Goal: Information Seeking & Learning: Learn about a topic

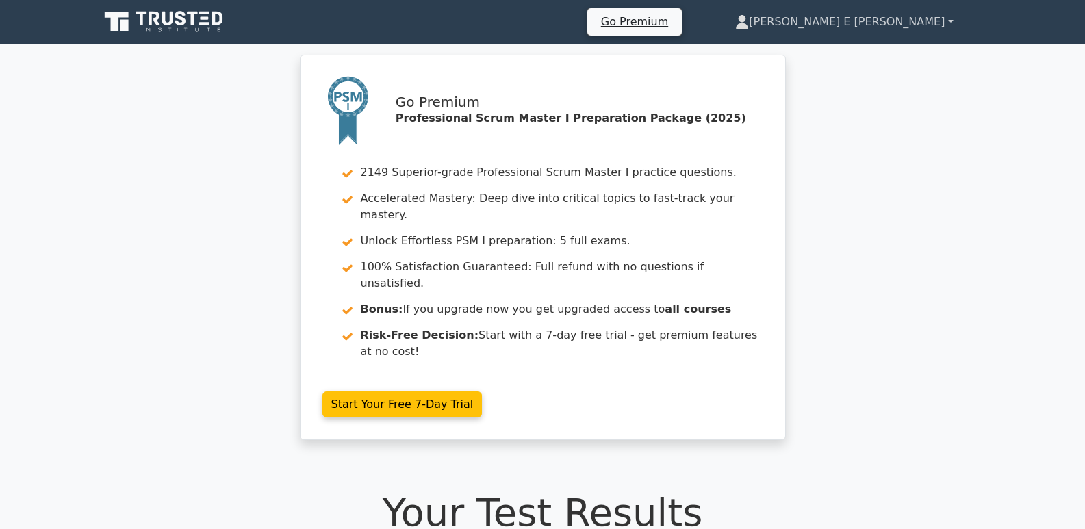
click at [877, 23] on link "[PERSON_NAME] E [PERSON_NAME]" at bounding box center [843, 21] width 283 height 27
click at [166, 21] on icon at bounding box center [164, 22] width 131 height 26
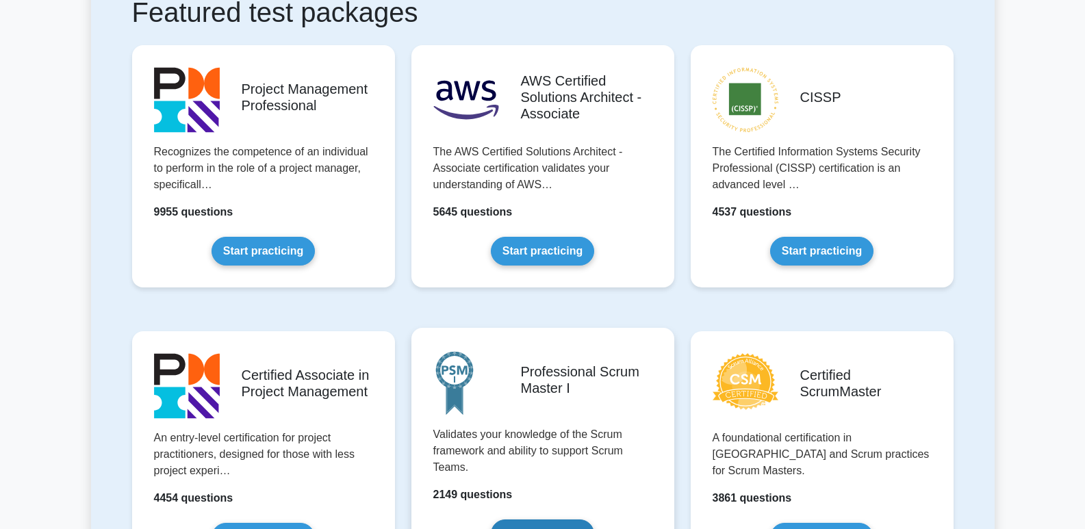
scroll to position [411, 0]
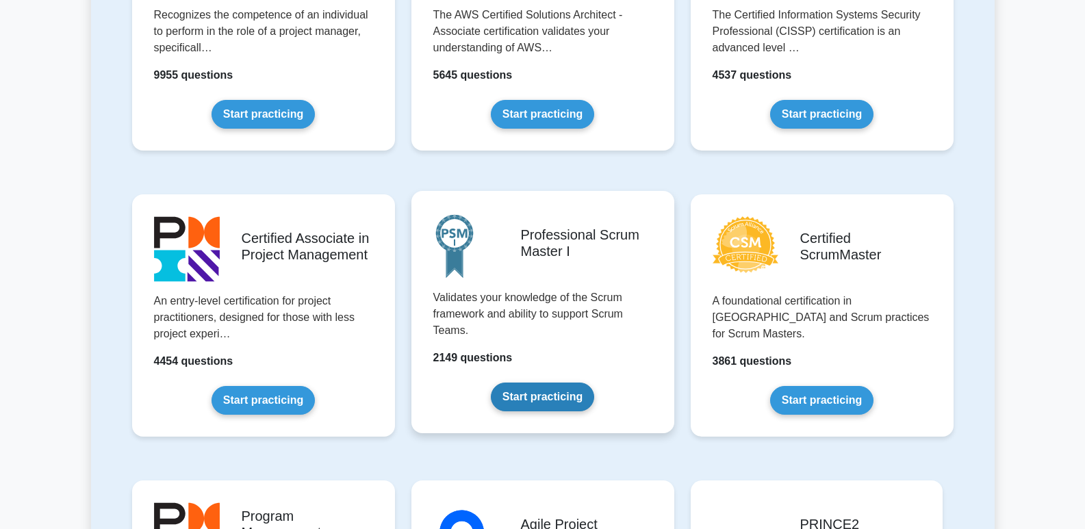
click at [552, 402] on link "Start practicing" at bounding box center [542, 397] width 103 height 29
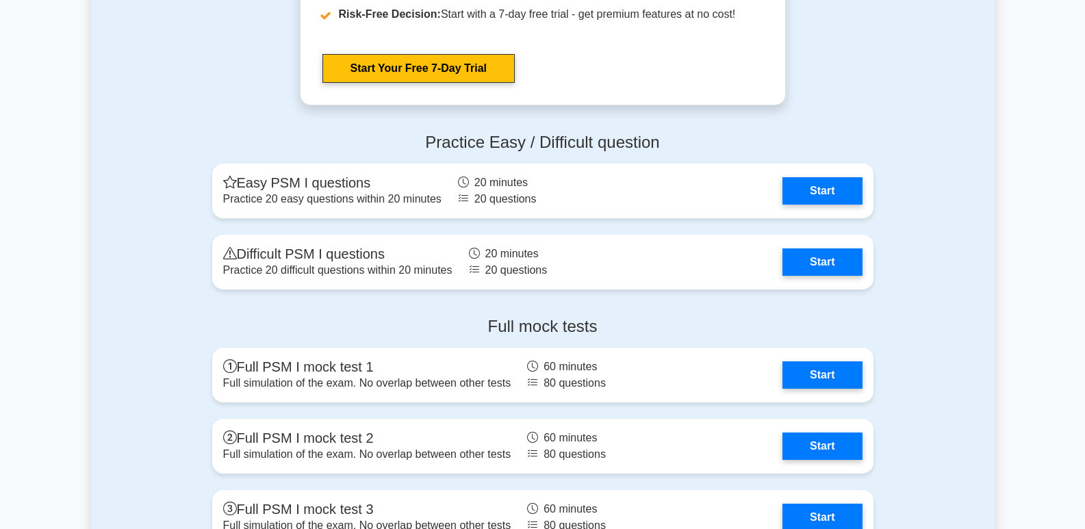
scroll to position [4244, 0]
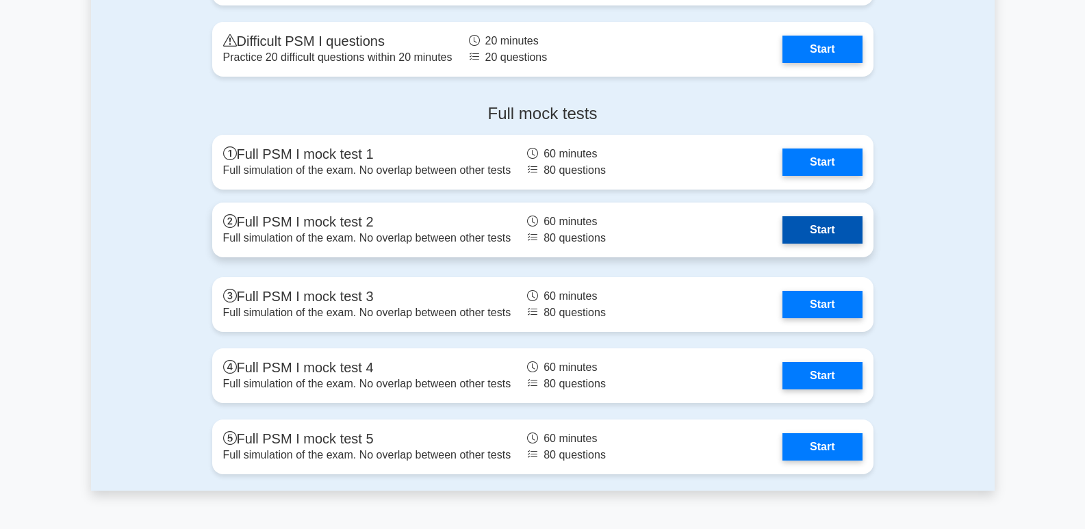
click at [827, 229] on link "Start" at bounding box center [821, 229] width 79 height 27
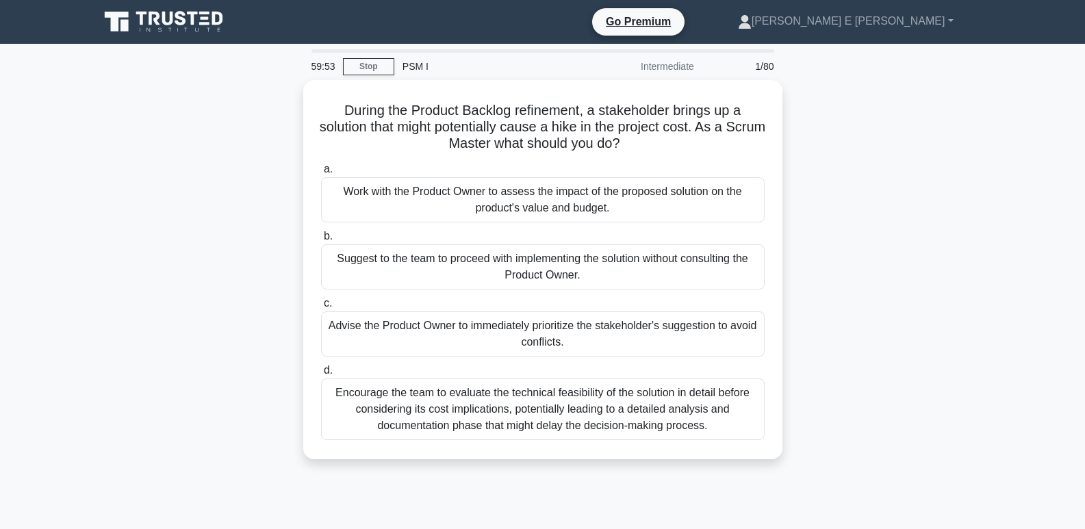
click at [858, 114] on div "During the Product Backlog refinement, a stakeholder brings up a solution that …" at bounding box center [543, 278] width 904 height 396
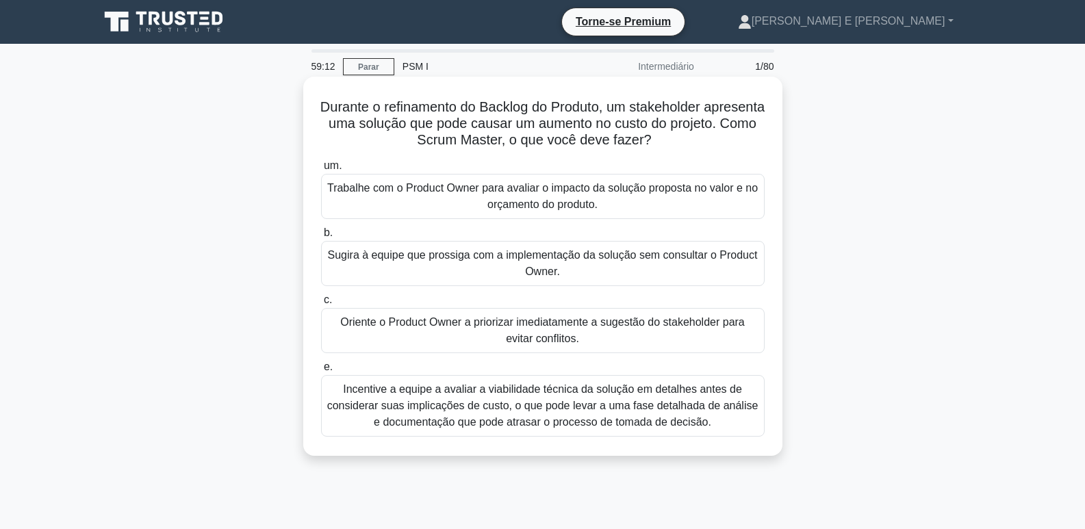
click at [618, 203] on font "Trabalhe com o Product Owner para avaliar o impacto da solução proposta no valo…" at bounding box center [542, 196] width 431 height 33
click at [321, 170] on input "um. Trabalhe com o Product Owner para avaliar o impacto da solução proposta no …" at bounding box center [321, 166] width 0 height 9
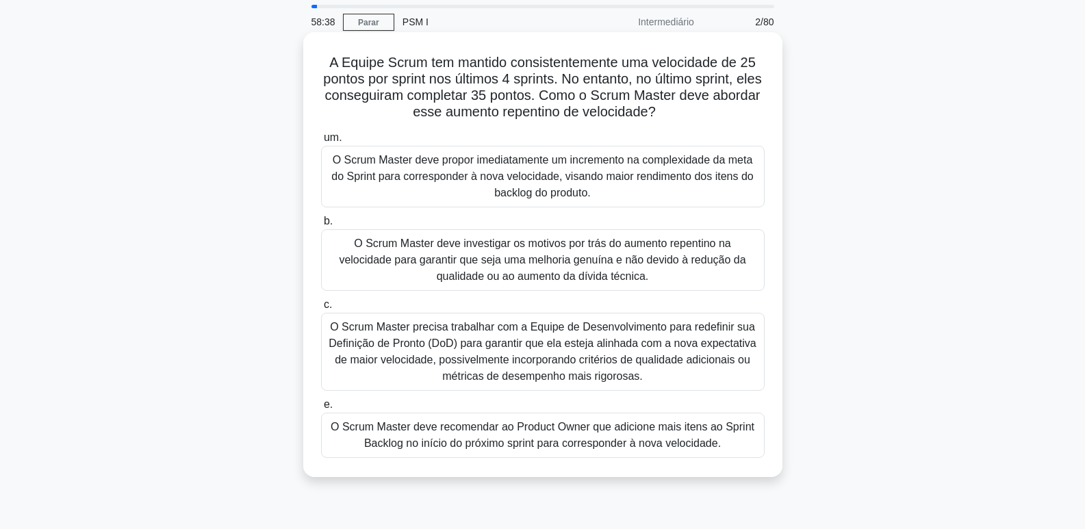
scroll to position [68, 0]
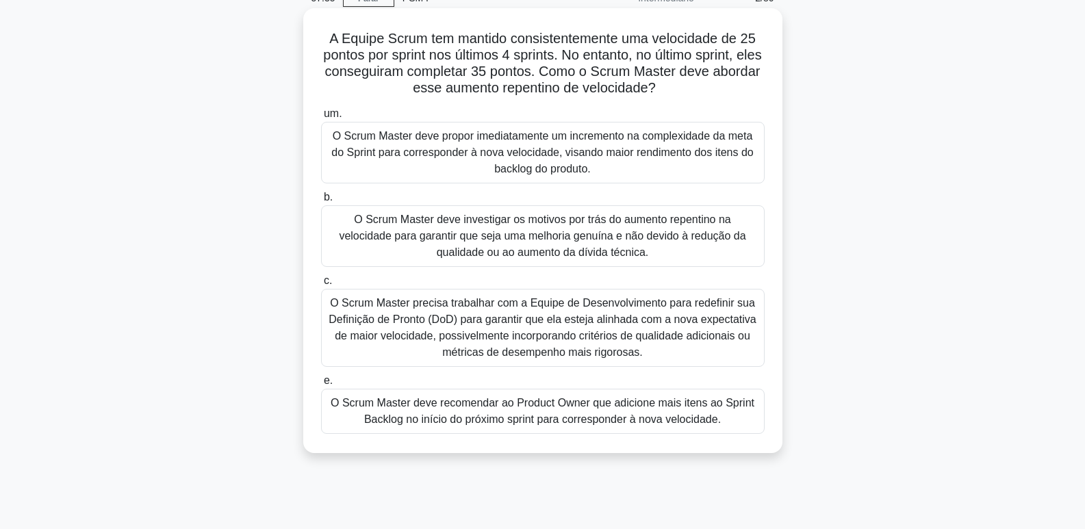
click at [484, 411] on font "O Scrum Master deve recomendar ao Product Owner que adicione mais itens ao Spri…" at bounding box center [543, 411] width 424 height 28
click at [321, 385] on input "e. O Scrum Master deve recomendar ao Product Owner que adicione mais itens ao S…" at bounding box center [321, 380] width 0 height 9
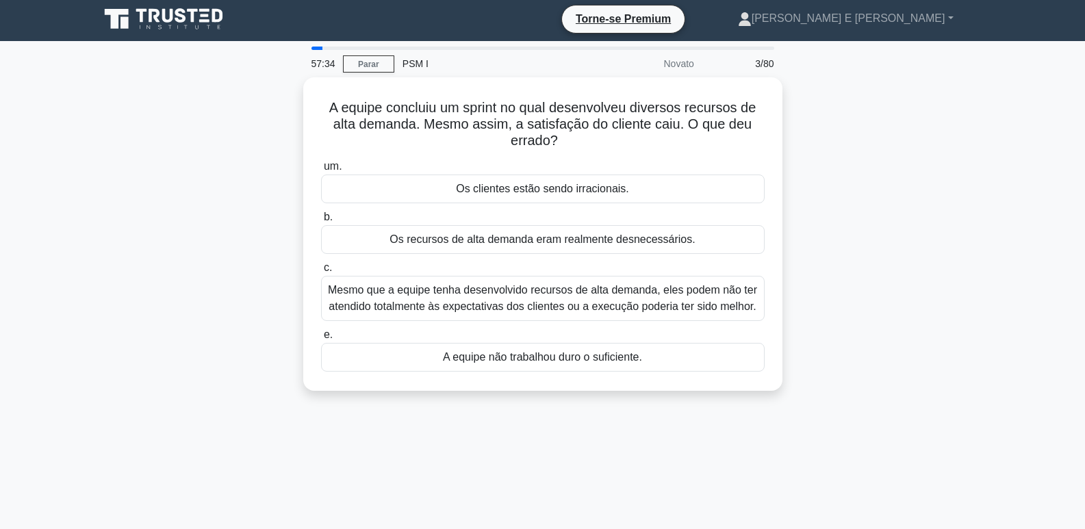
scroll to position [0, 0]
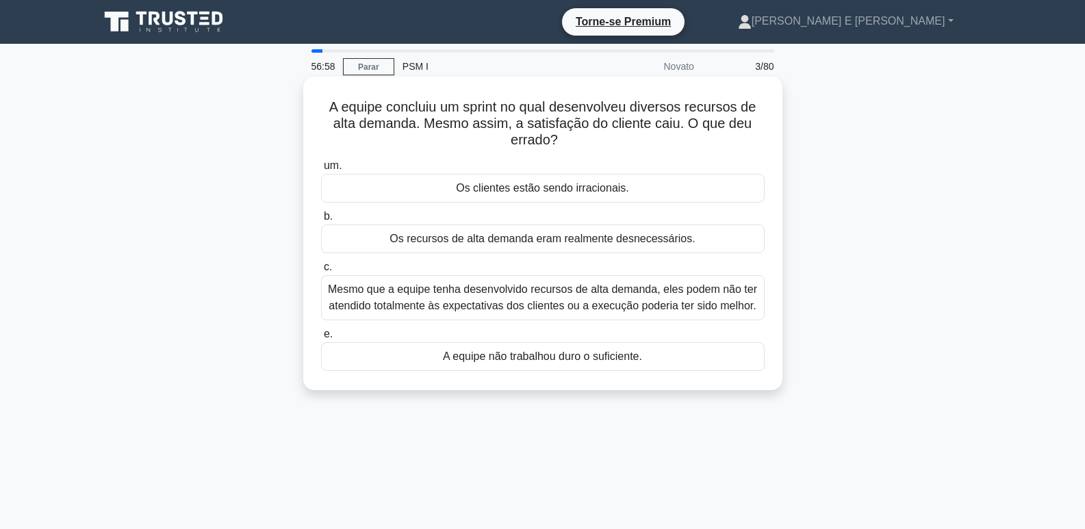
click at [648, 294] on font "Mesmo que a equipe tenha desenvolvido recursos de alta demanda, eles podem não …" at bounding box center [542, 297] width 429 height 28
click at [321, 272] on input "c. Mesmo que a equipe tenha desenvolvido recursos de alta demanda, eles podem n…" at bounding box center [321, 267] width 0 height 9
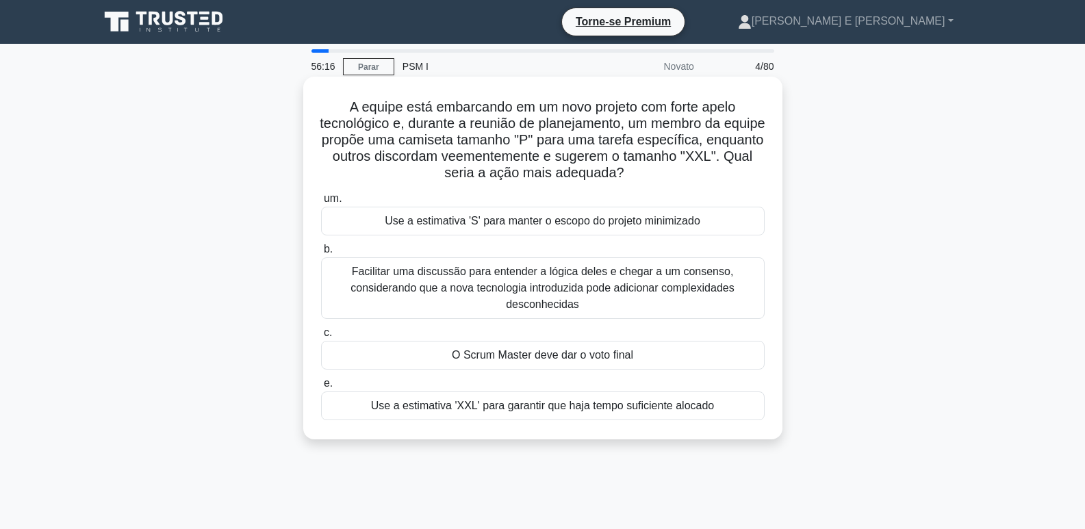
click at [568, 283] on font "Facilitar uma discussão para entender a lógica deles e chegar a um consenso, co…" at bounding box center [541, 288] width 383 height 44
click at [321, 254] on input "b. Facilitar uma discussão para entender a lógica deles e chegar a um consenso,…" at bounding box center [321, 249] width 0 height 9
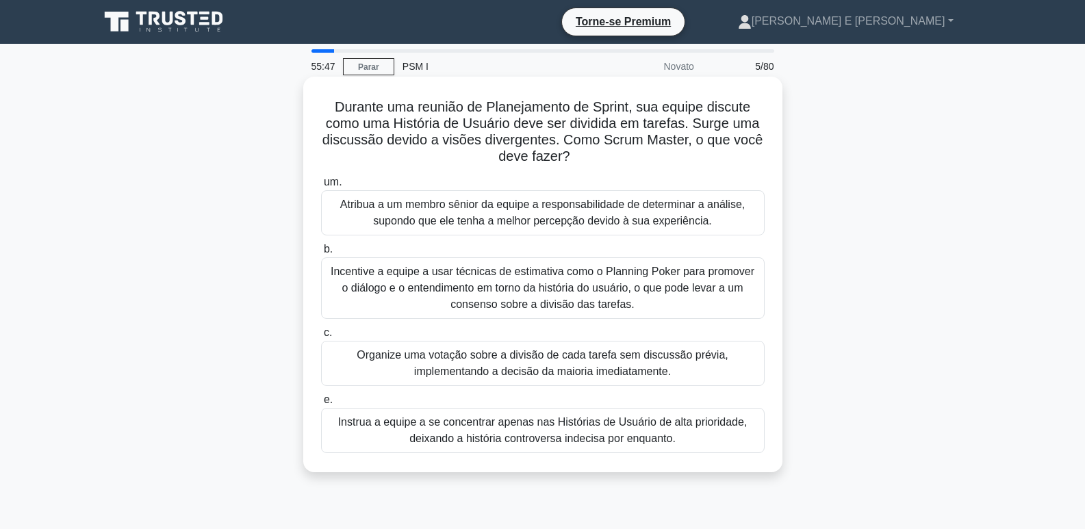
click at [698, 289] on font "Incentive a equipe a usar técnicas de estimativa como o Planning Poker para pro…" at bounding box center [543, 288] width 424 height 44
click at [321, 254] on input "b. Incentive a equipe a usar técnicas de estimativa como o Planning Poker para …" at bounding box center [321, 249] width 0 height 9
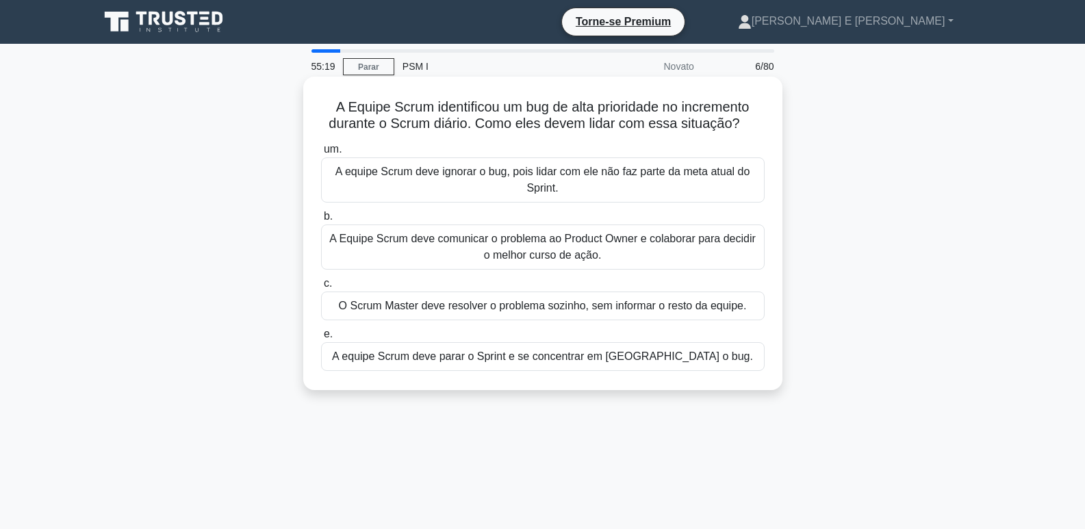
click at [619, 246] on font "A Equipe Scrum deve comunicar o problema ao Product Owner e colaborar para deci…" at bounding box center [542, 247] width 426 height 28
click at [321, 221] on input "b. A Equipe Scrum deve comunicar o problema ao Product Owner e colaborar para d…" at bounding box center [321, 216] width 0 height 9
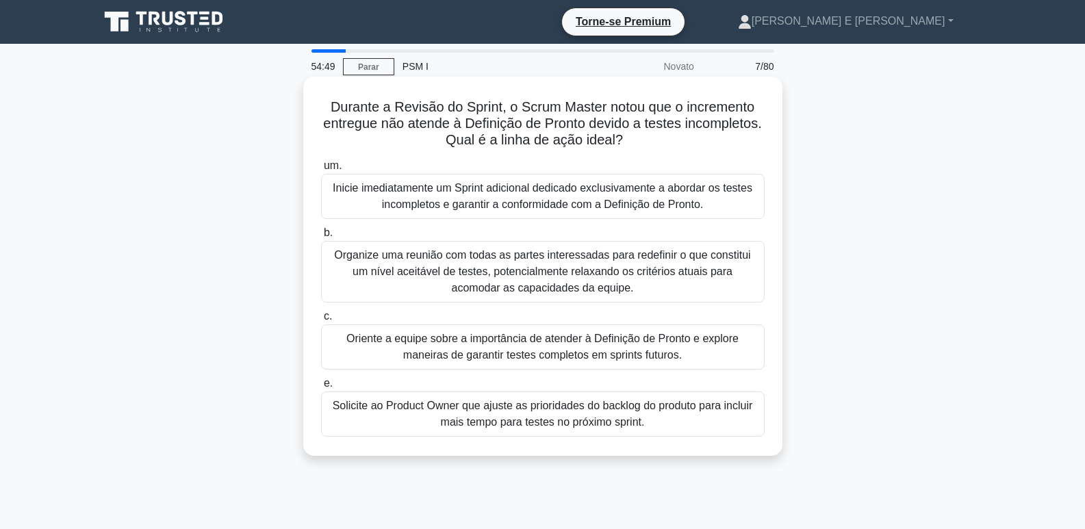
click at [667, 348] on font "Oriente a equipe sobre a importância de atender à Definição de Pronto e explore…" at bounding box center [542, 347] width 392 height 28
click at [321, 321] on input "c. Oriente a equipe sobre a importância de atender à Definição de Pronto e expl…" at bounding box center [321, 316] width 0 height 9
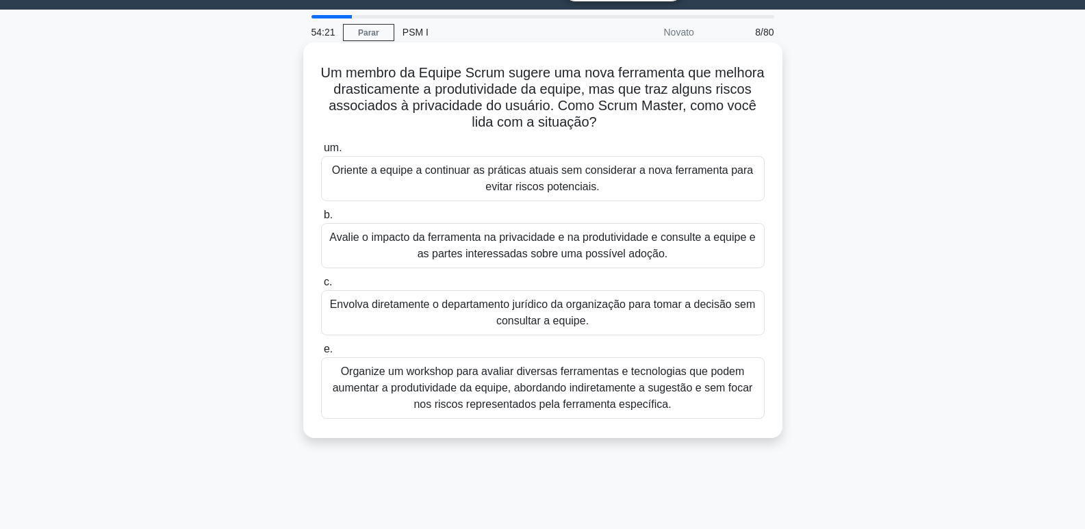
scroll to position [68, 0]
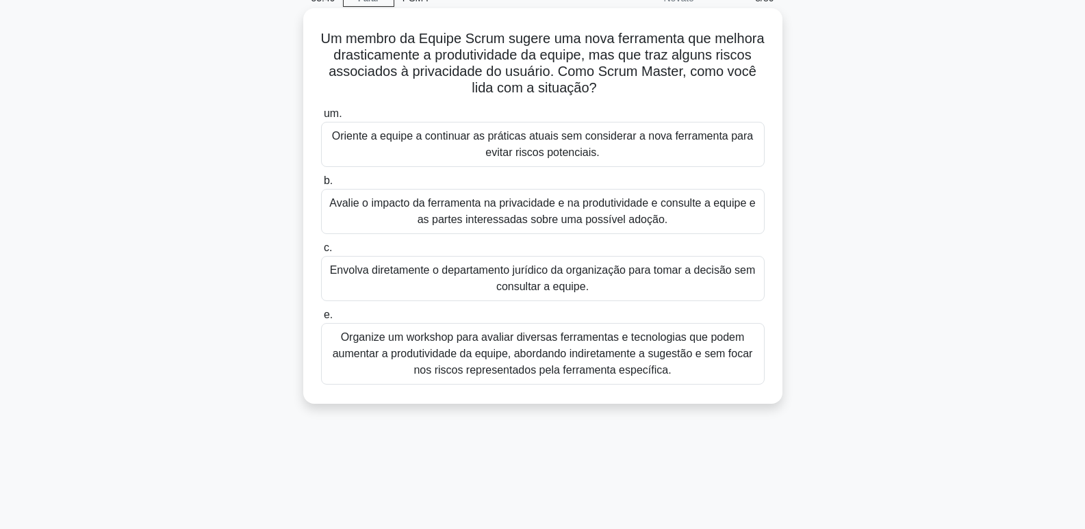
click at [544, 208] on font "Avalie o impacto da ferramenta na privacidade e na produtividade e consulte a e…" at bounding box center [542, 211] width 426 height 28
click at [321, 185] on input "b. Avalie o impacto da ferramenta na privacidade e na produtividade e consulte …" at bounding box center [321, 181] width 0 height 9
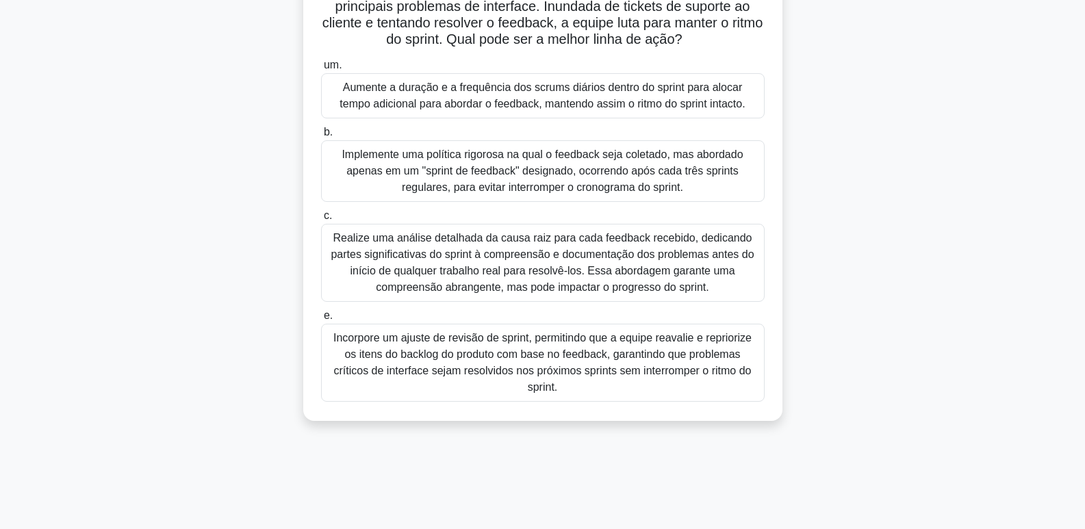
scroll to position [137, 0]
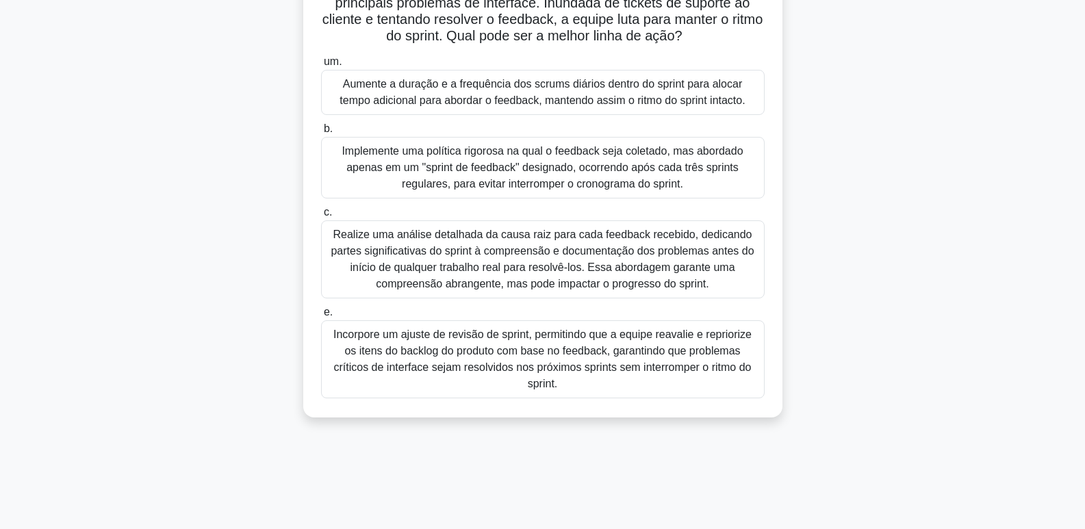
click at [495, 353] on font "Incorpore um ajuste de revisão de sprint, permitindo que a equipe reavalie e re…" at bounding box center [542, 359] width 418 height 61
click at [321, 317] on input "e. Incorpore um ajuste de revisão de sprint, permitindo que a equipe reavalie e…" at bounding box center [321, 312] width 0 height 9
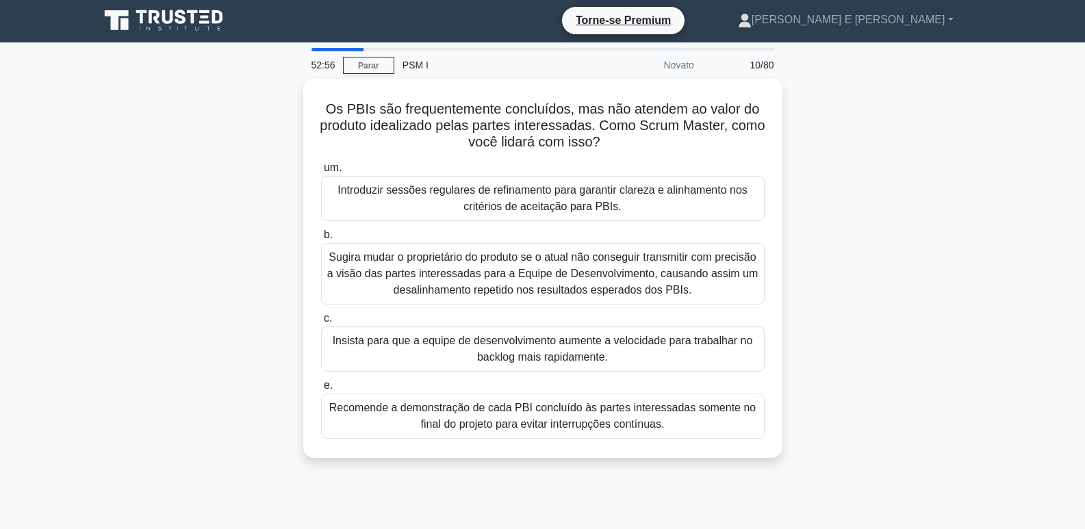
scroll to position [0, 0]
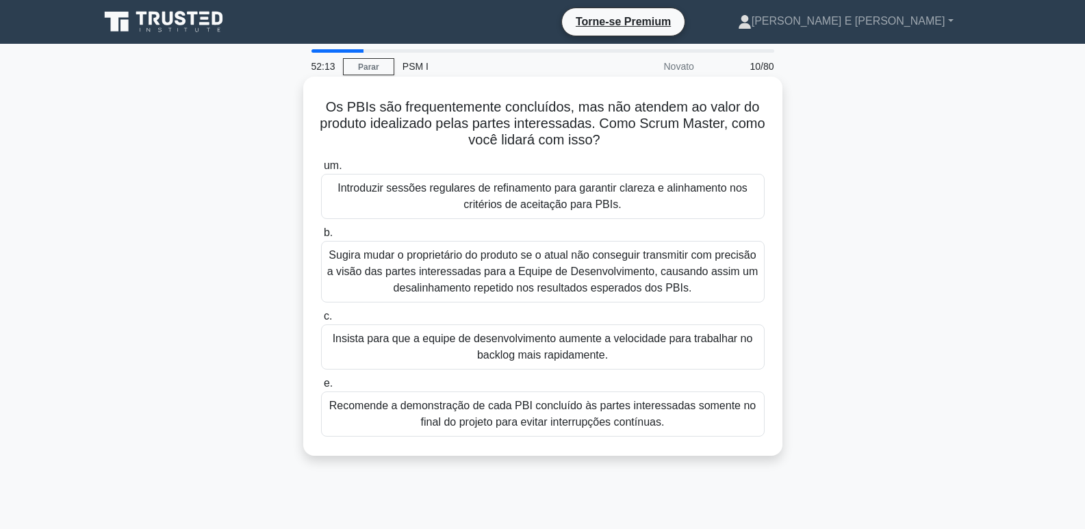
click at [583, 188] on font "Introduzir sessões regulares de refinamento para garantir clareza e alinhamento…" at bounding box center [542, 196] width 410 height 28
click at [321, 170] on input "um. Introduzir sessões regulares de refinamento para garantir clareza e alinham…" at bounding box center [321, 166] width 0 height 9
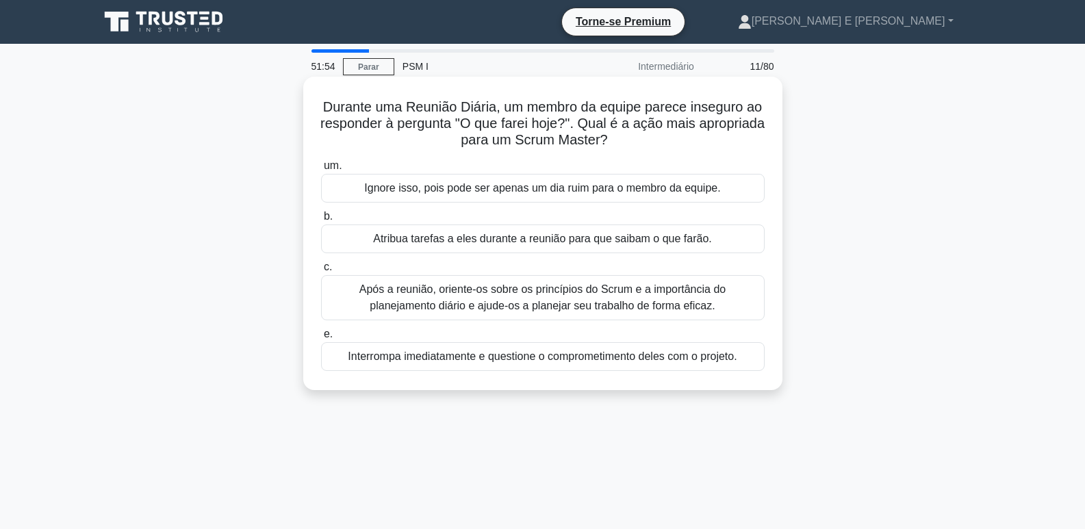
click at [622, 299] on font "Após a reunião, oriente-os sobre os princípios do Scrum e a importância do plan…" at bounding box center [542, 297] width 366 height 28
click at [321, 272] on input "c. Após a reunião, oriente-os sobre os princípios do Scrum e a importância do p…" at bounding box center [321, 267] width 0 height 9
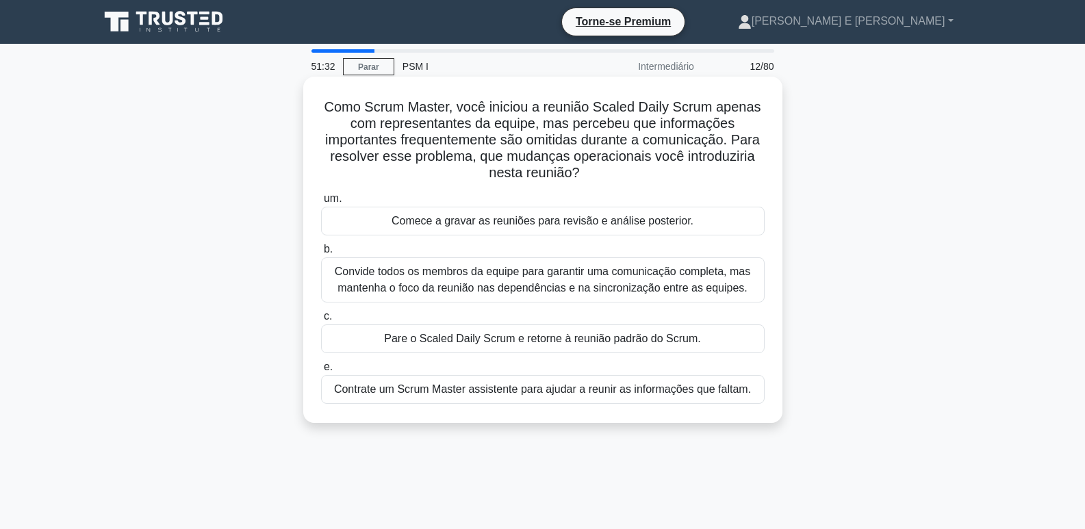
click at [664, 284] on font "Convide todos os membros da equipe para garantir uma comunicação completa, mas …" at bounding box center [542, 280] width 415 height 28
click at [321, 254] on input "b. Convide todos os membros da equipe para garantir uma comunicação completa, m…" at bounding box center [321, 249] width 0 height 9
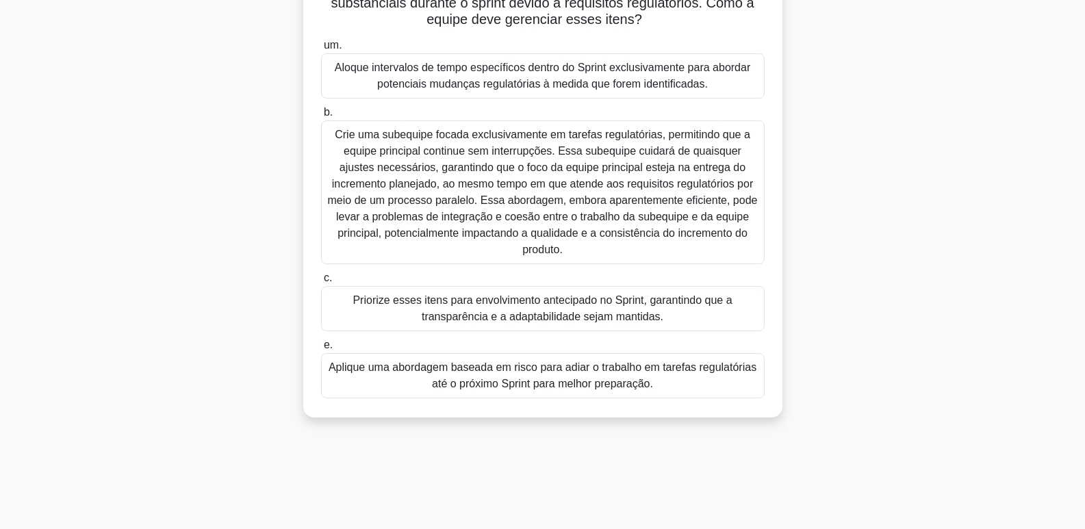
scroll to position [68, 0]
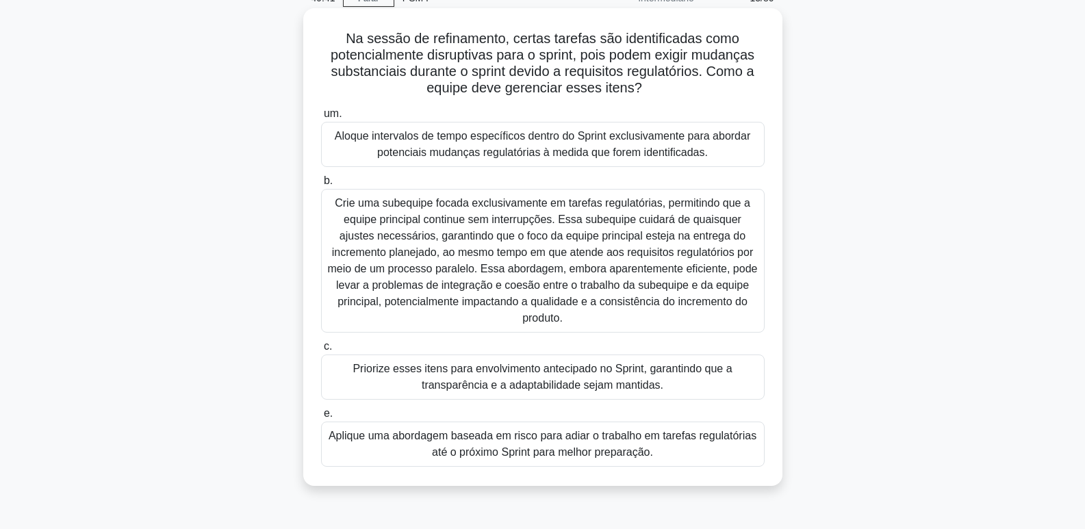
click at [566, 363] on font "Priorize esses itens para envolvimento antecipado no Sprint, garantindo que a t…" at bounding box center [542, 377] width 379 height 28
click at [321, 351] on input "c. Priorize esses itens para envolvimento antecipado no Sprint, garantindo que …" at bounding box center [321, 346] width 0 height 9
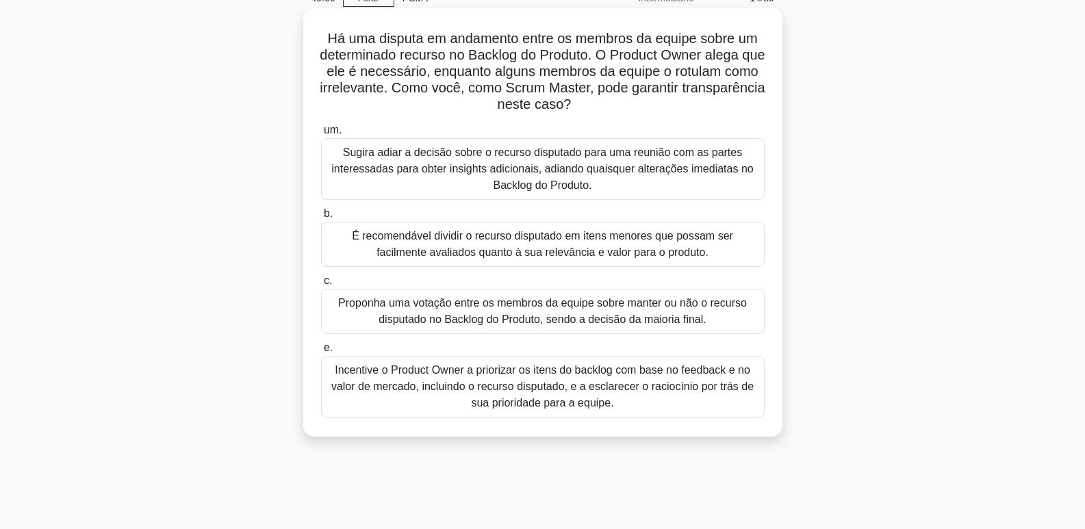
click at [675, 242] on font "É recomendável dividir o recurso disputado em itens menores que possam ser faci…" at bounding box center [542, 244] width 381 height 28
click at [321, 218] on input "b. É recomendável dividir o recurso disputado em itens menores que possam ser f…" at bounding box center [321, 213] width 0 height 9
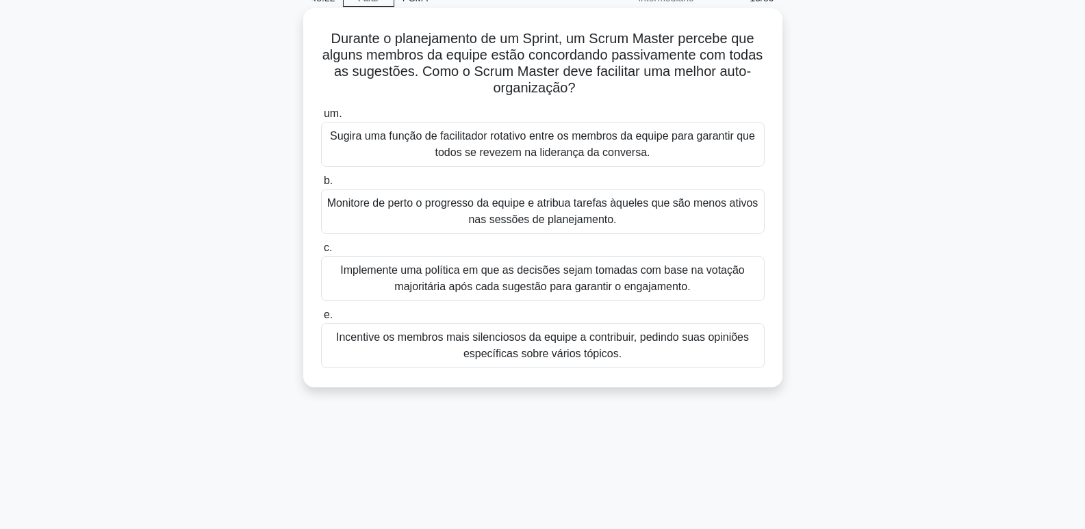
click at [563, 337] on font "Incentive os membros mais silenciosos da equipe a contribuir, pedindo suas opin…" at bounding box center [542, 345] width 413 height 28
click at [321, 320] on input "e. Incentive os membros mais silenciosos da equipe a contribuir, pedindo suas o…" at bounding box center [321, 315] width 0 height 9
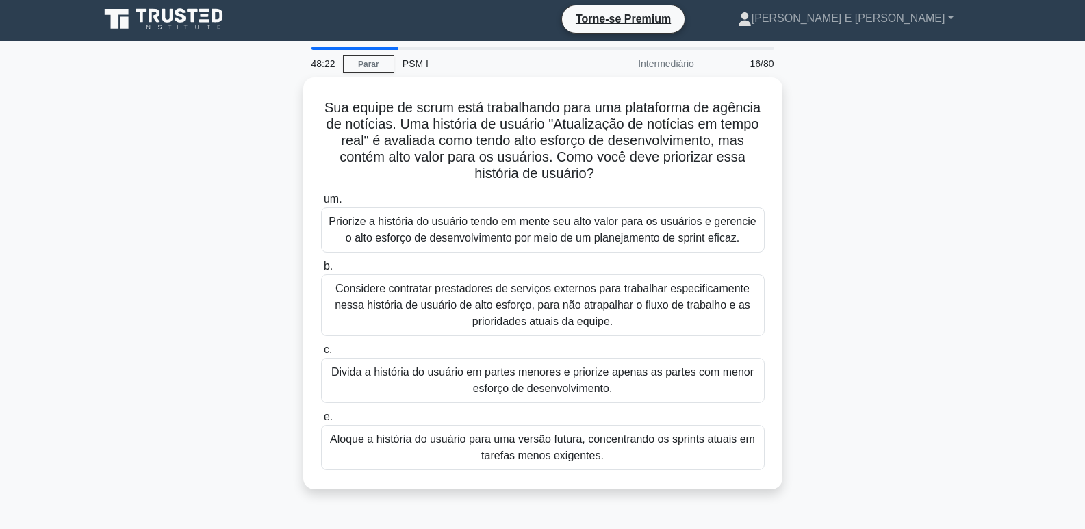
scroll to position [0, 0]
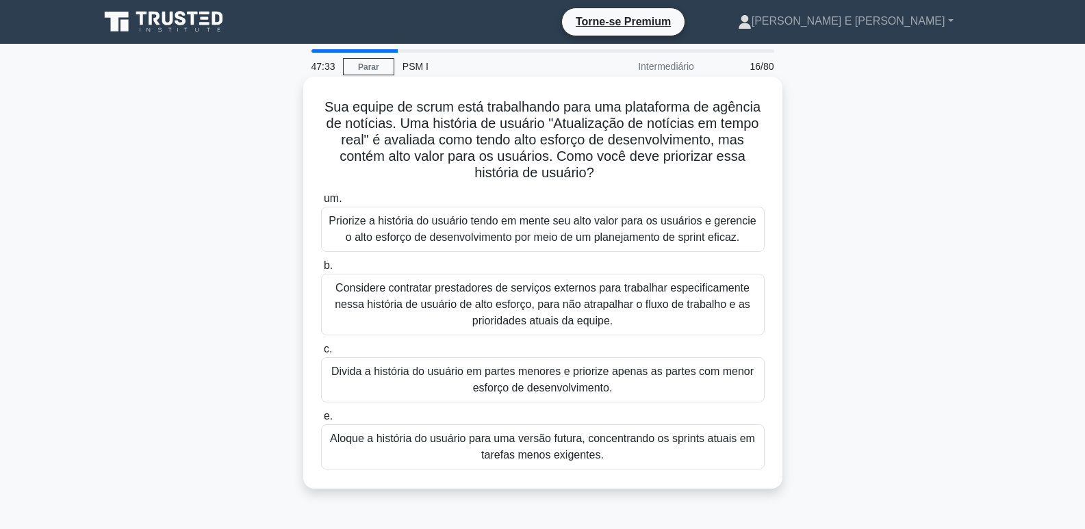
click at [727, 229] on font "Priorize a história do usuário tendo em mente seu alto valor para os usuários e…" at bounding box center [542, 229] width 431 height 33
click at [321, 203] on input "um. Priorize a história do usuário tendo em mente seu alto valor para os usuári…" at bounding box center [321, 198] width 0 height 9
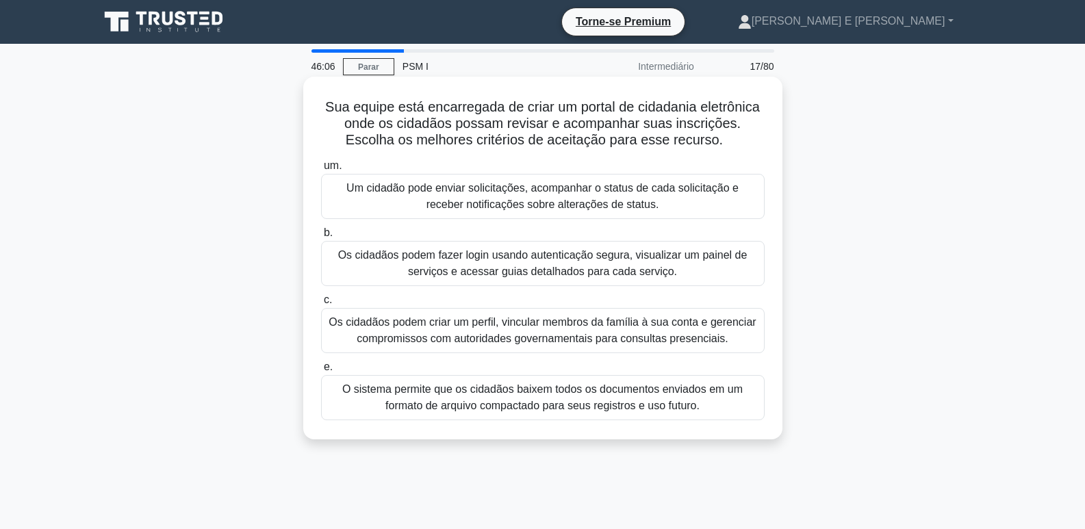
click at [585, 196] on font "Um cidadão pode enviar solicitações, acompanhar o status de cada solicitação e …" at bounding box center [542, 196] width 431 height 33
click at [321, 170] on input "um. Um cidadão pode enviar solicitações, acompanhar o status de cada solicitaçã…" at bounding box center [321, 166] width 0 height 9
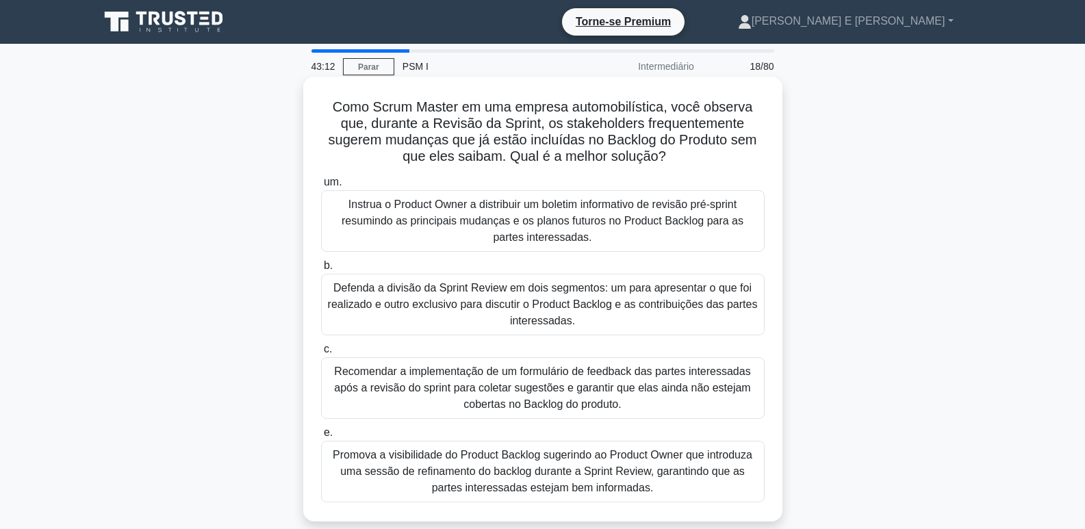
click at [416, 209] on font "Instrua o Product Owner a distribuir um boletim informativo de revisão pré-spri…" at bounding box center [543, 220] width 402 height 44
click at [321, 187] on input "um. Instrua o Product Owner a distribuir um boletim informativo de revisão pré-…" at bounding box center [321, 182] width 0 height 9
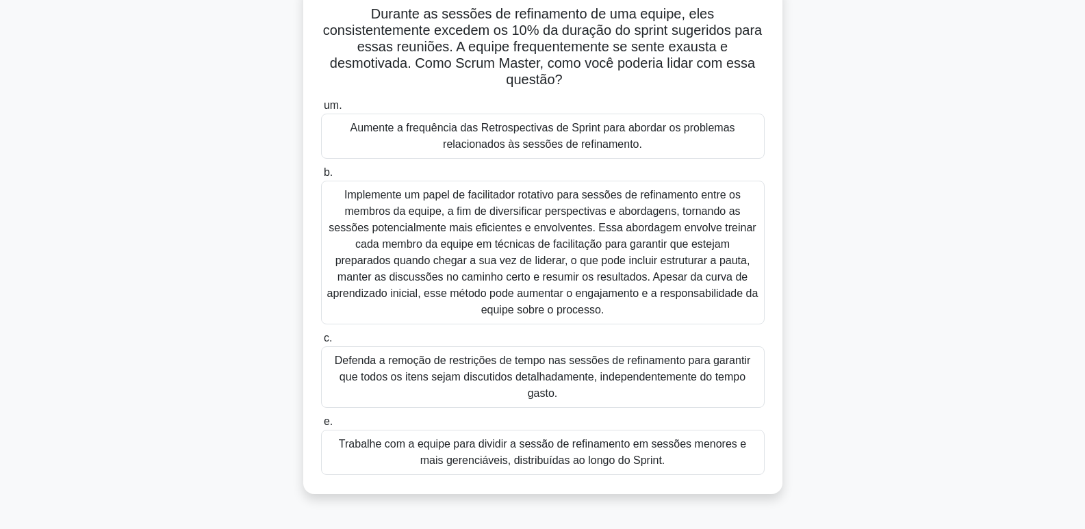
scroll to position [68, 0]
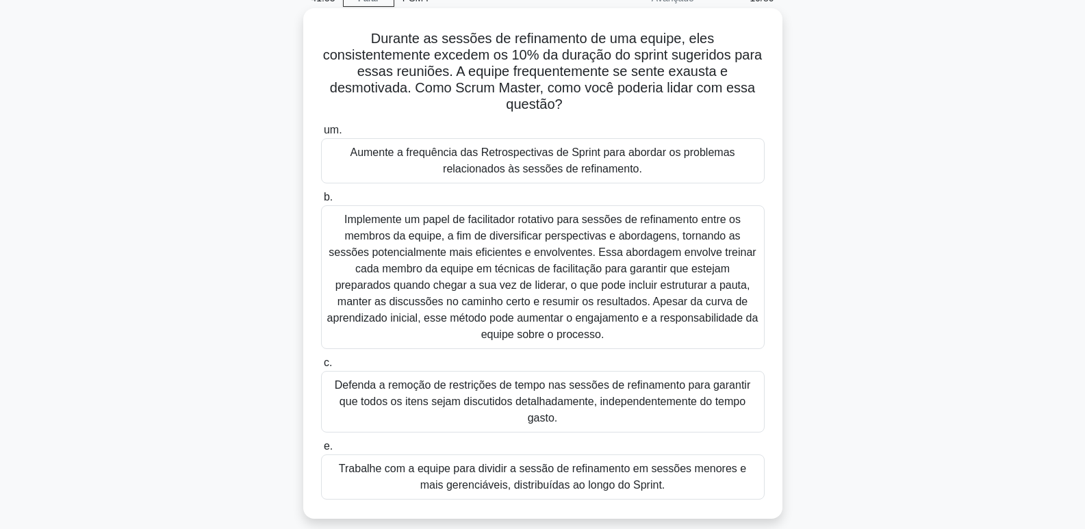
click at [656, 478] on font "Trabalhe com a equipe para dividir a sessão de refinamento em sessões menores e…" at bounding box center [542, 477] width 431 height 33
click at [321, 451] on input "e. Trabalhe com a equipe para dividir a sessão de refinamento em sessões menore…" at bounding box center [321, 446] width 0 height 9
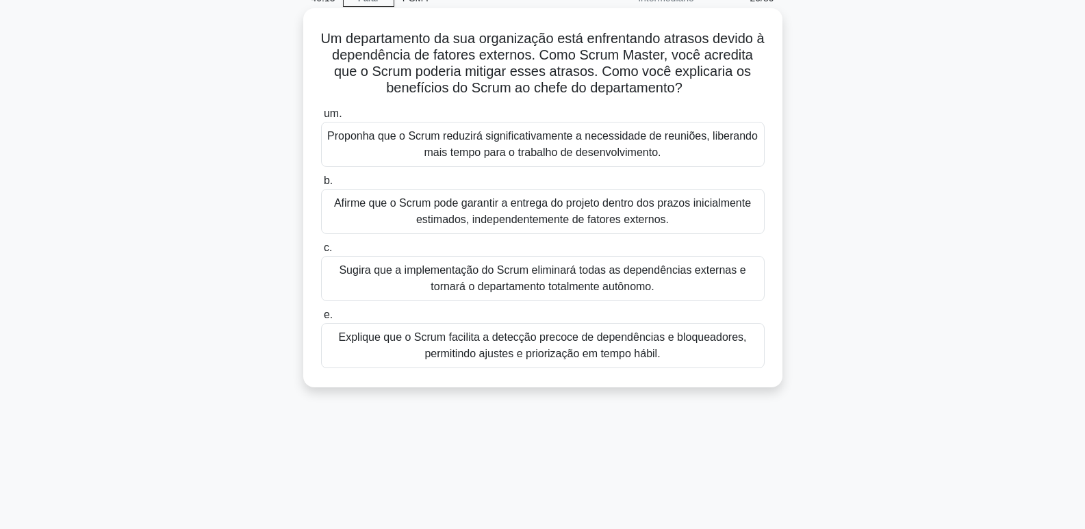
click at [687, 346] on font "Explique que o Scrum facilita a detecção precoce de dependências e bloqueadores…" at bounding box center [542, 345] width 431 height 33
click at [321, 320] on input "e. Explique que o Scrum facilita a detecção precoce de dependências e bloqueado…" at bounding box center [321, 315] width 0 height 9
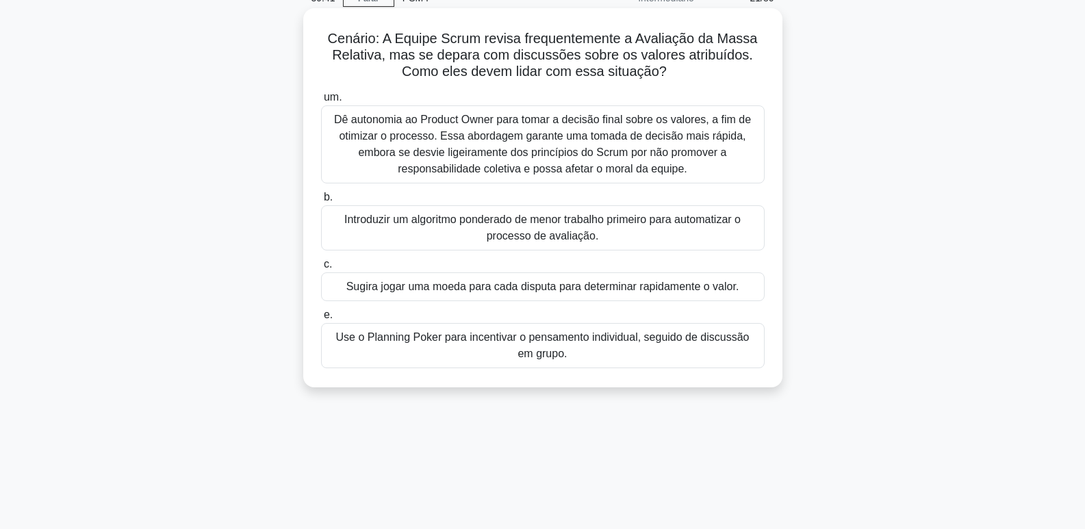
click at [629, 344] on font "Use o Planning Poker para incentivar o pensamento individual, seguido de discus…" at bounding box center [542, 345] width 413 height 28
click at [321, 320] on input "e. Use o Planning Poker para incentivar o pensamento individual, seguido de dis…" at bounding box center [321, 315] width 0 height 9
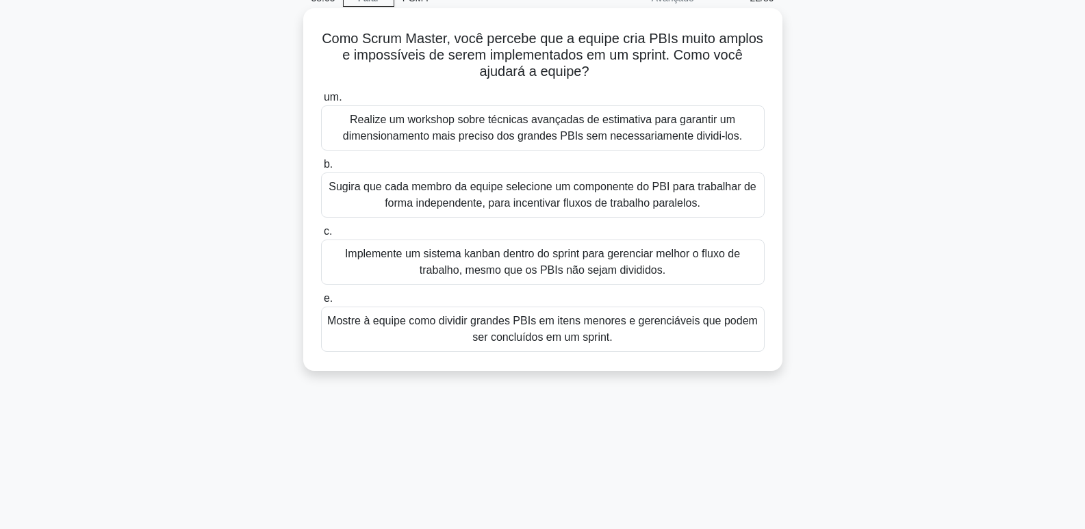
click at [610, 335] on font "Mostre à equipe como dividir grandes PBIs em itens menores e gerenciáveis ​​que…" at bounding box center [542, 329] width 431 height 28
click at [321, 303] on input "e. Mostre à equipe como dividir grandes PBIs em itens menores e gerenciáveis ​​…" at bounding box center [321, 298] width 0 height 9
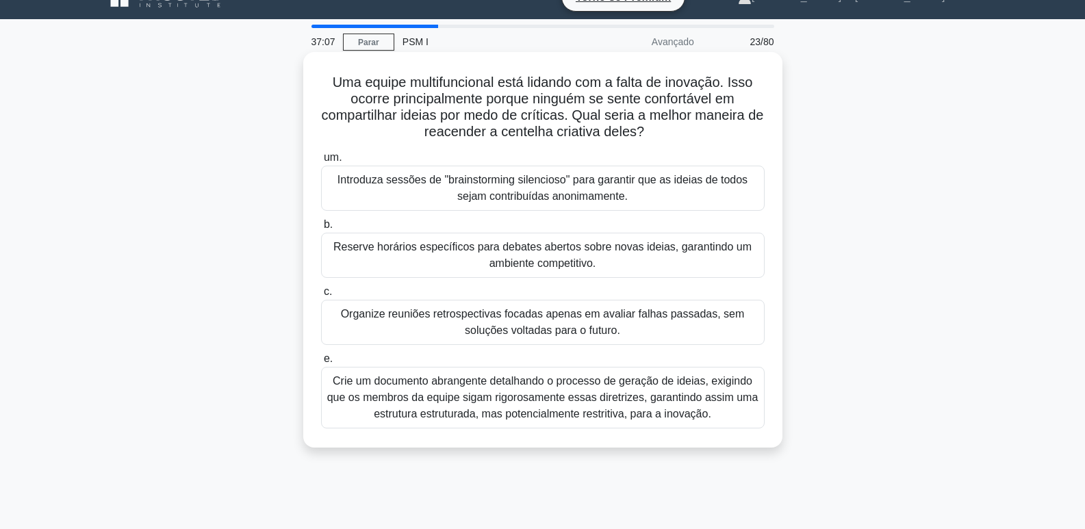
scroll to position [0, 0]
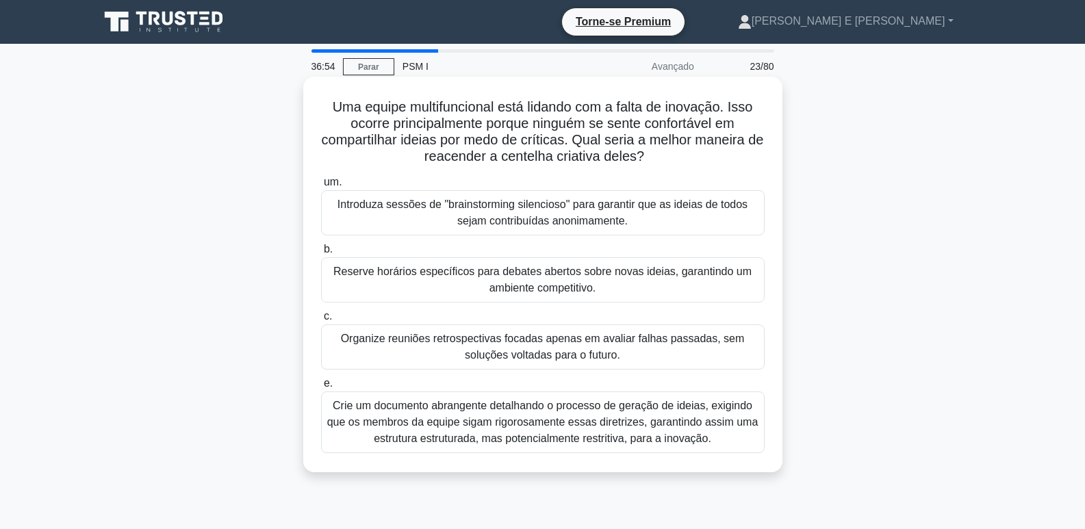
click at [582, 281] on font "Reserve horários específicos para debates abertos sobre novas ideias, garantind…" at bounding box center [542, 280] width 431 height 33
click at [321, 254] on input "b. Reserve horários específicos para debates abertos sobre novas ideias, garant…" at bounding box center [321, 249] width 0 height 9
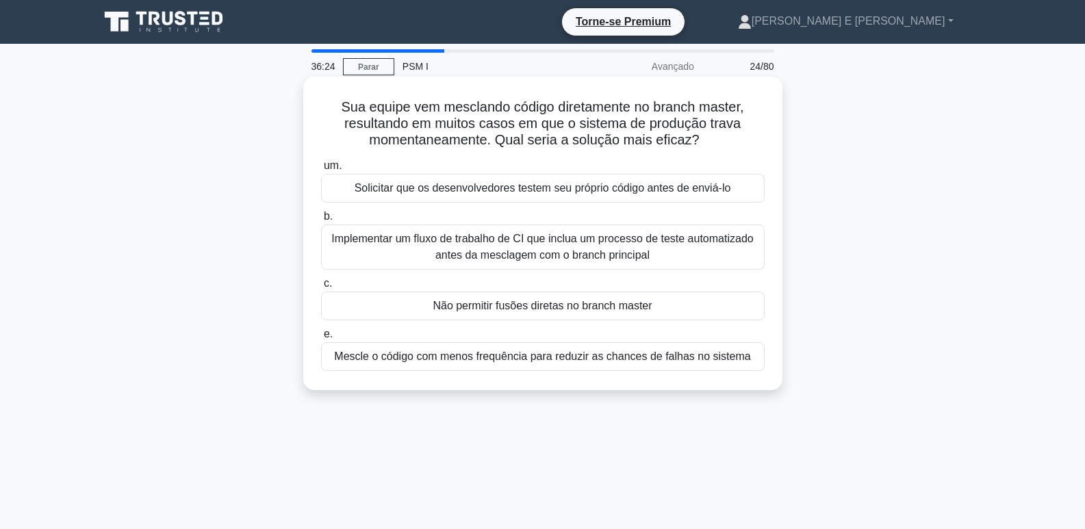
click at [624, 198] on div "Solicitar que os desenvolvedores testem seu próprio código antes de enviá-lo" at bounding box center [543, 188] width 444 height 29
click at [321, 170] on input "um. Solicitar que os desenvolvedores testem seu próprio código antes de enviá-lo" at bounding box center [321, 166] width 0 height 9
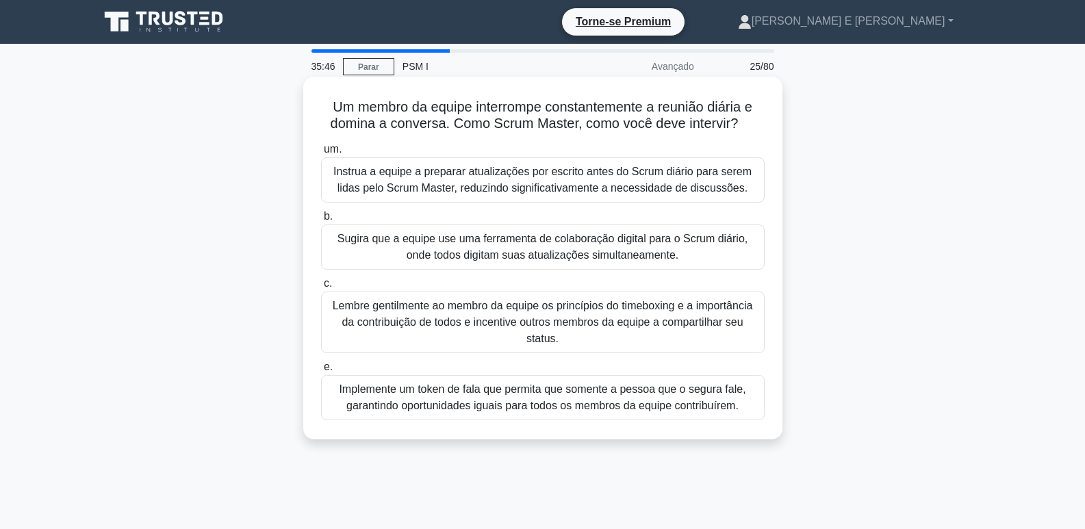
click at [541, 324] on font "Lembre gentilmente ao membro da equipe os princípios do timeboxing e a importân…" at bounding box center [543, 322] width 420 height 44
click at [321, 288] on input "c. Lembre gentilmente ao membro da equipe os princípios do timeboxing e a impor…" at bounding box center [321, 283] width 0 height 9
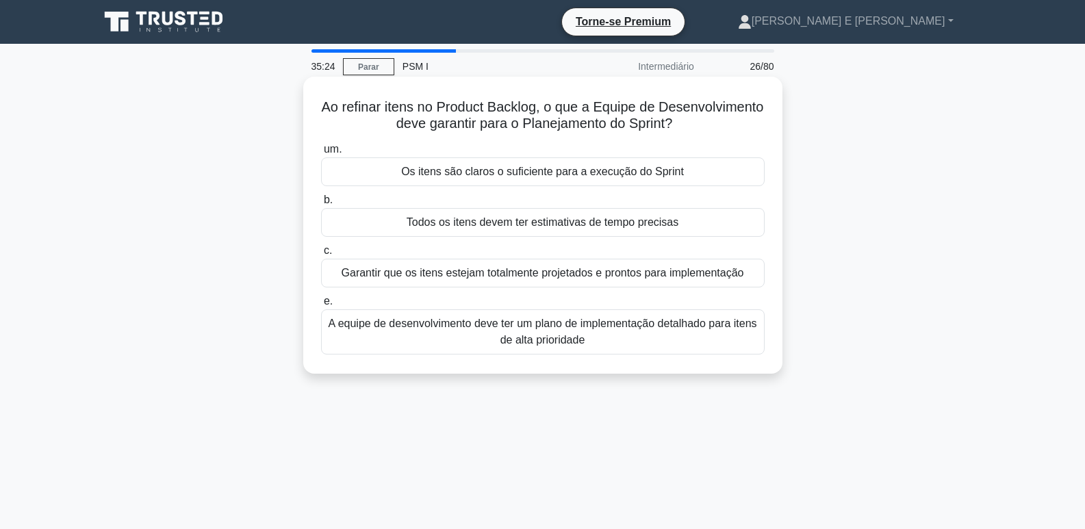
click at [687, 174] on div "Os itens são claros o suficiente para a execução do Sprint" at bounding box center [543, 171] width 444 height 29
click at [321, 154] on input "um. Os itens são claros o suficiente para a execução do Sprint" at bounding box center [321, 149] width 0 height 9
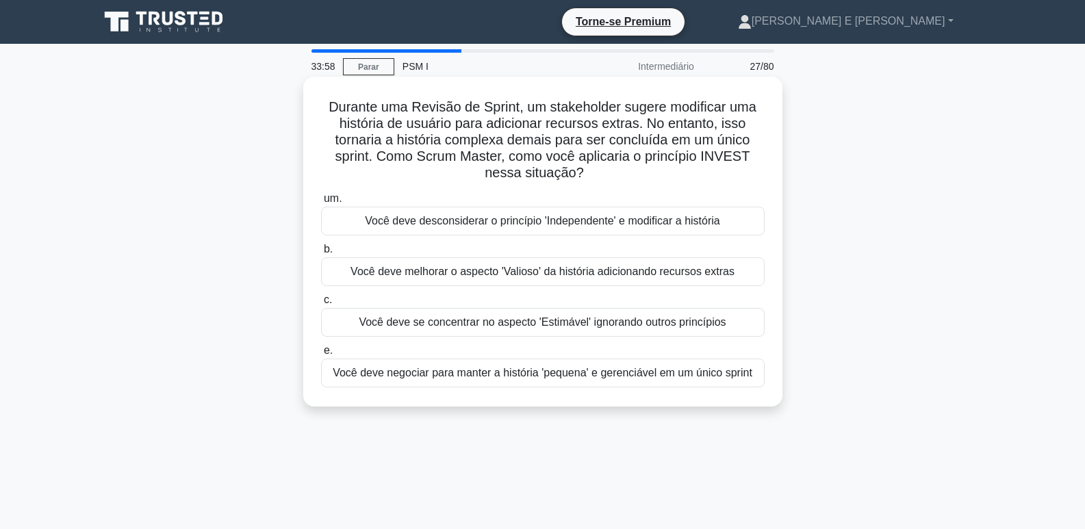
click at [638, 376] on font "Você deve negociar para manter a história 'pequena' e gerenciável em um único s…" at bounding box center [543, 373] width 420 height 12
click at [321, 355] on input "e. Você deve negociar para manter a história 'pequena' e gerenciável em um únic…" at bounding box center [321, 350] width 0 height 9
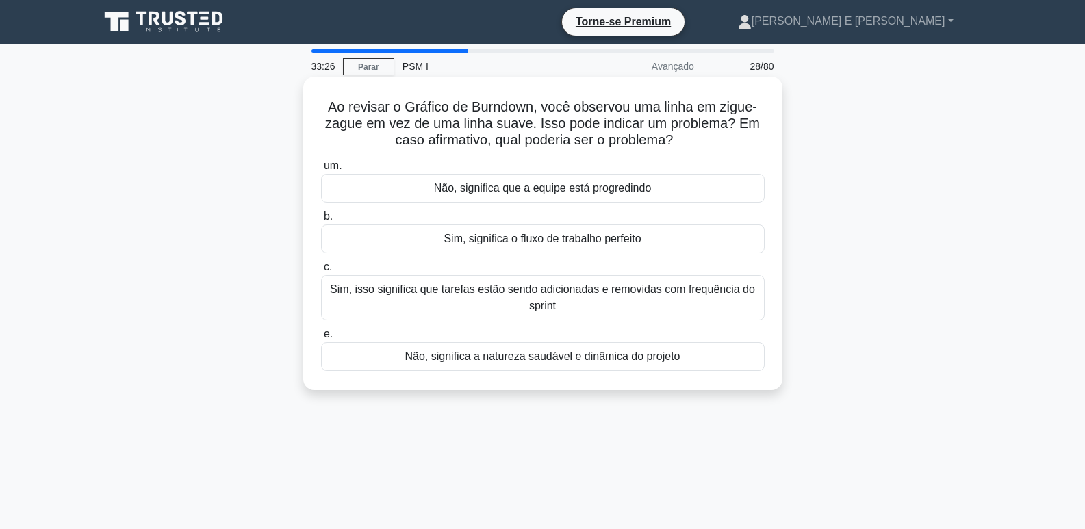
click at [593, 290] on font "Sim, isso significa que tarefas estão sendo adicionadas e removidas com frequên…" at bounding box center [542, 297] width 425 height 28
click at [321, 272] on input "c. Sim, isso significa que tarefas estão sendo adicionadas e removidas com freq…" at bounding box center [321, 267] width 0 height 9
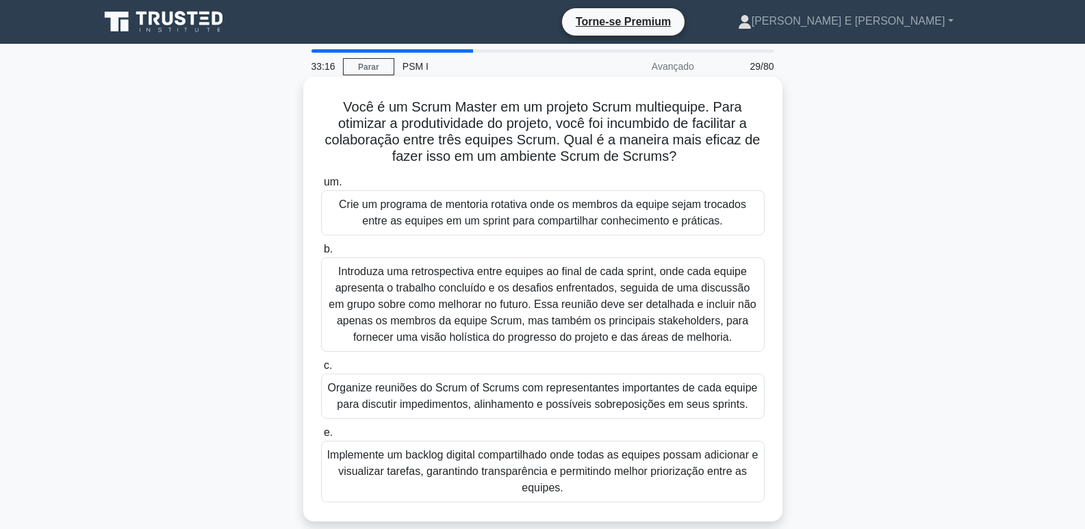
click at [719, 165] on h5 "Você é um Scrum Master em um projeto Scrum multiequipe. Para otimizar a produti…" at bounding box center [543, 132] width 446 height 67
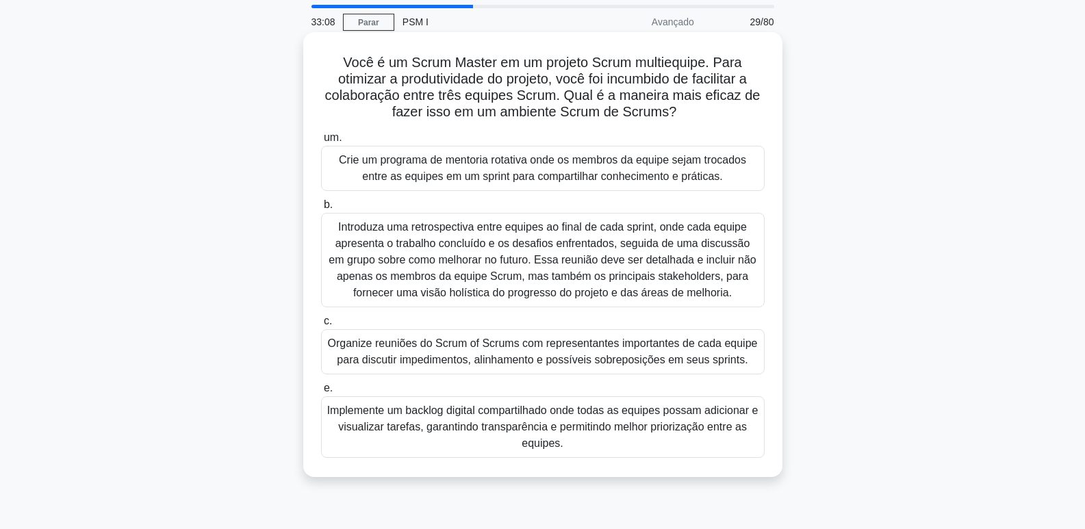
scroll to position [68, 0]
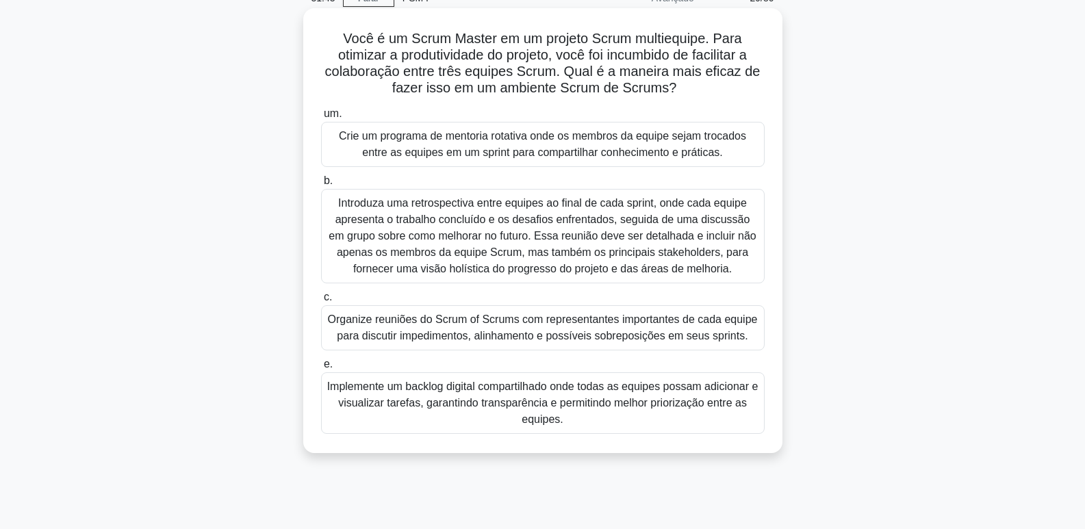
click at [512, 404] on font "Implemente um backlog digital compartilhado onde todas as equipes possam adicio…" at bounding box center [542, 403] width 431 height 44
click at [321, 369] on input "e. Implemente um backlog digital compartilhado onde todas as equipes possam adi…" at bounding box center [321, 364] width 0 height 9
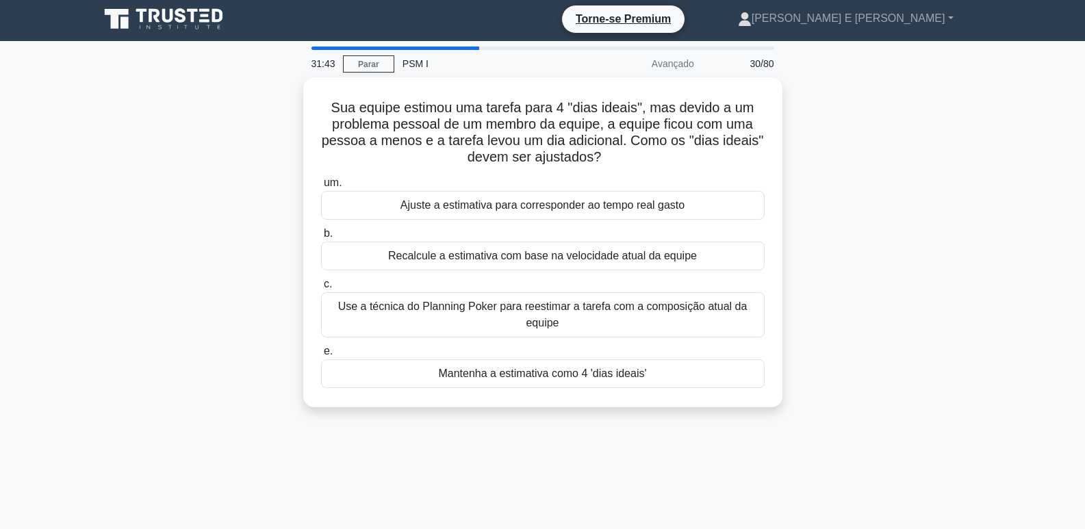
scroll to position [0, 0]
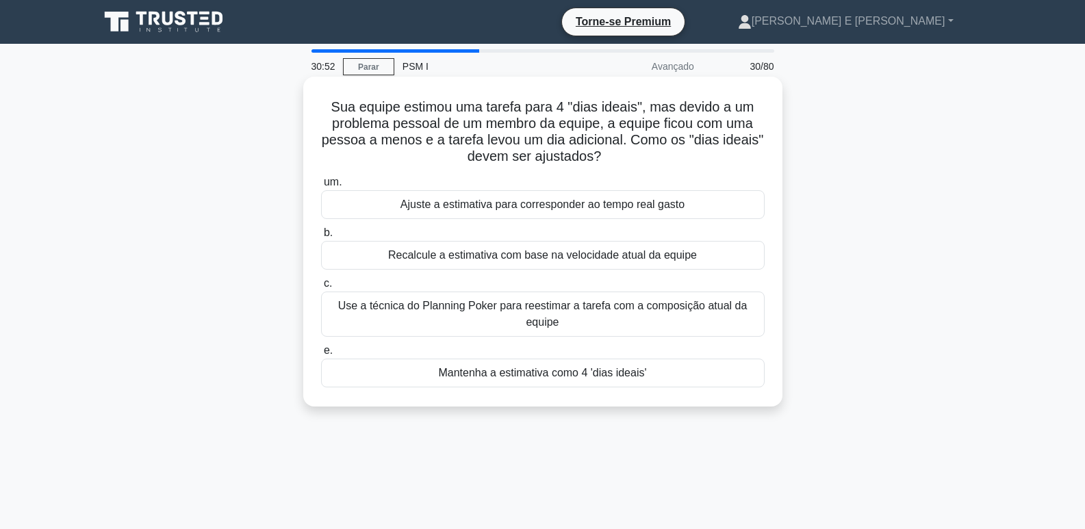
click at [570, 321] on font "Use a técnica do Planning Poker para reestimar a tarefa com a composição atual …" at bounding box center [542, 314] width 431 height 33
click at [321, 288] on input "c. Use a técnica do Planning Poker para reestimar a tarefa com a composição atu…" at bounding box center [321, 283] width 0 height 9
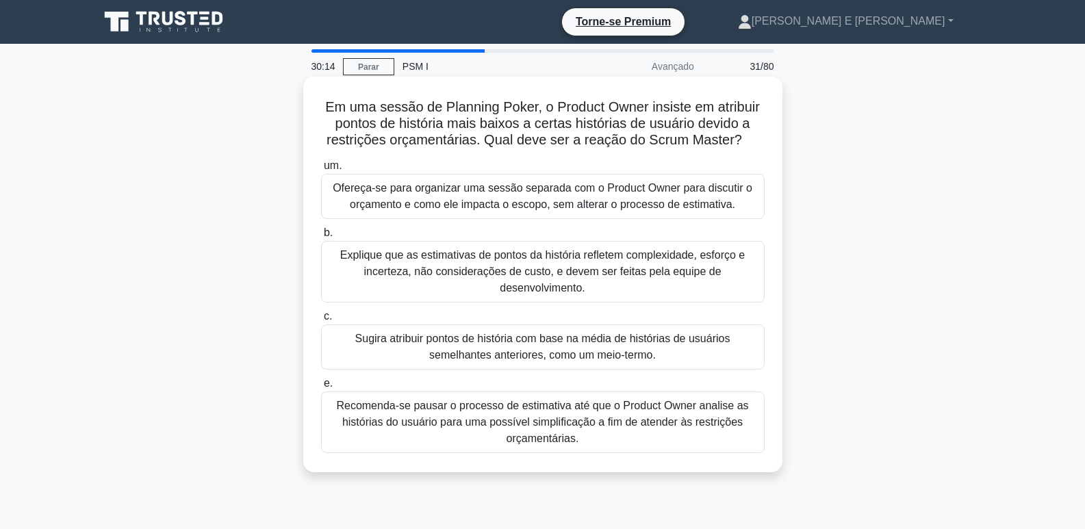
click at [540, 279] on font "Explique que as estimativas de pontos da história refletem complexidade, esforç…" at bounding box center [542, 271] width 405 height 44
click at [321, 238] on input "b. Explique que as estimativas de pontos da história refletem complexidade, esf…" at bounding box center [321, 233] width 0 height 9
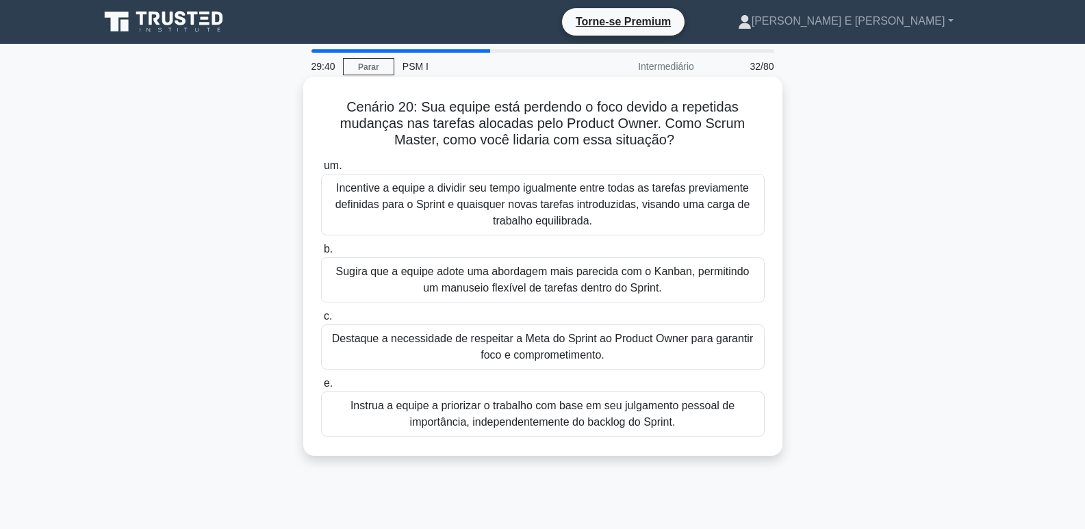
click at [678, 346] on font "Destaque a necessidade de respeitar a Meta do Sprint ao Product Owner para gara…" at bounding box center [542, 347] width 421 height 28
click at [321, 321] on input "c. Destaque a necessidade de respeitar a Meta do Sprint ao Product Owner para g…" at bounding box center [321, 316] width 0 height 9
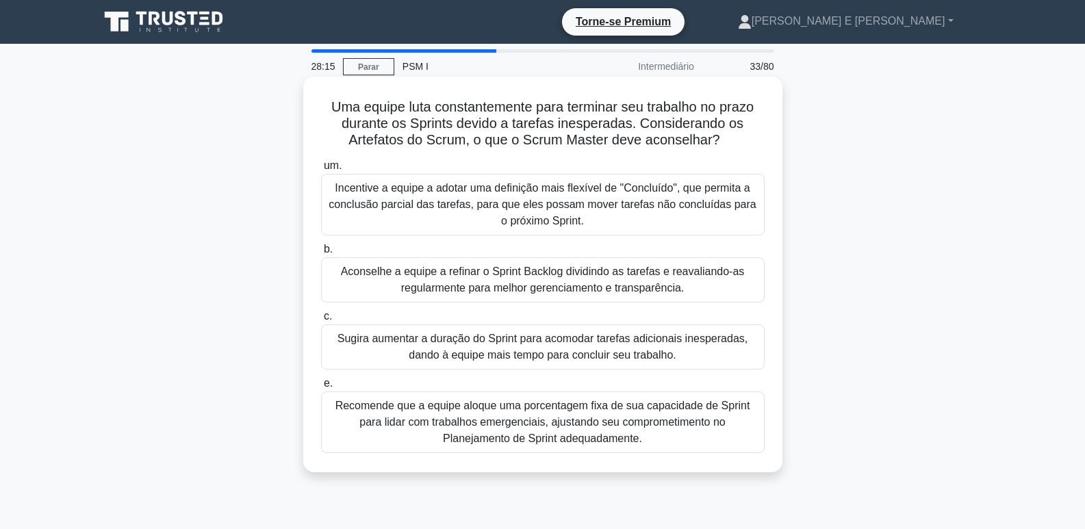
click at [621, 279] on font "Aconselhe a equipe a refinar o Sprint Backlog dividindo as tarefas e reavaliand…" at bounding box center [543, 280] width 404 height 28
click at [321, 254] on input "b. Aconselhe a equipe a refinar o Sprint Backlog dividindo as tarefas e reavali…" at bounding box center [321, 249] width 0 height 9
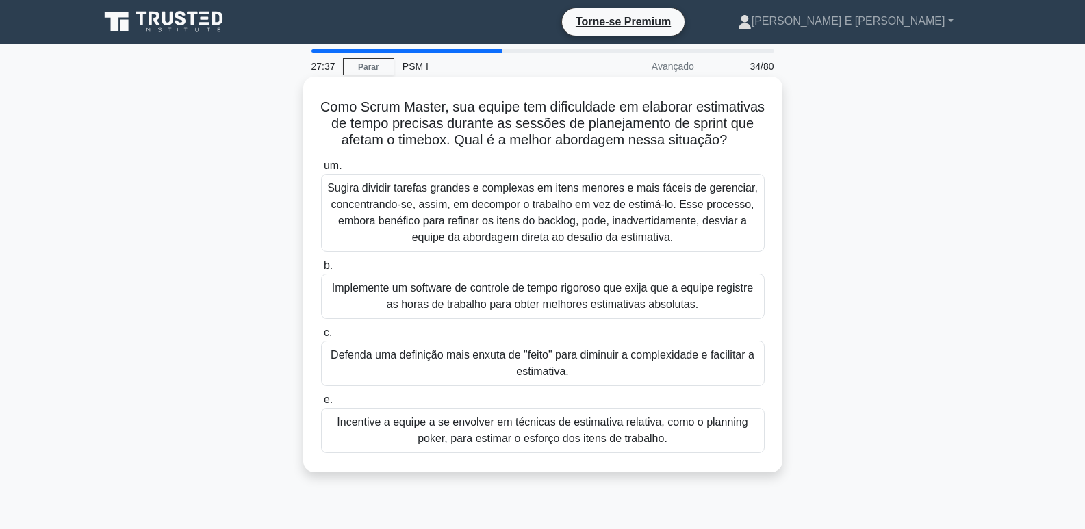
click at [702, 447] on font "Incentive a equipe a se envolver em técnicas de estimativa relativa, como o pla…" at bounding box center [542, 430] width 431 height 33
click at [321, 405] on input "e. Incentive a equipe a se envolver em técnicas de estimativa relativa, como o …" at bounding box center [321, 400] width 0 height 9
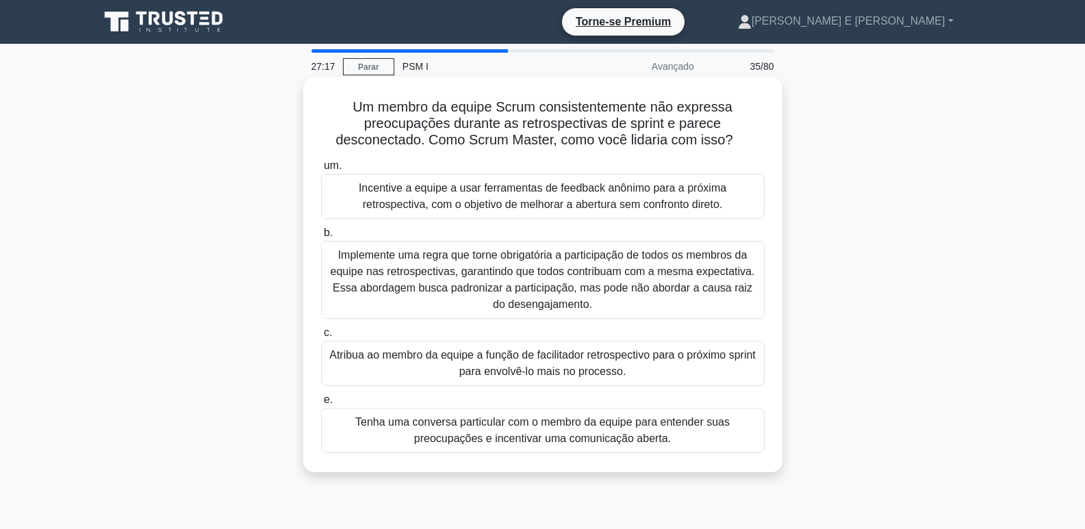
click at [689, 431] on font "Tenha uma conversa particular com o membro da equipe para entender suas preocup…" at bounding box center [542, 430] width 431 height 33
click at [321, 405] on input "e. Tenha uma conversa particular com o membro da equipe para entender suas preo…" at bounding box center [321, 400] width 0 height 9
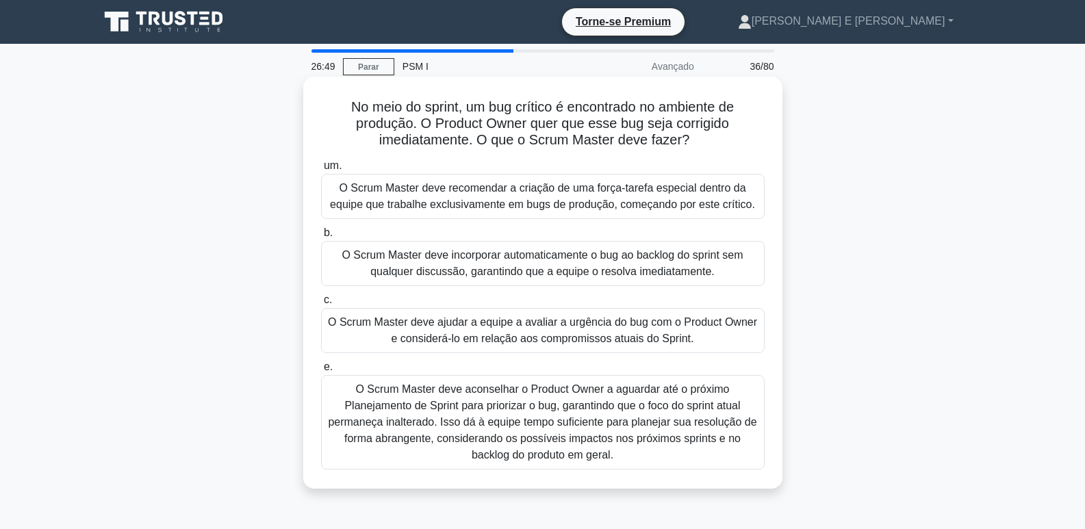
click at [699, 333] on font "O Scrum Master deve ajudar a equipe a avaliar a urgência do bug com o Product O…" at bounding box center [542, 330] width 431 height 33
click at [321, 305] on input "c. O Scrum Master deve ajudar a equipe a avaliar a urgência do bug com o Produc…" at bounding box center [321, 300] width 0 height 9
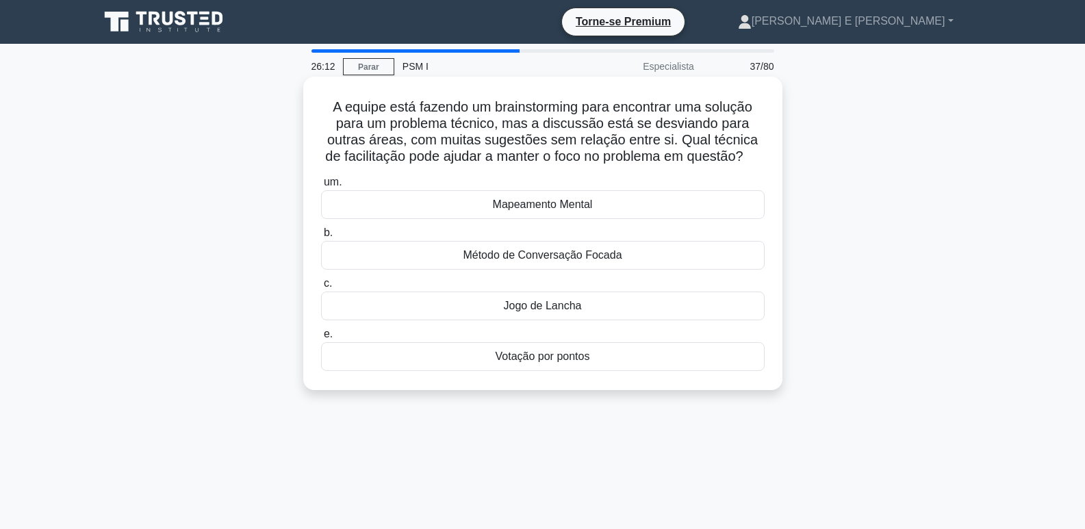
click at [576, 261] on font "Método de Conversação Focada" at bounding box center [542, 255] width 159 height 12
click at [321, 238] on input "b. Método de Conversação Focada" at bounding box center [321, 233] width 0 height 9
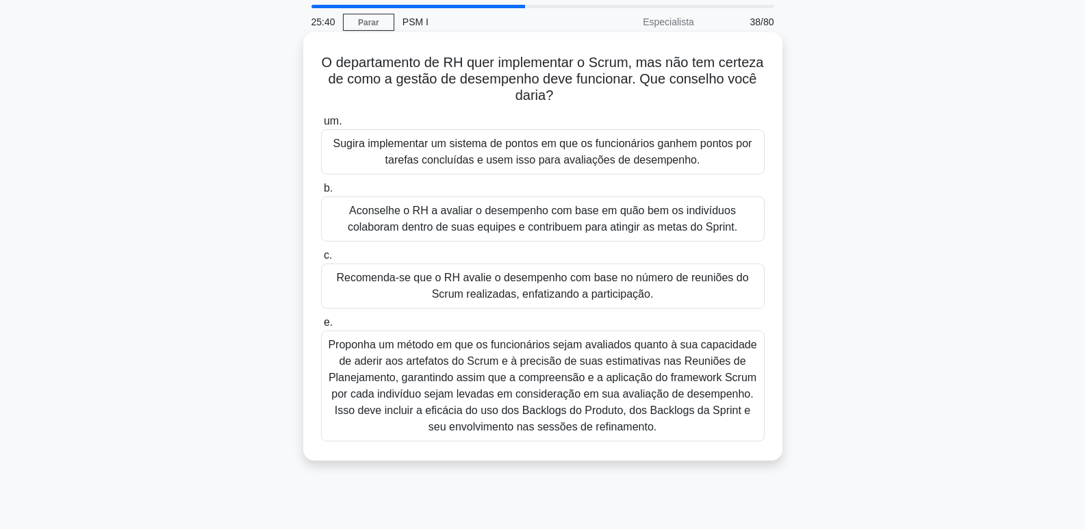
scroll to position [68, 0]
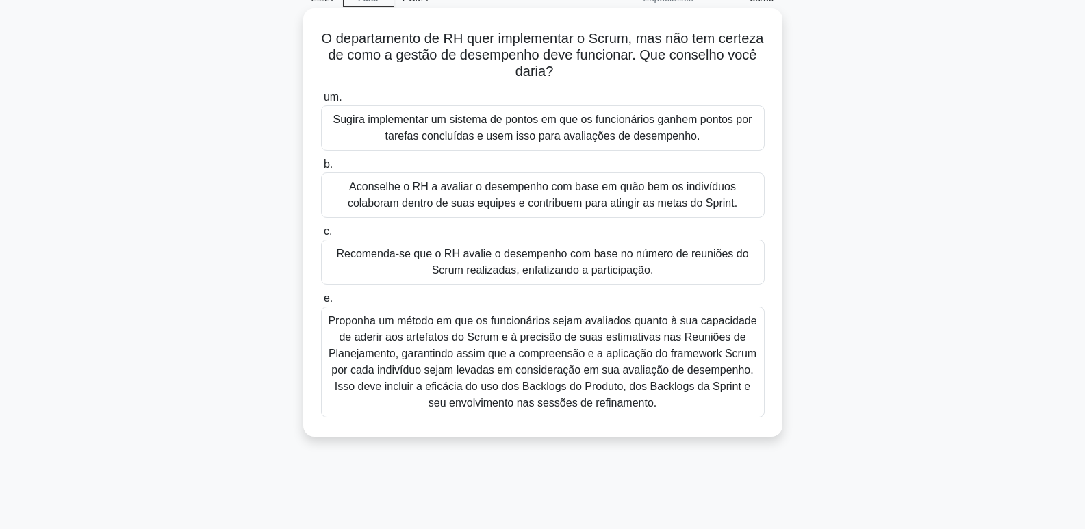
click at [659, 199] on font "Aconselhe o RH a avaliar o desempenho com base em quão bem os indivíduos colabo…" at bounding box center [542, 195] width 389 height 28
click at [321, 169] on input "b. Aconselhe o RH a avaliar o desempenho com base em quão bem os indivíduos col…" at bounding box center [321, 164] width 0 height 9
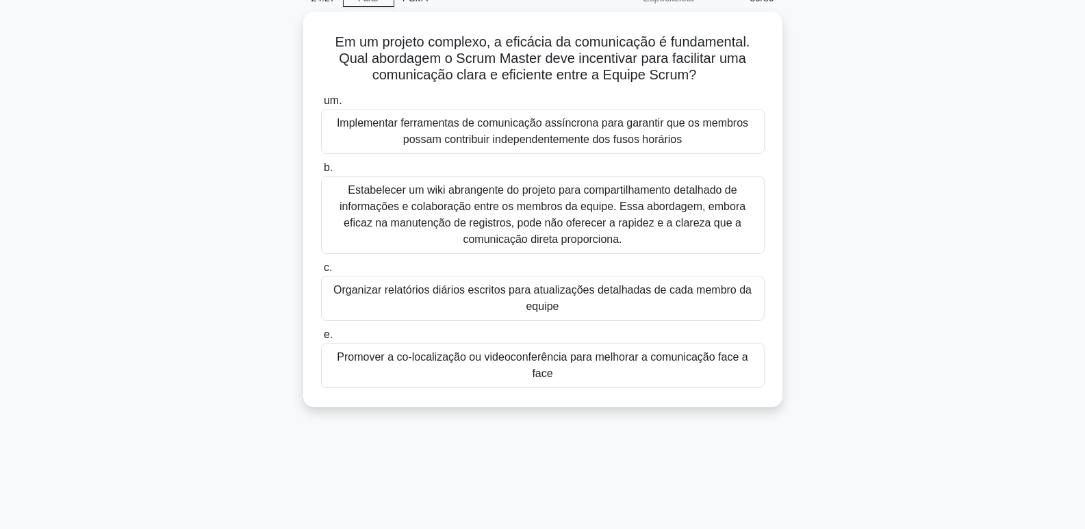
scroll to position [0, 0]
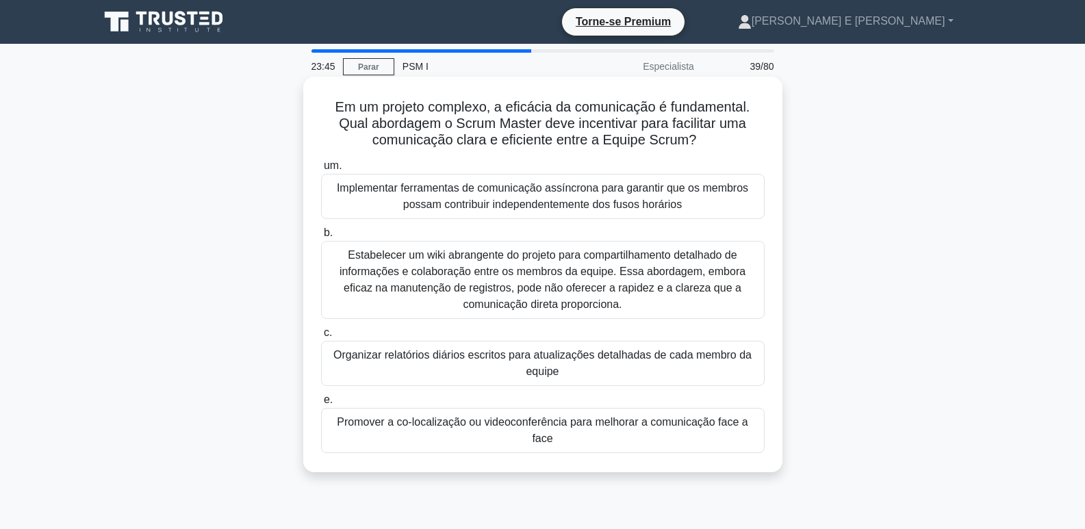
click at [619, 194] on font "Implementar ferramentas de comunicação assíncrona para garantir que os membros …" at bounding box center [542, 196] width 411 height 28
click at [321, 170] on input "um. Implementar ferramentas de comunicação assíncrona para garantir que os memb…" at bounding box center [321, 166] width 0 height 9
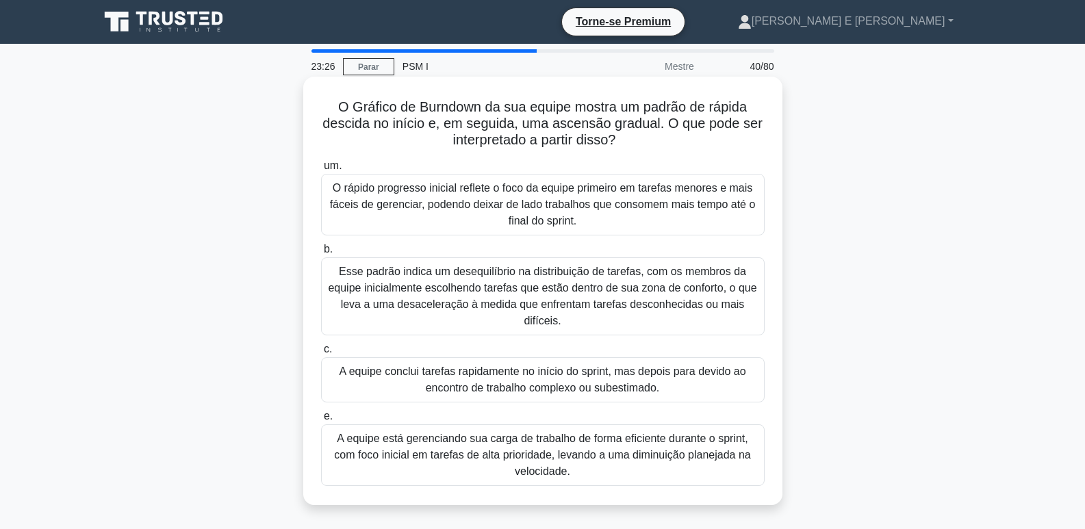
scroll to position [68, 0]
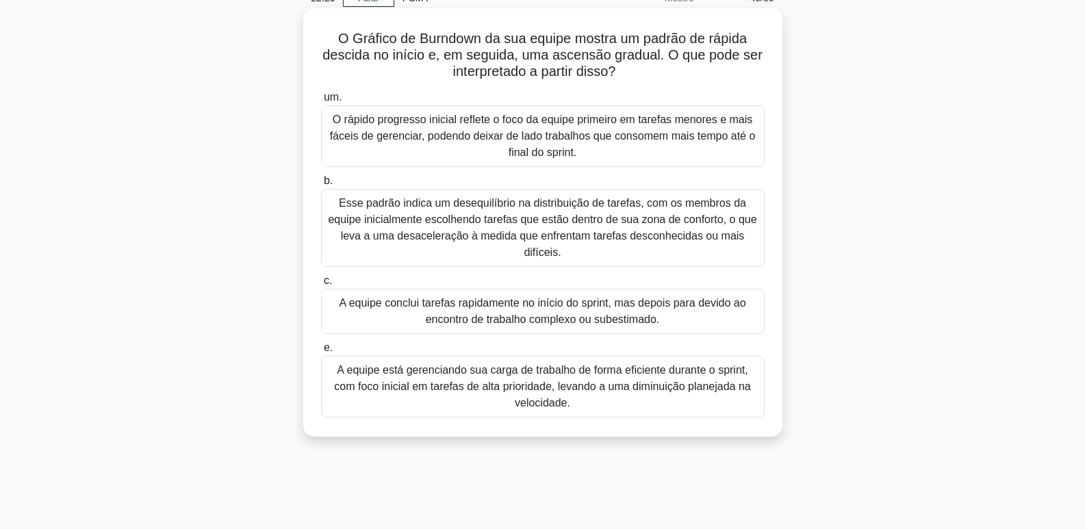
click at [619, 141] on font "O rápido progresso inicial reflete o foco da equipe primeiro em tarefas menores…" at bounding box center [543, 136] width 426 height 44
click at [321, 102] on input "um. O rápido progresso inicial reflete o foco da equipe primeiro em tarefas men…" at bounding box center [321, 97] width 0 height 9
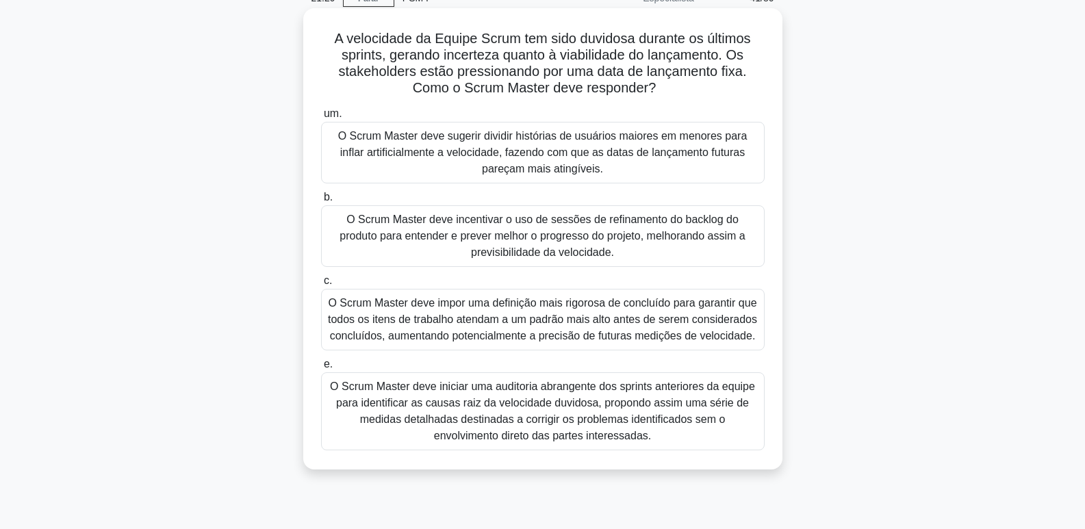
click at [582, 229] on font "O Scrum Master deve incentivar o uso de sessões de refinamento do backlog do pr…" at bounding box center [541, 236] width 405 height 44
click at [321, 202] on input "b. O Scrum Master deve incentivar o uso de sessões de refinamento do backlog do…" at bounding box center [321, 197] width 0 height 9
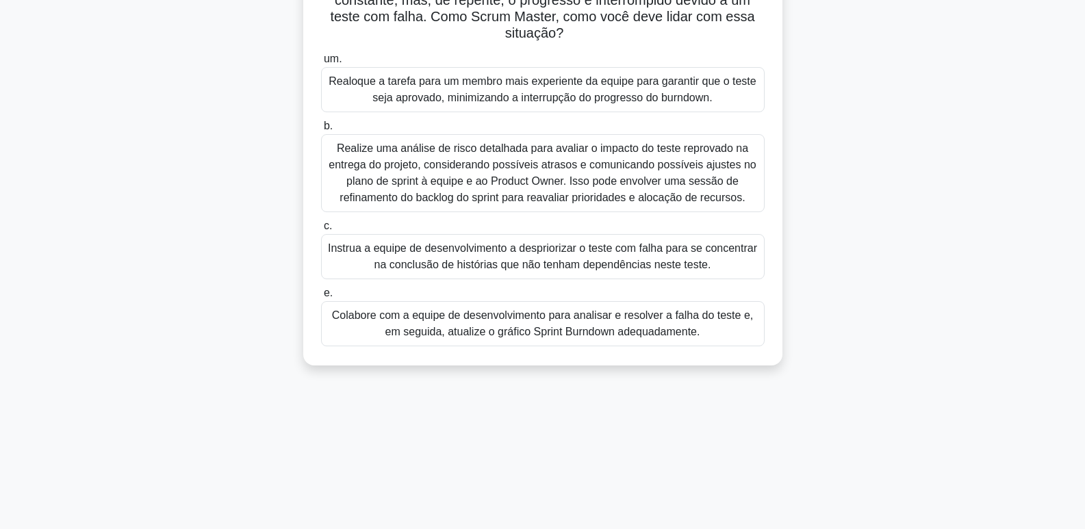
scroll to position [137, 0]
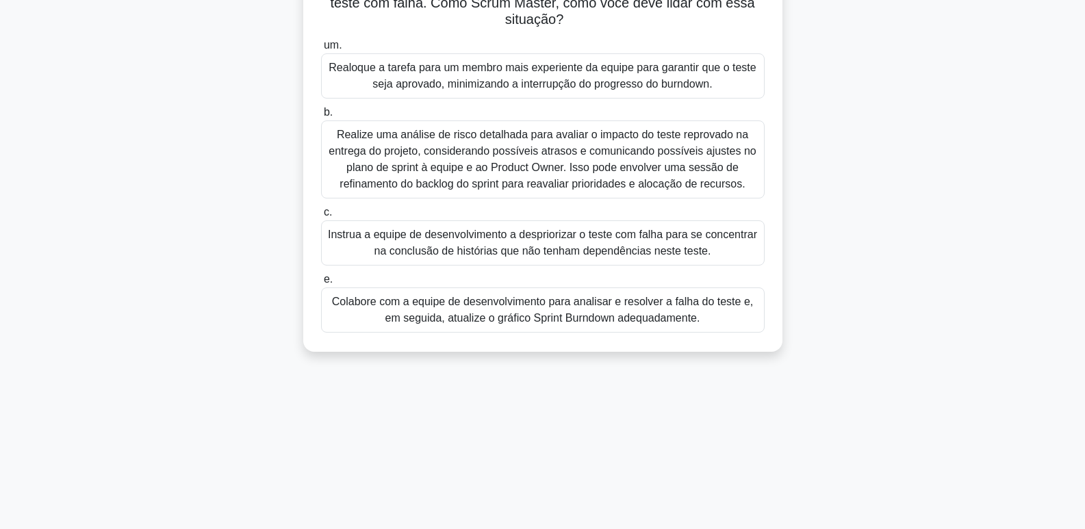
click at [683, 314] on font "Colabore com a equipe de desenvolvimento para analisar e resolver a falha do te…" at bounding box center [542, 310] width 421 height 28
click at [321, 284] on input "e. Colabore com a equipe de desenvolvimento para analisar e resolver a falha do…" at bounding box center [321, 279] width 0 height 9
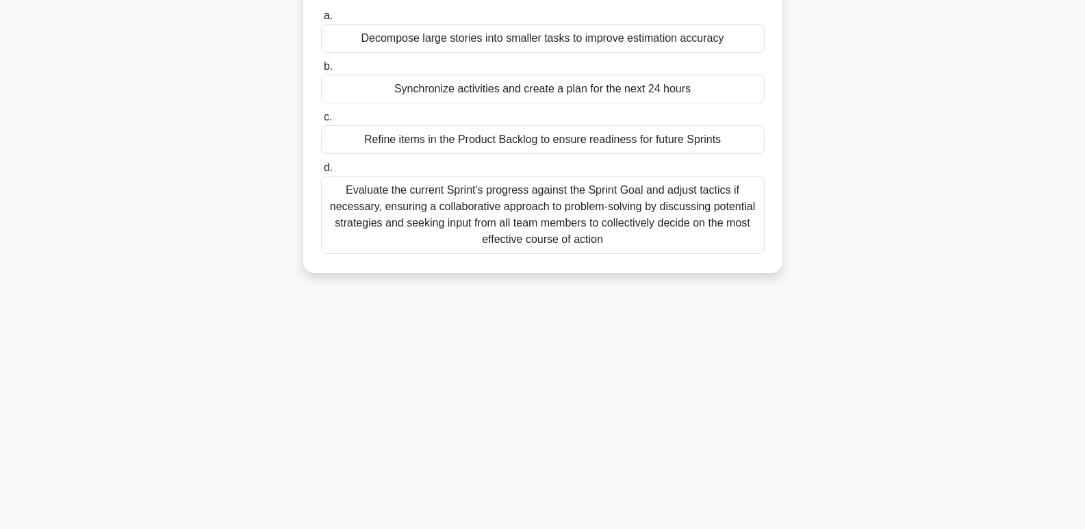
scroll to position [0, 0]
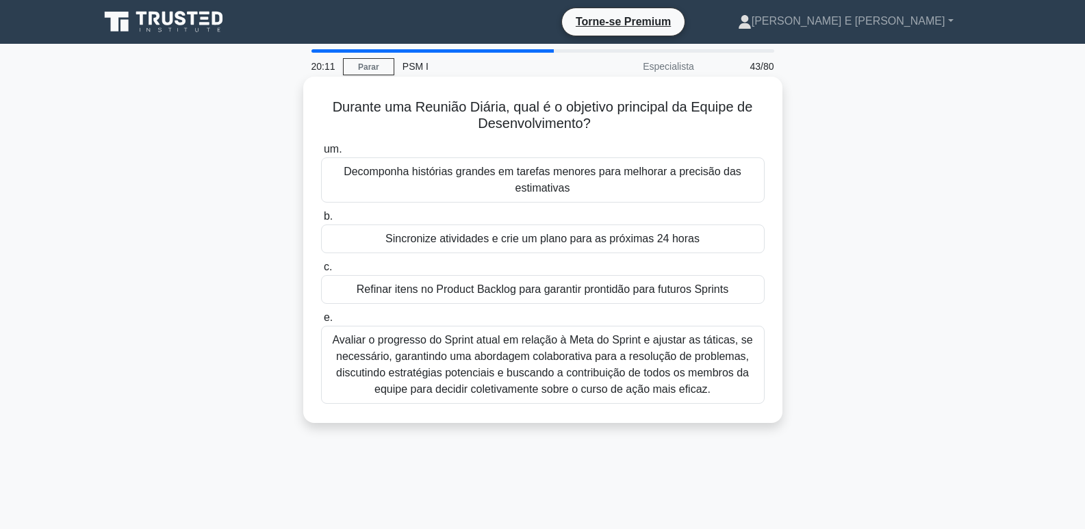
click at [577, 359] on font "Avaliar o progresso do Sprint atual em relação à Meta do Sprint e ajustar as tá…" at bounding box center [542, 364] width 420 height 61
click at [321, 322] on input "e. Avaliar o progresso do Sprint atual em relação à Meta do Sprint e ajustar as…" at bounding box center [321, 317] width 0 height 9
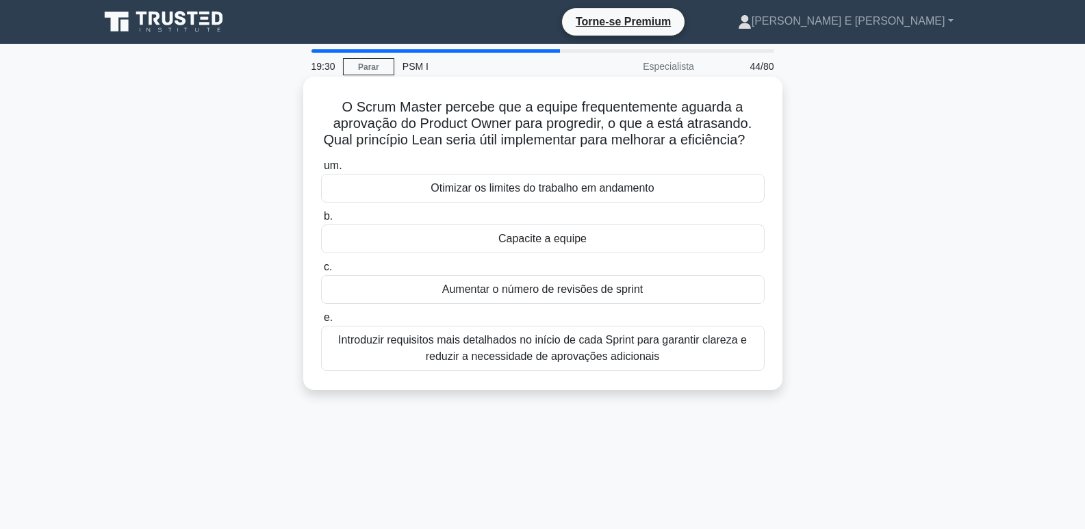
click at [614, 362] on font "Introduzir requisitos mais detalhados no início de cada Sprint para garantir cl…" at bounding box center [542, 348] width 409 height 28
click at [321, 322] on input "e. Introduzir requisitos mais detalhados no início de cada Sprint para garantir…" at bounding box center [321, 317] width 0 height 9
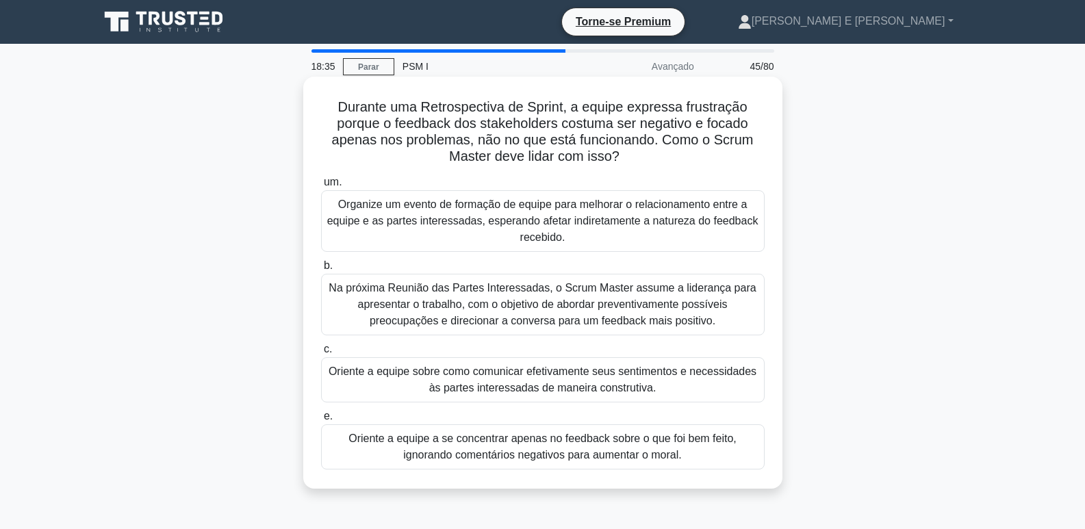
click at [678, 380] on font "Oriente a equipe sobre como comunicar efetivamente seus sentimentos e necessida…" at bounding box center [542, 379] width 431 height 33
click at [321, 354] on input "c. Oriente a equipe sobre como comunicar efetivamente seus sentimentos e necess…" at bounding box center [321, 349] width 0 height 9
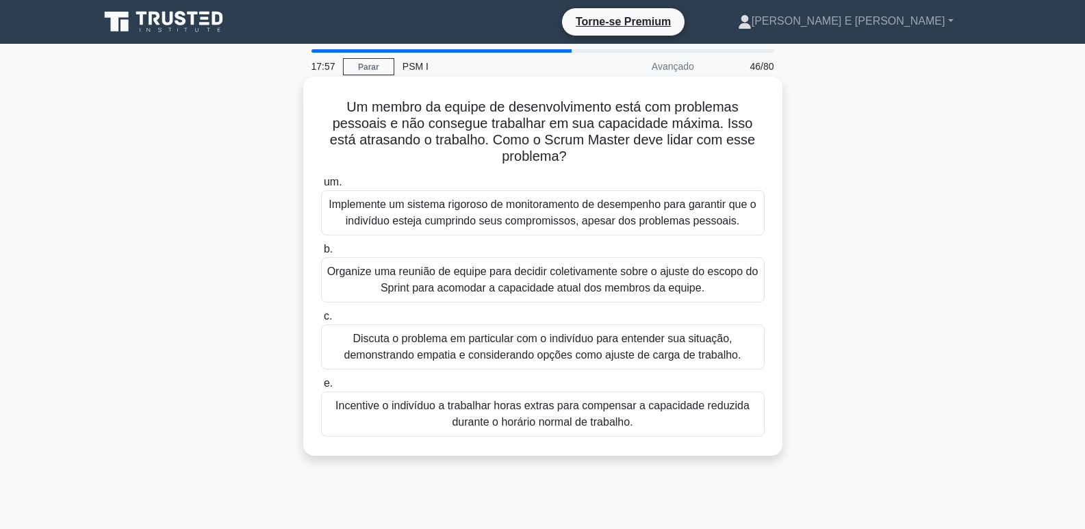
click at [604, 276] on font "Organize uma reunião de equipe para decidir coletivamente sobre o ajuste do esc…" at bounding box center [542, 280] width 431 height 28
click at [321, 254] on input "b. Organize uma reunião de equipe para decidir coletivamente sobre o ajuste do …" at bounding box center [321, 249] width 0 height 9
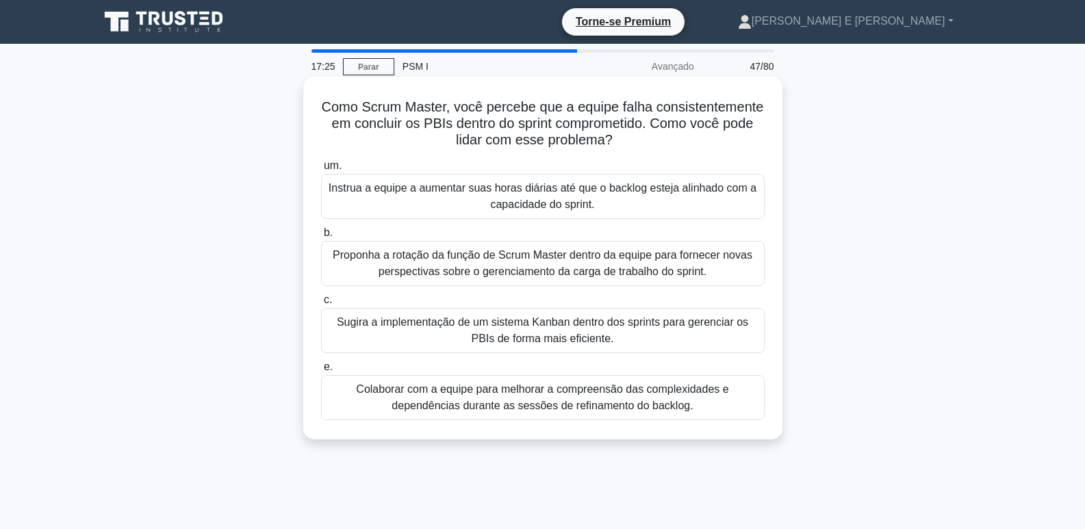
click at [668, 402] on font "Colaborar com a equipe para melhorar a compreensão das complexidades e dependên…" at bounding box center [542, 397] width 372 height 28
click at [321, 372] on input "e. Colaborar com a equipe para melhorar a compreensão das complexidades e depen…" at bounding box center [321, 367] width 0 height 9
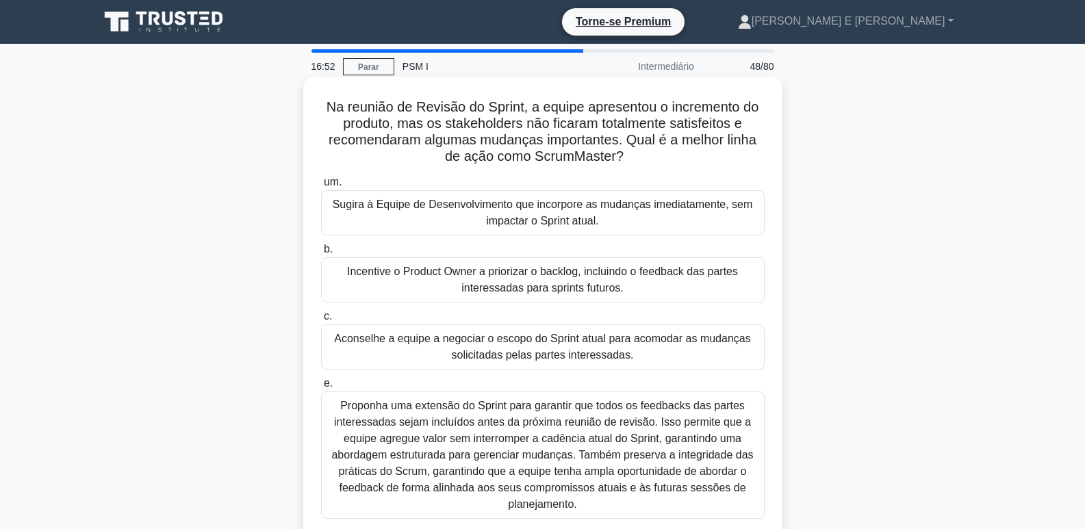
click at [546, 289] on font "Incentive o Product Owner a priorizar o backlog, incluindo o feedback das parte…" at bounding box center [542, 280] width 391 height 28
click at [321, 254] on input "b. Incentive o Product Owner a priorizar o backlog, incluindo o feedback das pa…" at bounding box center [321, 249] width 0 height 9
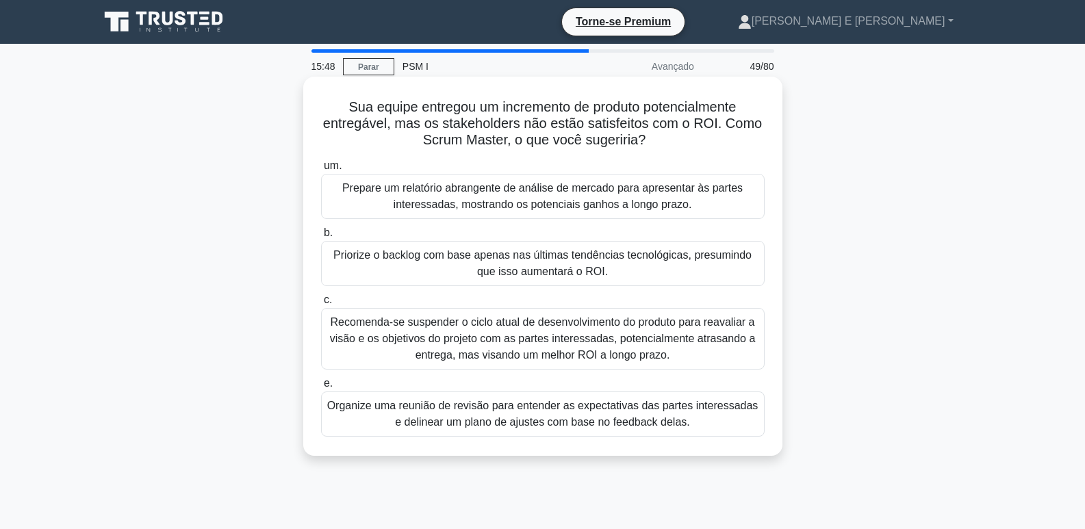
click at [537, 419] on font "Organize uma reunião de revisão para entender as expectativas das partes intere…" at bounding box center [542, 414] width 431 height 28
click at [321, 388] on input "e. Organize uma reunião de revisão para entender as expectativas das partes int…" at bounding box center [321, 383] width 0 height 9
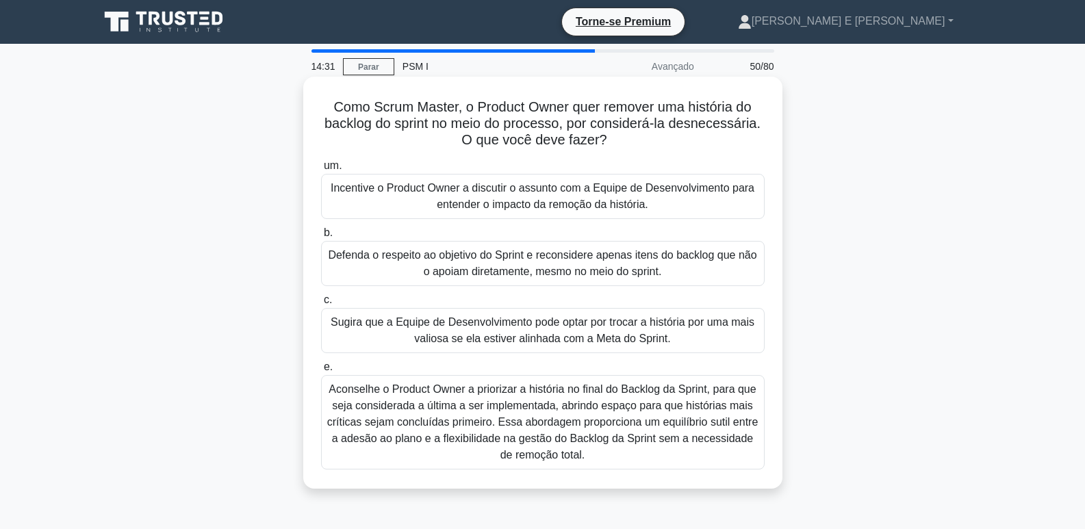
click at [663, 206] on font "Incentive o Product Owner a discutir o assunto com a Equipe de Desenvolvimento …" at bounding box center [542, 196] width 431 height 33
click at [321, 170] on input "um. Incentive o Product Owner a discutir o assunto com a Equipe de Desenvolvime…" at bounding box center [321, 166] width 0 height 9
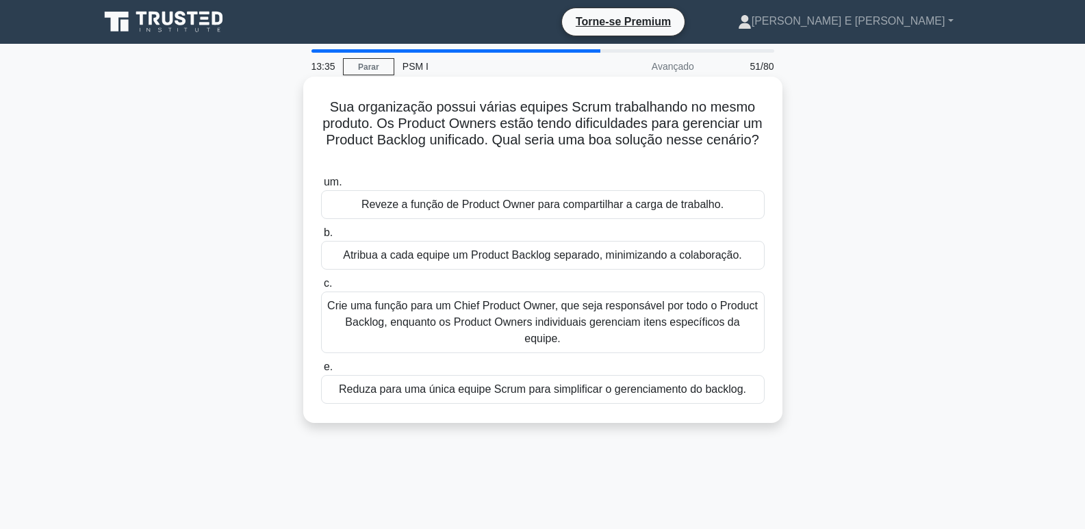
click at [513, 318] on font "Crie uma função para um Chief Product Owner, que seja responsável por todo o Pr…" at bounding box center [542, 322] width 431 height 44
click at [321, 288] on input "c. Crie uma função para um Chief Product Owner, que seja responsável por todo o…" at bounding box center [321, 283] width 0 height 9
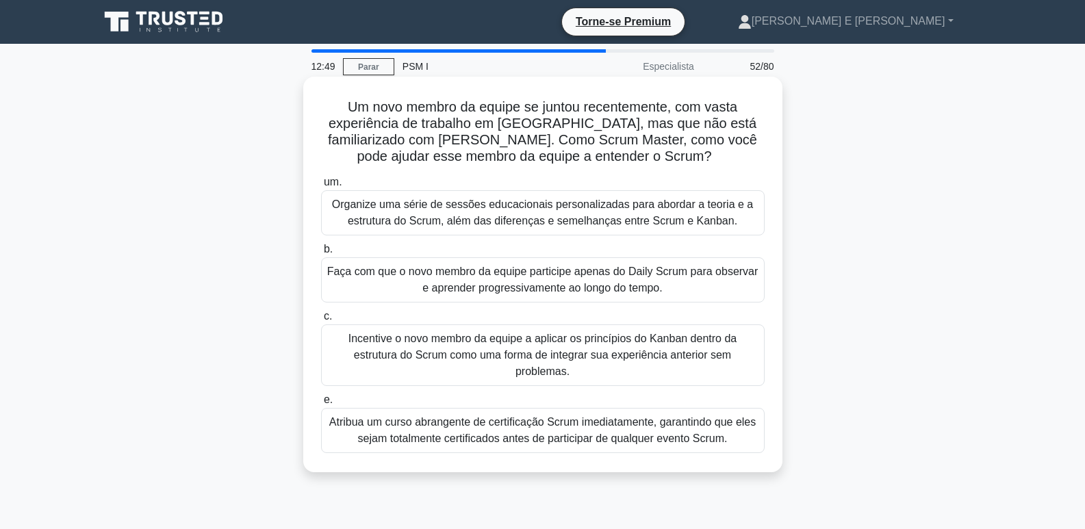
click at [461, 357] on font "Incentive o novo membro da equipe a aplicar os princípios do Kanban dentro da e…" at bounding box center [542, 355] width 388 height 44
click at [321, 321] on input "c. Incentive o novo membro da equipe a aplicar os princípios do Kanban dentro d…" at bounding box center [321, 316] width 0 height 9
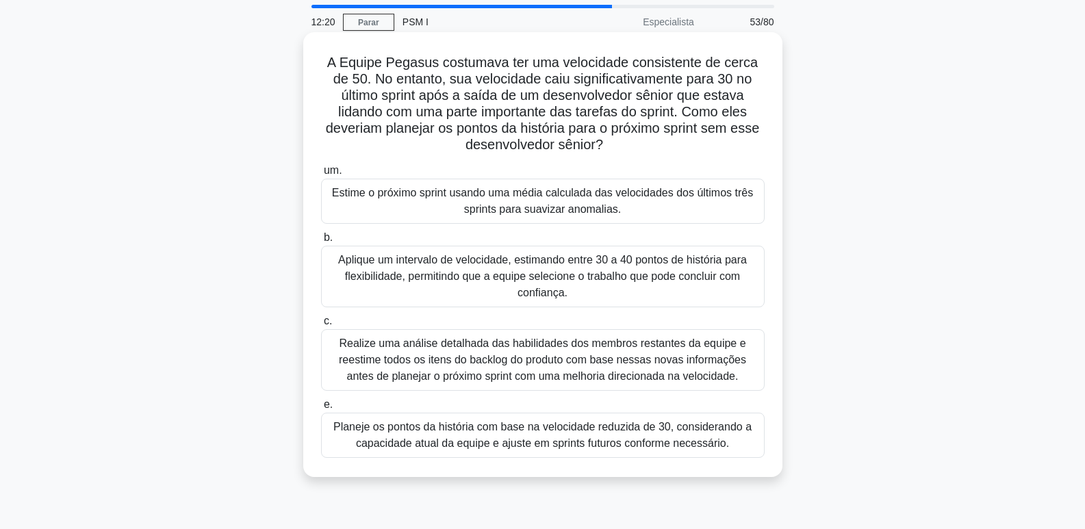
scroll to position [68, 0]
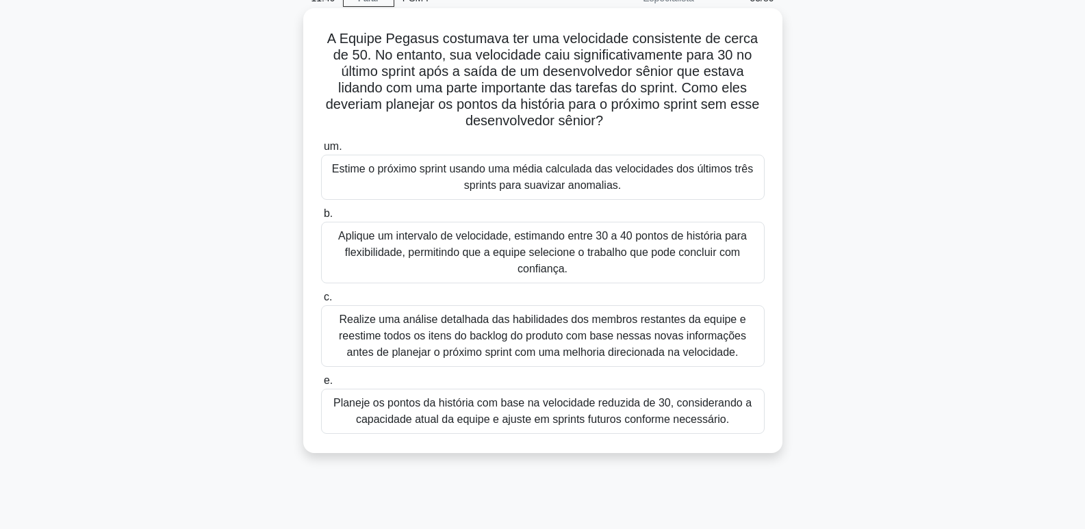
click at [581, 415] on font "Planeje os pontos da história com base na velocidade reduzida de 30, consideran…" at bounding box center [542, 411] width 418 height 28
click at [321, 385] on input "e. Planeje os pontos da história com base na velocidade reduzida de 30, conside…" at bounding box center [321, 380] width 0 height 9
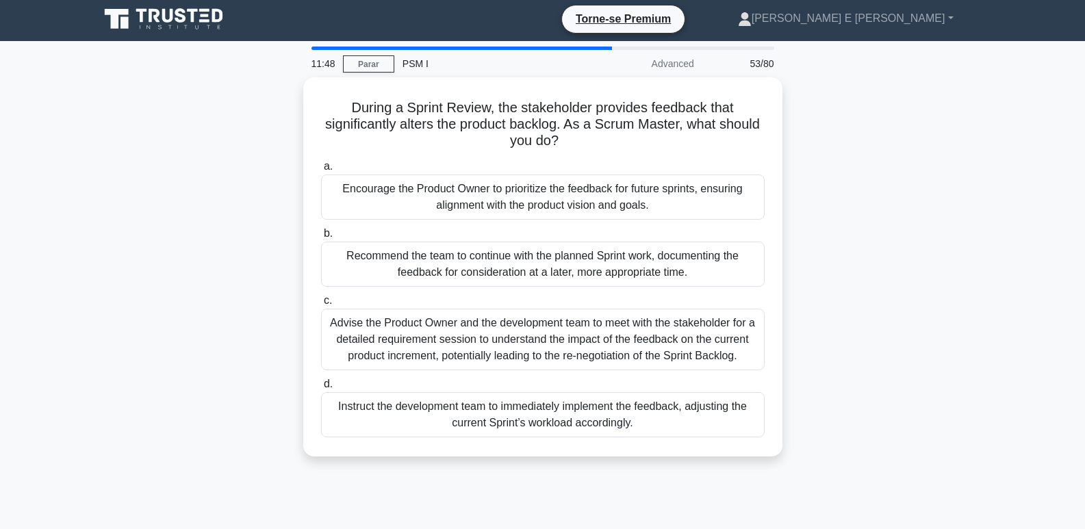
scroll to position [0, 0]
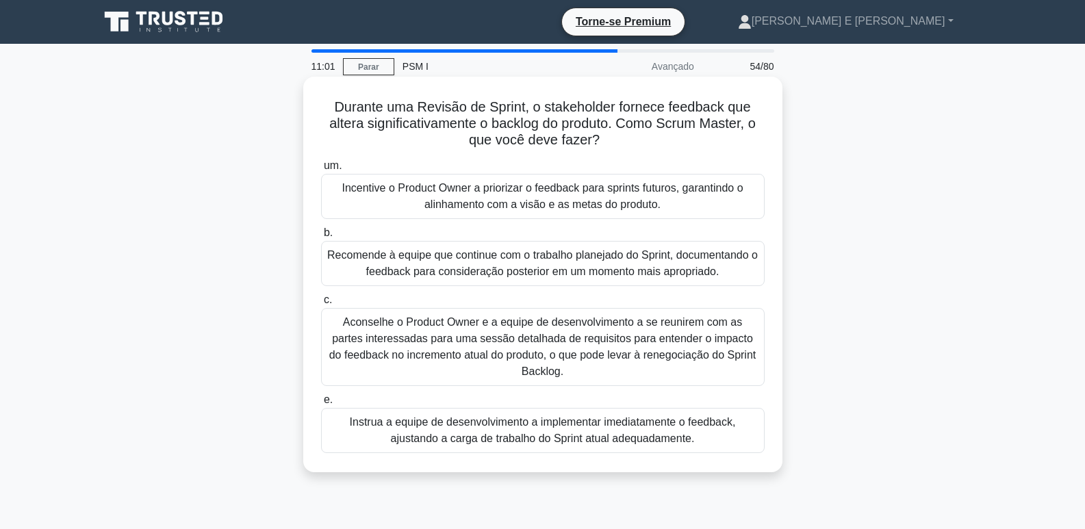
click at [572, 194] on font "Incentive o Product Owner a priorizar o feedback para sprints futuros, garantin…" at bounding box center [542, 196] width 401 height 28
click at [321, 170] on input "um. Incentive o Product Owner a priorizar o feedback para sprints futuros, gara…" at bounding box center [321, 166] width 0 height 9
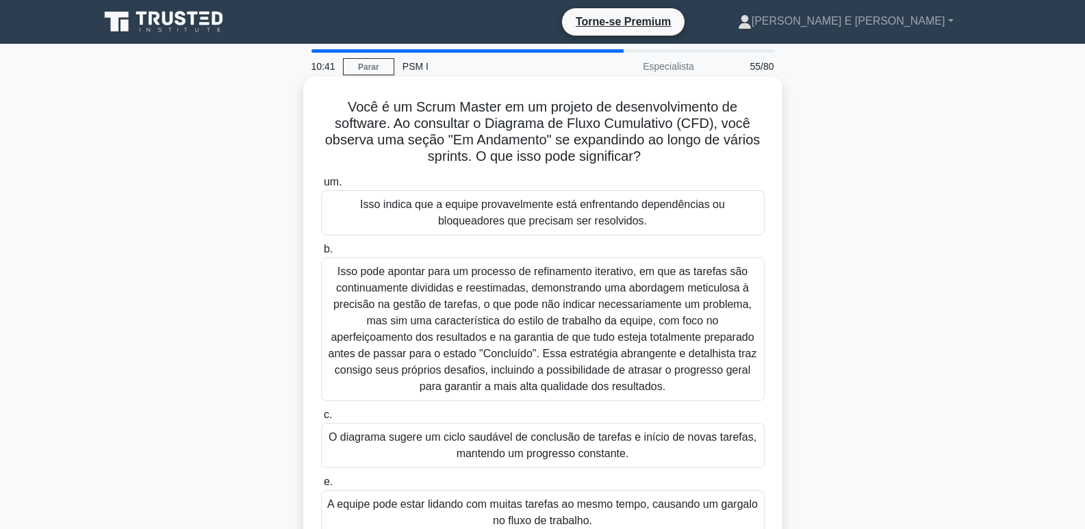
scroll to position [68, 0]
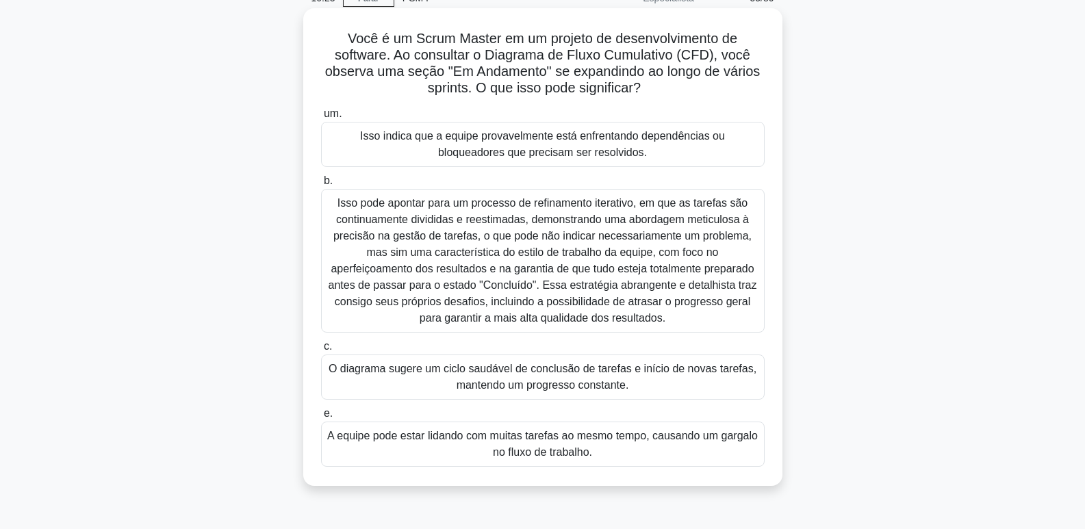
click at [627, 149] on font "Isso indica que a equipe provavelmente está enfrentando dependências ou bloquea…" at bounding box center [542, 144] width 365 height 28
click at [321, 118] on input "um. Isso indica que a equipe provavelmente está enfrentando dependências ou blo…" at bounding box center [321, 114] width 0 height 9
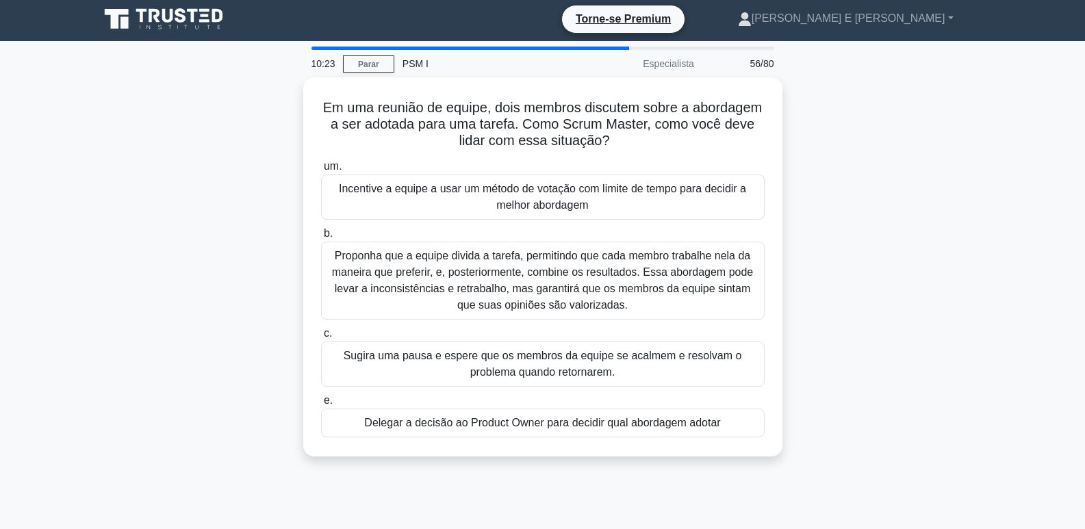
scroll to position [0, 0]
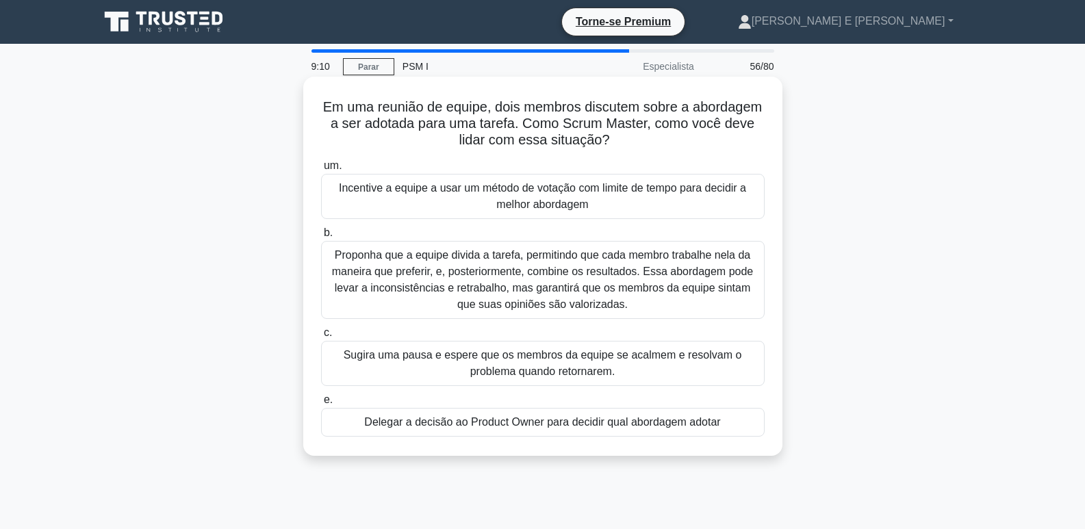
click at [561, 361] on font "Sugira uma pausa e espere que os membros da equipe se acalmem e resolvam o prob…" at bounding box center [543, 363] width 398 height 28
click at [321, 337] on input "c. Sugira uma pausa e espere que os membros da equipe se acalmem e resolvam o p…" at bounding box center [321, 333] width 0 height 9
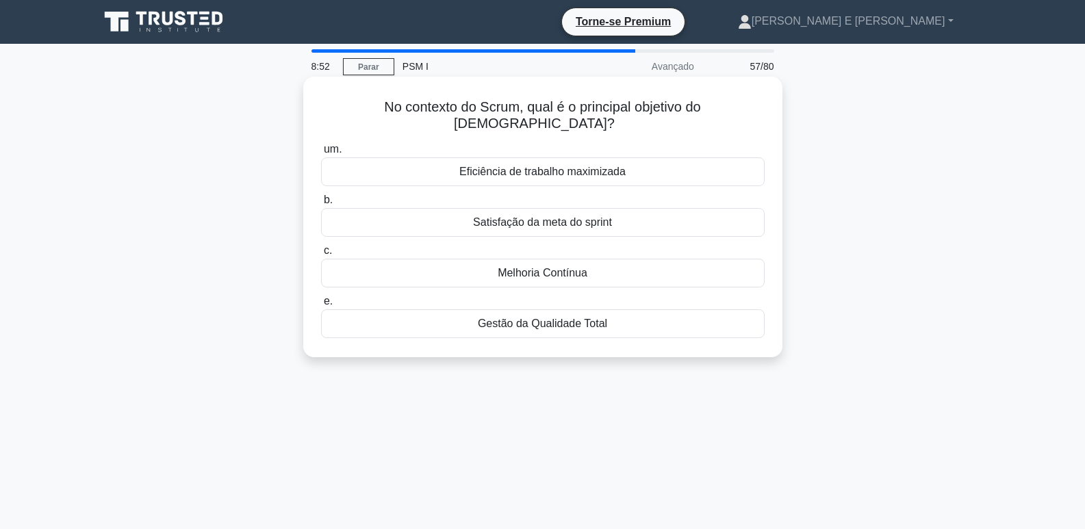
click at [566, 267] on font "Melhoria Contínua" at bounding box center [543, 273] width 90 height 12
click at [321, 255] on input "c. Melhoria Contínua" at bounding box center [321, 250] width 0 height 9
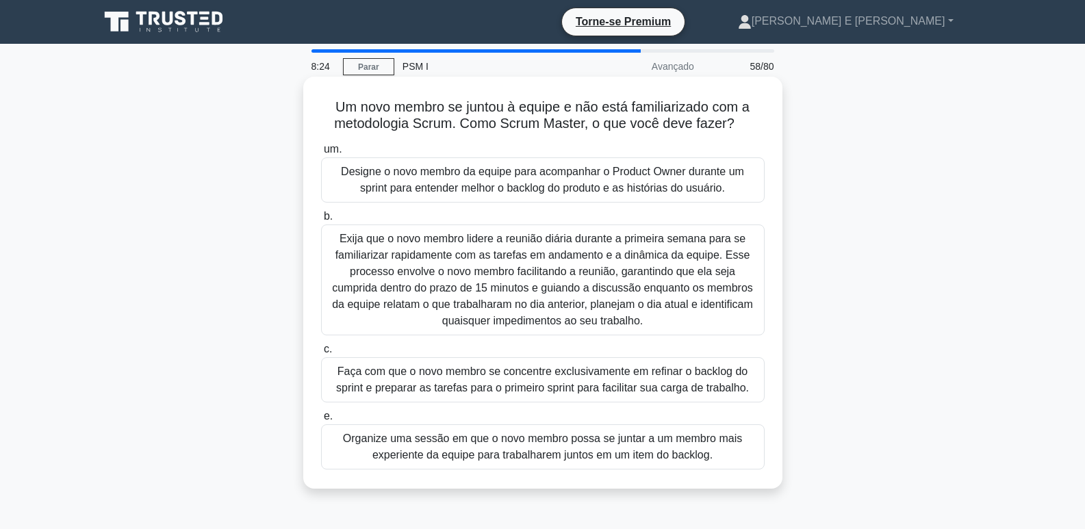
click at [500, 447] on font "Organize uma sessão em que o novo membro possa se juntar a um membro mais exper…" at bounding box center [542, 447] width 431 height 33
click at [321, 421] on input "e. Organize uma sessão em que o novo membro possa se juntar a um membro mais ex…" at bounding box center [321, 416] width 0 height 9
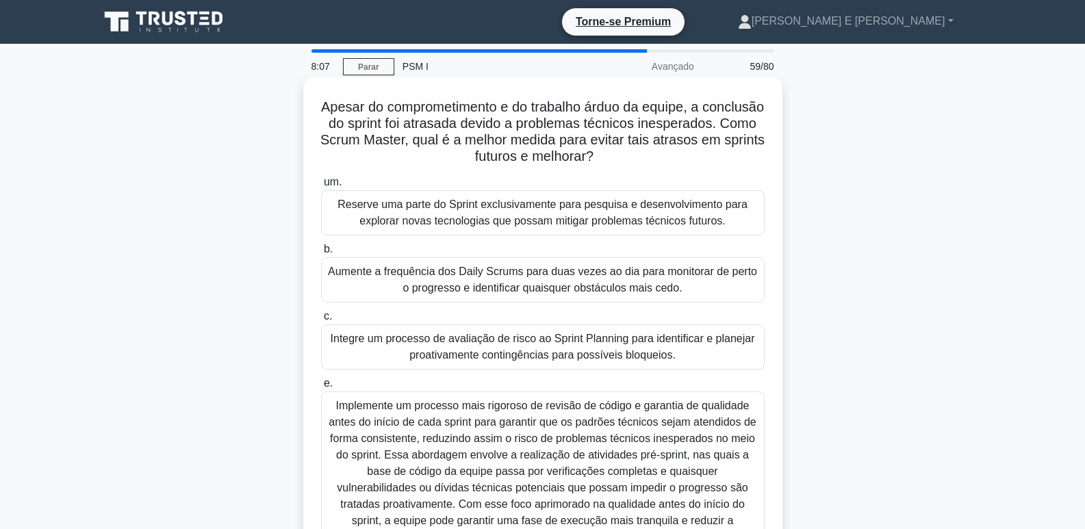
scroll to position [68, 0]
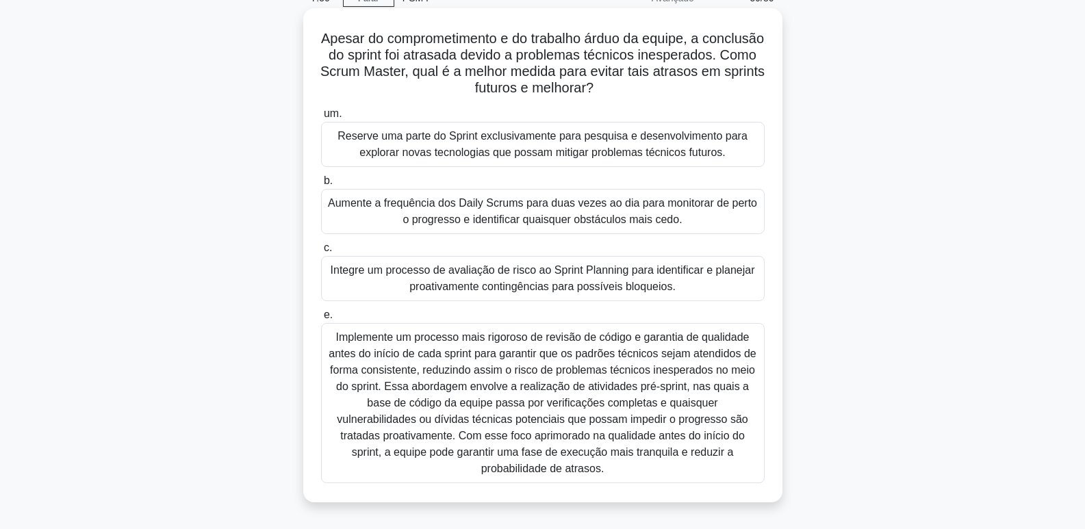
click at [665, 282] on font "Integre um processo de avaliação de risco ao Sprint Planning para identificar e…" at bounding box center [543, 278] width 424 height 28
click at [321, 253] on input "c. Integre um processo de avaliação de risco ao Sprint Planning para identifica…" at bounding box center [321, 248] width 0 height 9
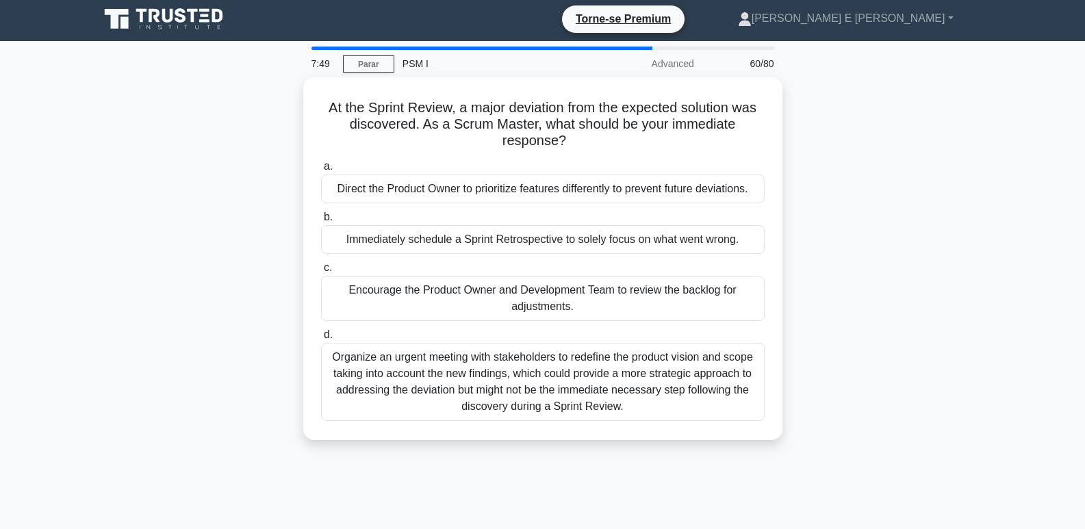
scroll to position [0, 0]
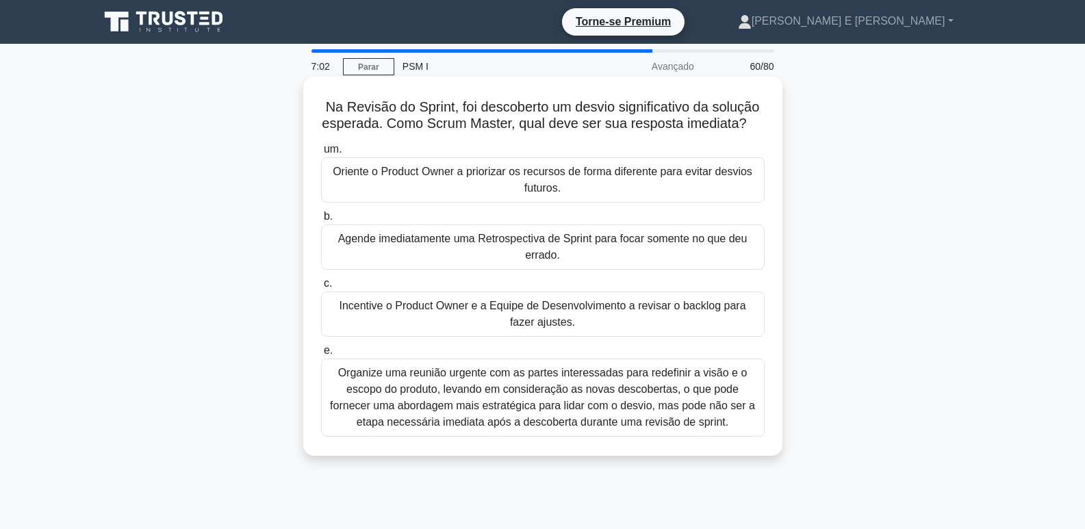
click at [487, 314] on font "Incentive o Product Owner e a Equipe de Desenvolvimento a revisar o backlog par…" at bounding box center [542, 314] width 431 height 33
click at [321, 288] on input "c. Incentive o Product Owner e a Equipe de Desenvolvimento a revisar o backlog …" at bounding box center [321, 283] width 0 height 9
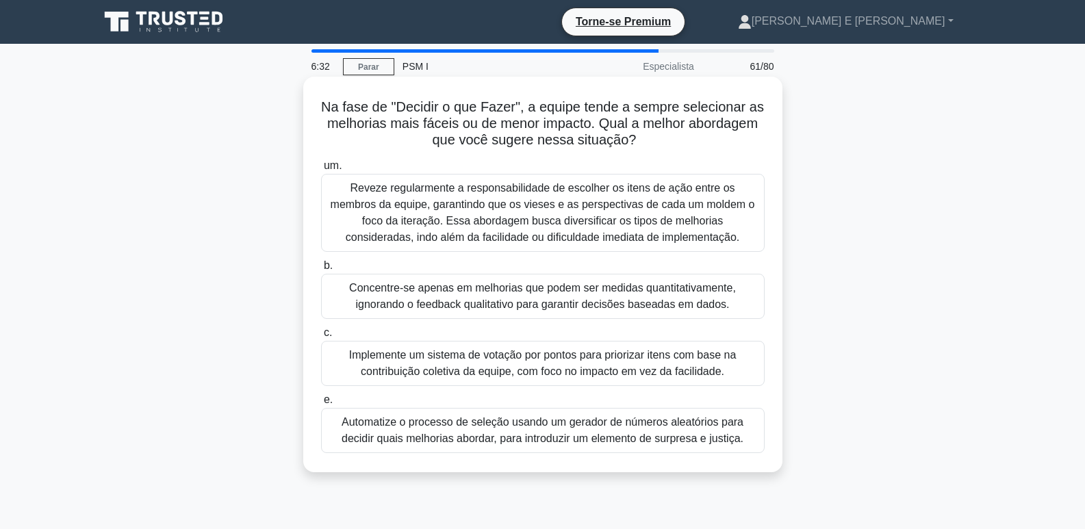
click at [643, 363] on font "Implemente um sistema de votação por pontos para priorizar itens com base na co…" at bounding box center [542, 363] width 431 height 33
click at [321, 337] on input "c. Implemente um sistema de votação por pontos para priorizar itens com base na…" at bounding box center [321, 333] width 0 height 9
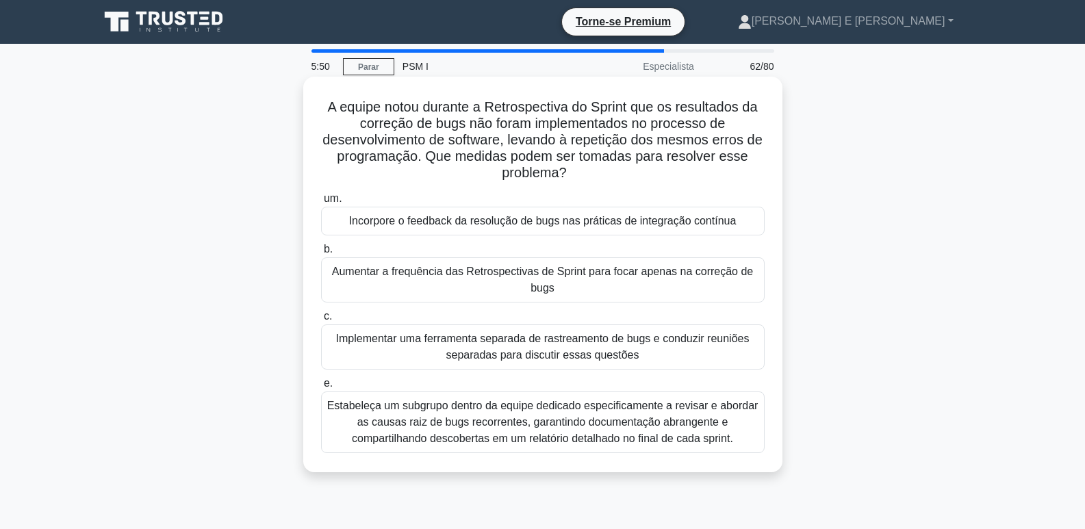
click at [731, 227] on font "Incorpore o feedback da resolução de bugs nas práticas de integração contínua" at bounding box center [542, 221] width 387 height 12
click at [321, 203] on input "um. Incorpore o feedback da resolução de bugs nas práticas de integração contín…" at bounding box center [321, 198] width 0 height 9
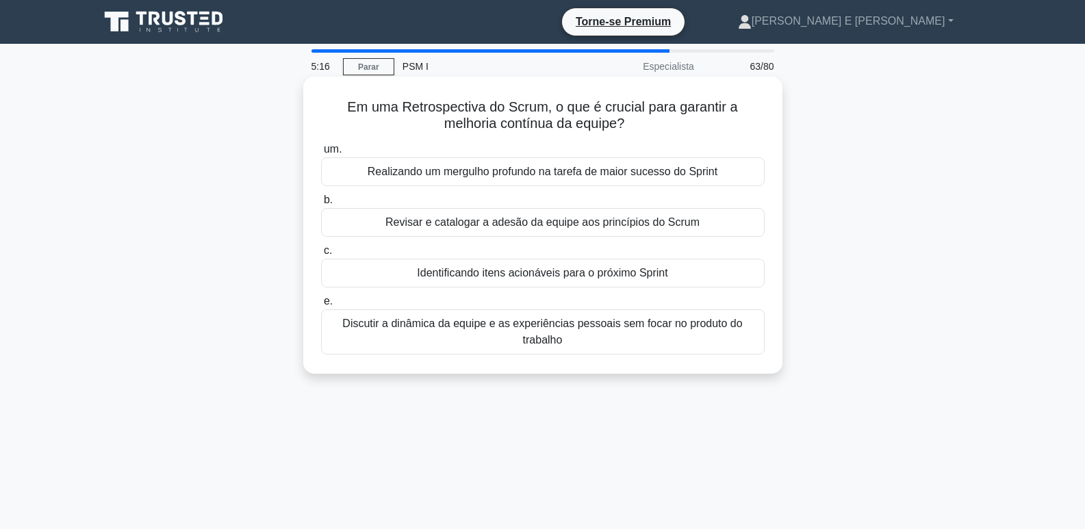
click at [538, 276] on font "Identificando itens acionáveis ​​para o próximo Sprint" at bounding box center [542, 273] width 251 height 12
click at [321, 255] on input "c. Identificando itens acionáveis ​​para o próximo Sprint" at bounding box center [321, 250] width 0 height 9
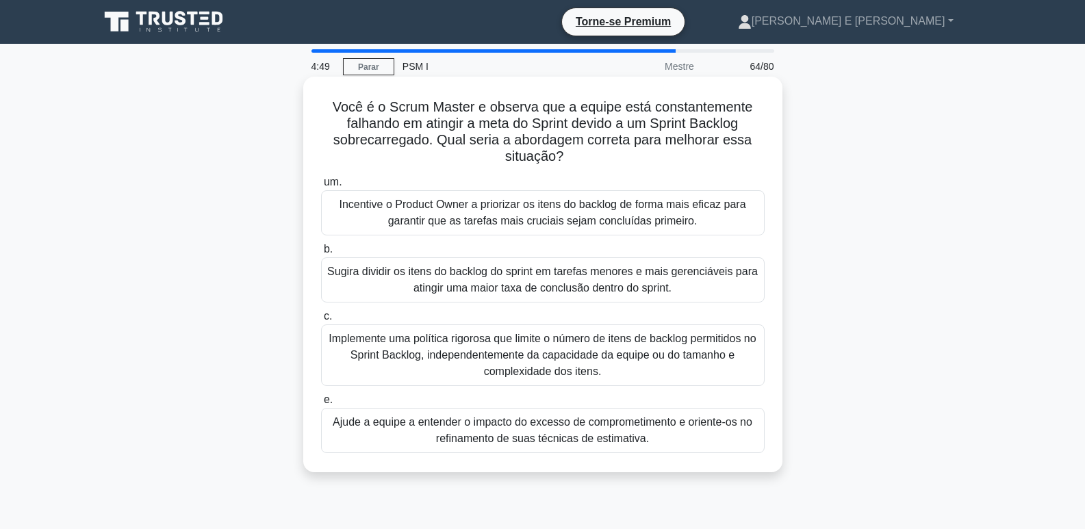
click at [597, 281] on font "Sugira dividir os itens do backlog do sprint em tarefas menores e mais gerenciá…" at bounding box center [542, 280] width 431 height 33
click at [321, 254] on input "b. Sugira dividir os itens do backlog do sprint em tarefas menores e mais geren…" at bounding box center [321, 249] width 0 height 9
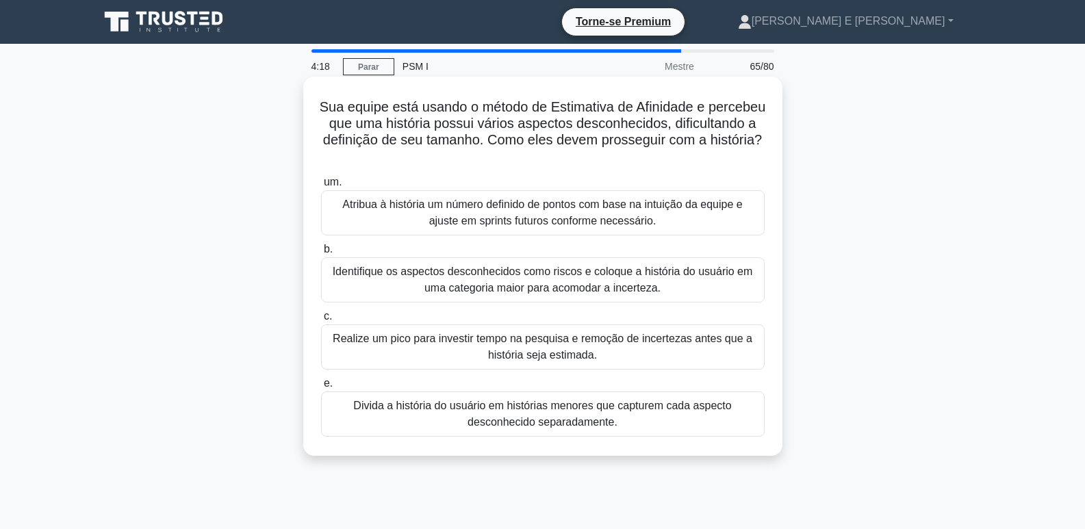
click at [595, 418] on font "Divida a história do usuário em histórias menores que capturem cada aspecto des…" at bounding box center [542, 414] width 378 height 28
click at [321, 388] on input "e. Divida a história do usuário em histórias menores que capturem cada aspecto …" at bounding box center [321, 383] width 0 height 9
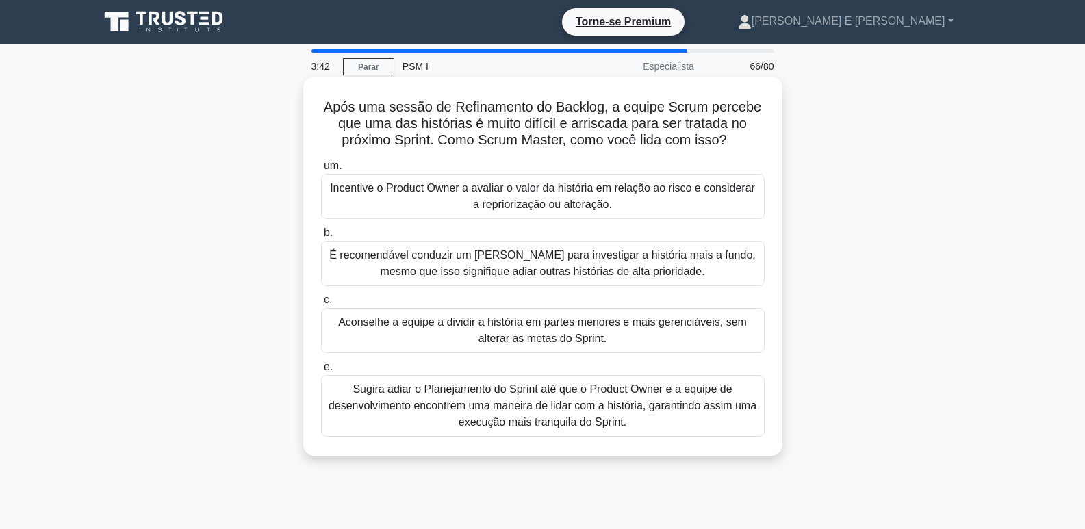
click at [567, 195] on font "Incentive o Product Owner a avaliar o valor da história em relação ao risco e c…" at bounding box center [542, 196] width 425 height 28
click at [321, 170] on input "um. Incentive o Product Owner a avaliar o valor da história em relação ao risco…" at bounding box center [321, 166] width 0 height 9
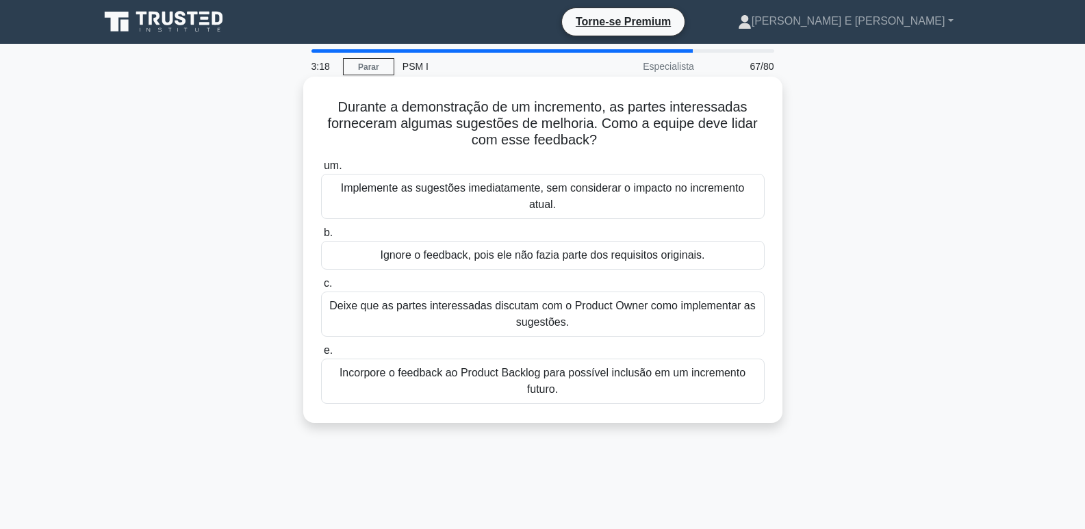
click at [557, 300] on font "Deixe que as partes interessadas discutam com o Product Owner como implementar …" at bounding box center [542, 314] width 426 height 28
click at [321, 288] on input "c. Deixe que as partes interessadas discutam com o Product Owner como implement…" at bounding box center [321, 283] width 0 height 9
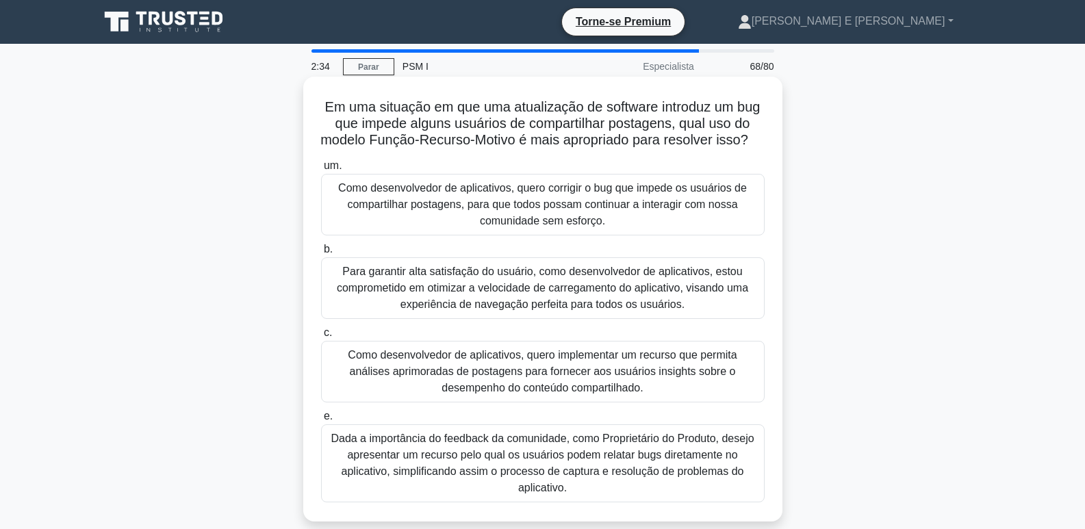
click at [593, 215] on font "Como desenvolvedor de aplicativos, quero corrigir o bug que impede os usuários …" at bounding box center [542, 204] width 409 height 44
click at [321, 170] on input "um. Como desenvolvedor de aplicativos, quero corrigir o bug que impede os usuár…" at bounding box center [321, 166] width 0 height 9
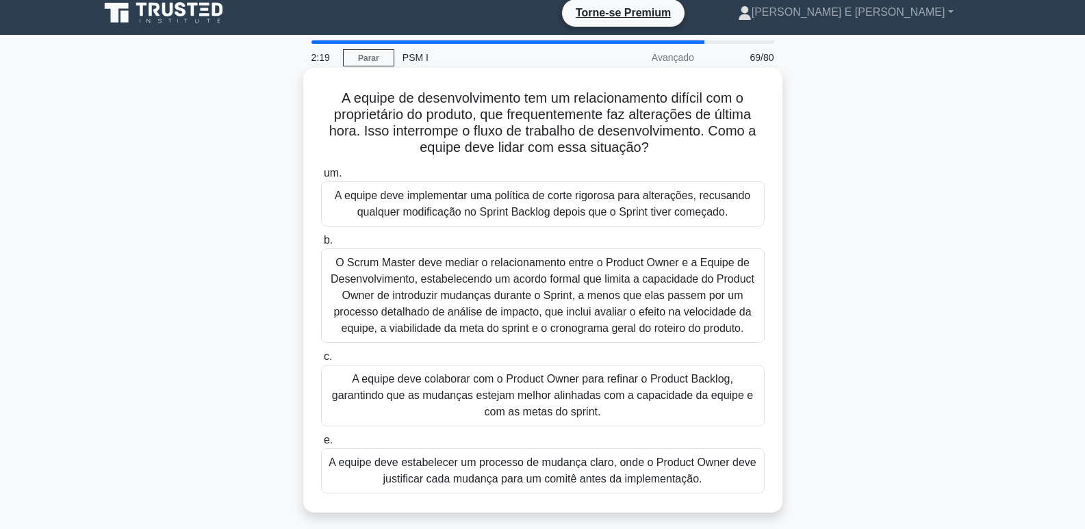
scroll to position [68, 0]
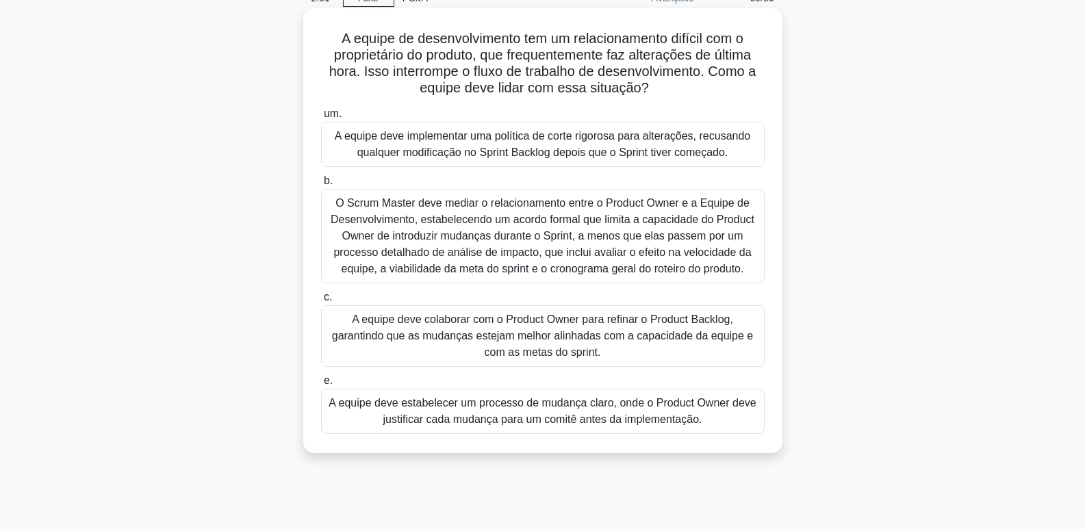
click at [523, 329] on font "A equipe deve colaborar com o Product Owner para refinar o Product Backlog, gar…" at bounding box center [543, 335] width 422 height 44
click at [321, 302] on input "c. A equipe deve colaborar com o Product Owner para refinar o Product Backlog, …" at bounding box center [321, 297] width 0 height 9
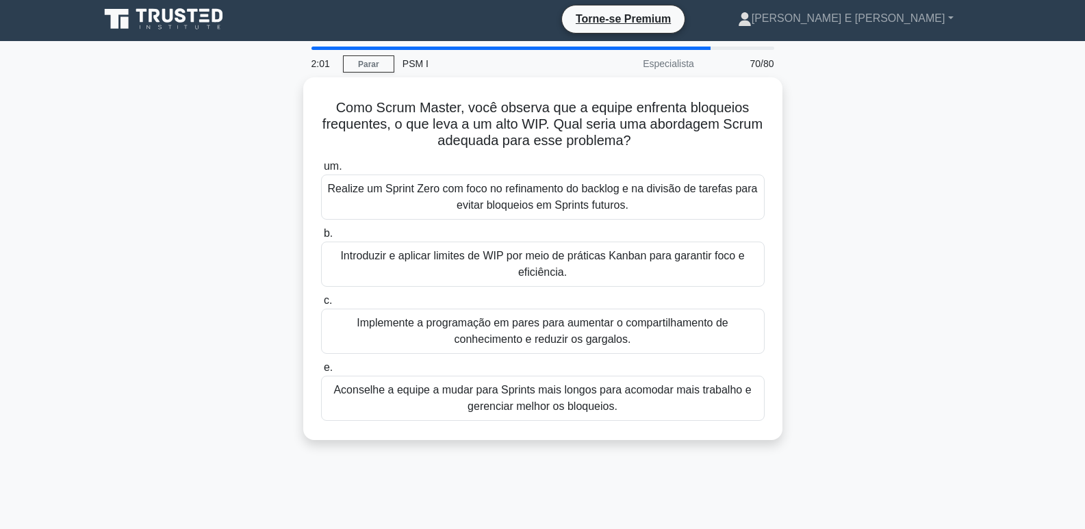
scroll to position [0, 0]
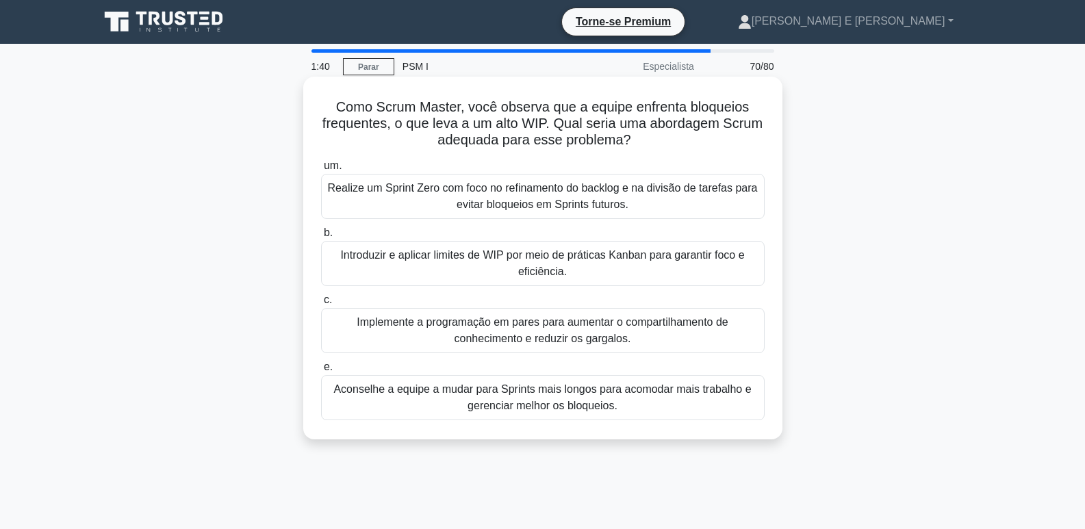
click at [578, 268] on font "Introduzir e aplicar limites de WIP por meio de práticas Kanban para garantir f…" at bounding box center [542, 263] width 431 height 33
click at [321, 238] on input "b. Introduzir e aplicar limites de WIP por meio de práticas Kanban para garanti…" at bounding box center [321, 233] width 0 height 9
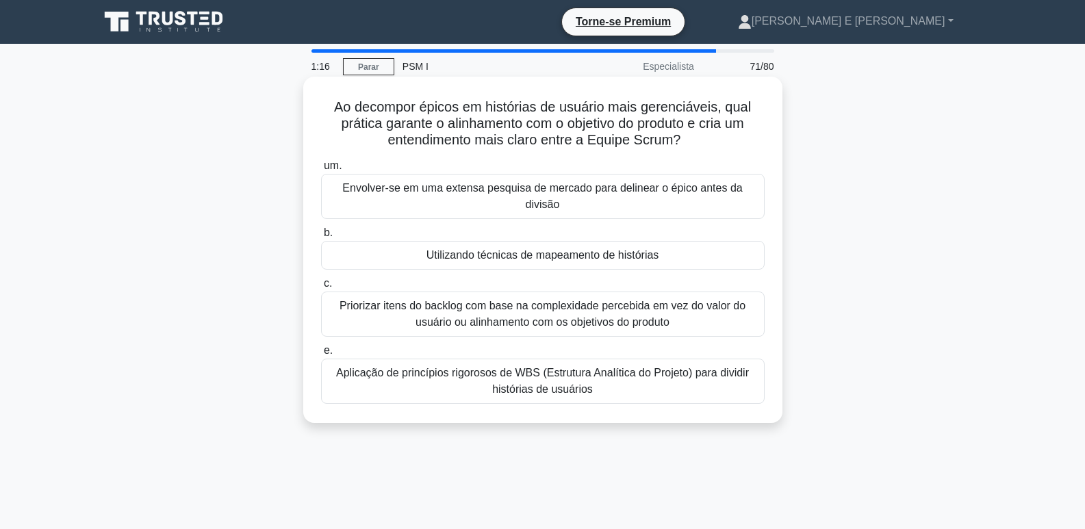
click at [601, 298] on font "Priorizar itens do backlog com base na complexidade percebida em vez do valor d…" at bounding box center [542, 314] width 431 height 33
click at [321, 288] on input "c. Priorizar itens do backlog com base na complexidade percebida em vez do valo…" at bounding box center [321, 283] width 0 height 9
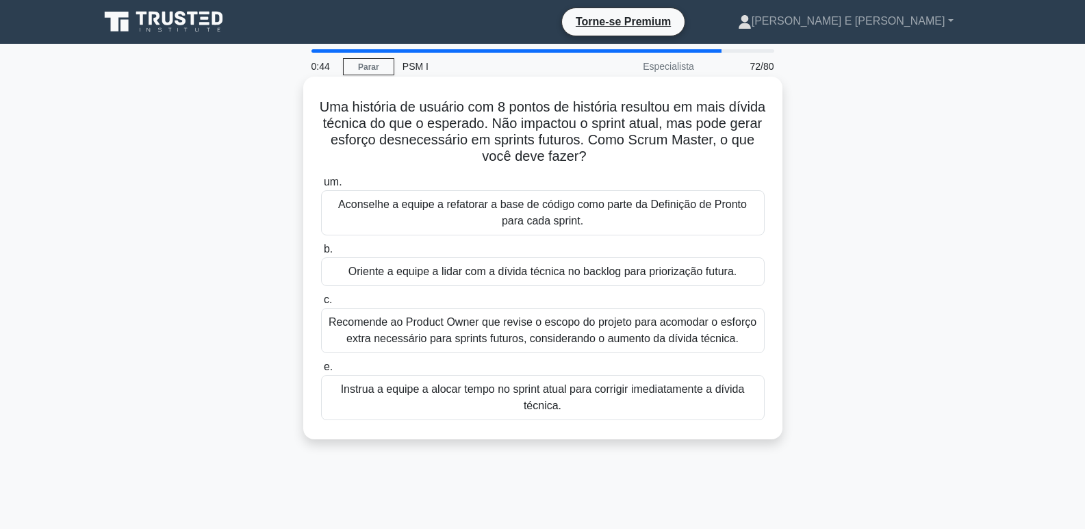
click at [510, 331] on font "Recomende ao Product Owner que revise o escopo do projeto para acomodar o esfor…" at bounding box center [542, 330] width 431 height 33
click at [321, 305] on input "c. Recomende ao Product Owner que revise o escopo do projeto para acomodar o es…" at bounding box center [321, 300] width 0 height 9
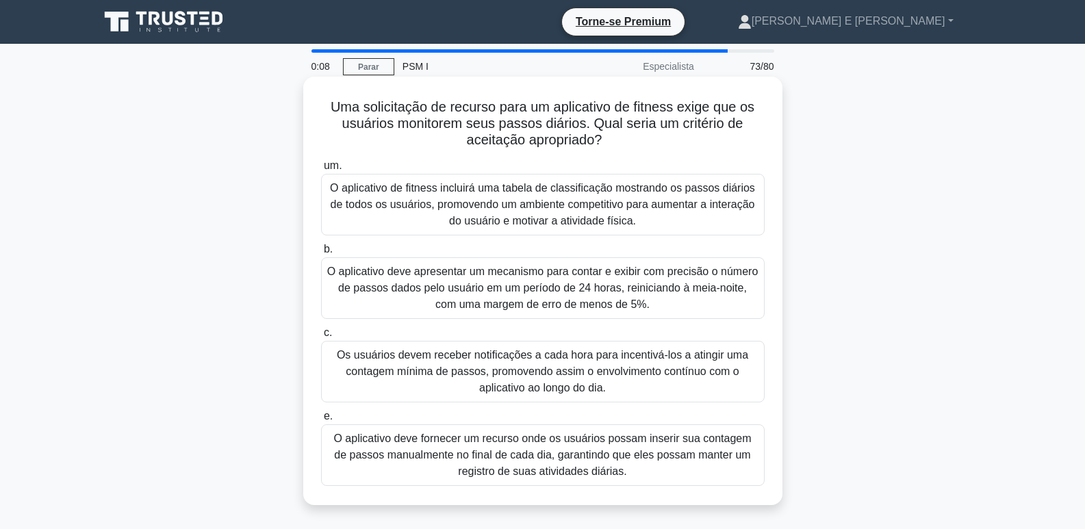
click at [591, 287] on font "O aplicativo deve apresentar um mecanismo para contar e exibir com precisão o n…" at bounding box center [542, 288] width 431 height 44
click at [321, 254] on input "b. O aplicativo deve apresentar um mecanismo para contar e exibir com precisão …" at bounding box center [321, 249] width 0 height 9
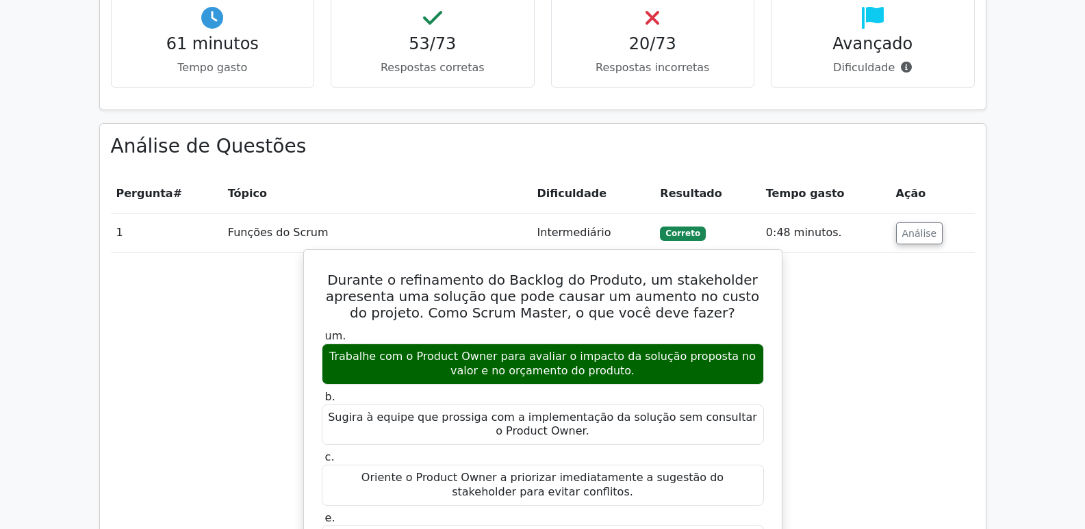
scroll to position [1711, 0]
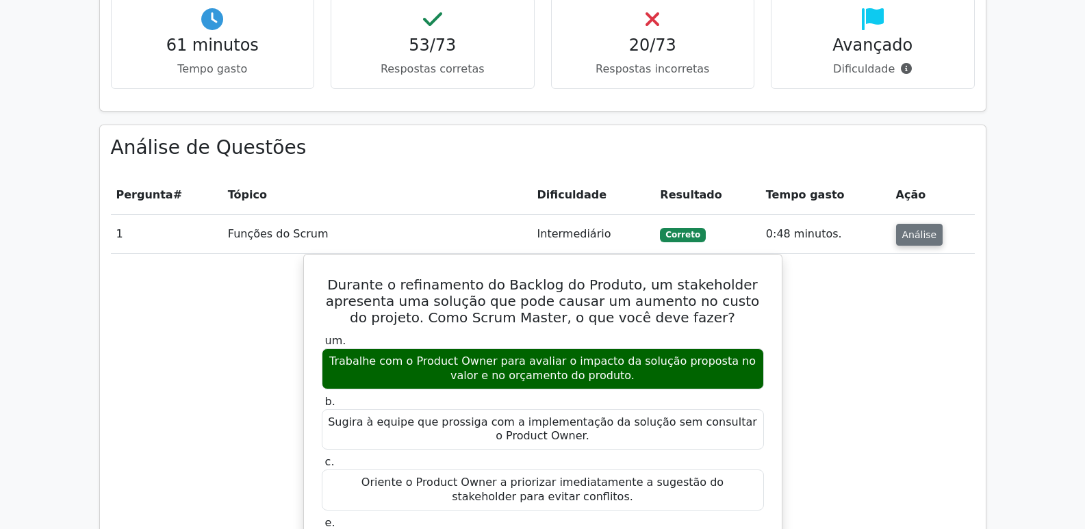
click at [902, 229] on font "Análise" at bounding box center [919, 234] width 35 height 11
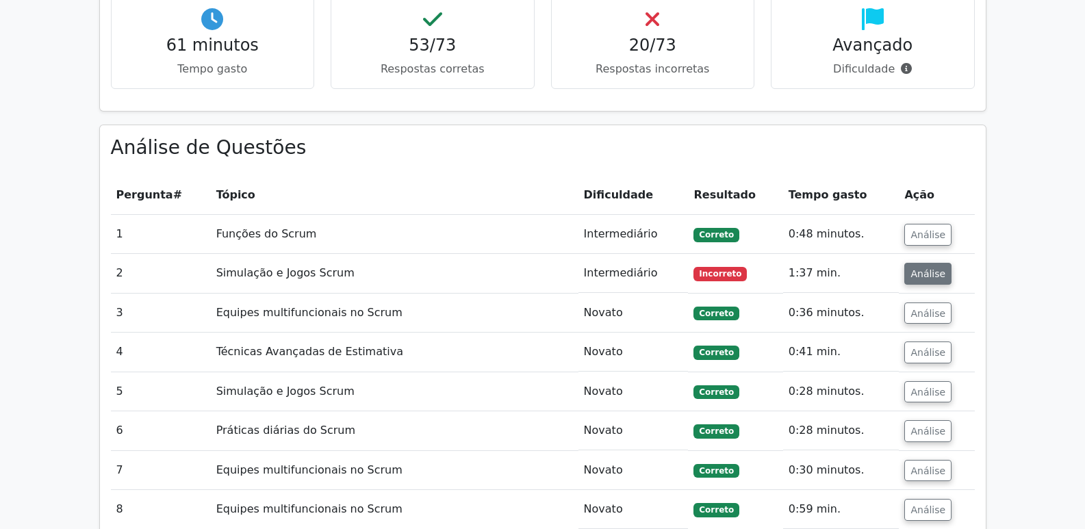
click at [923, 268] on font "Análise" at bounding box center [927, 273] width 35 height 11
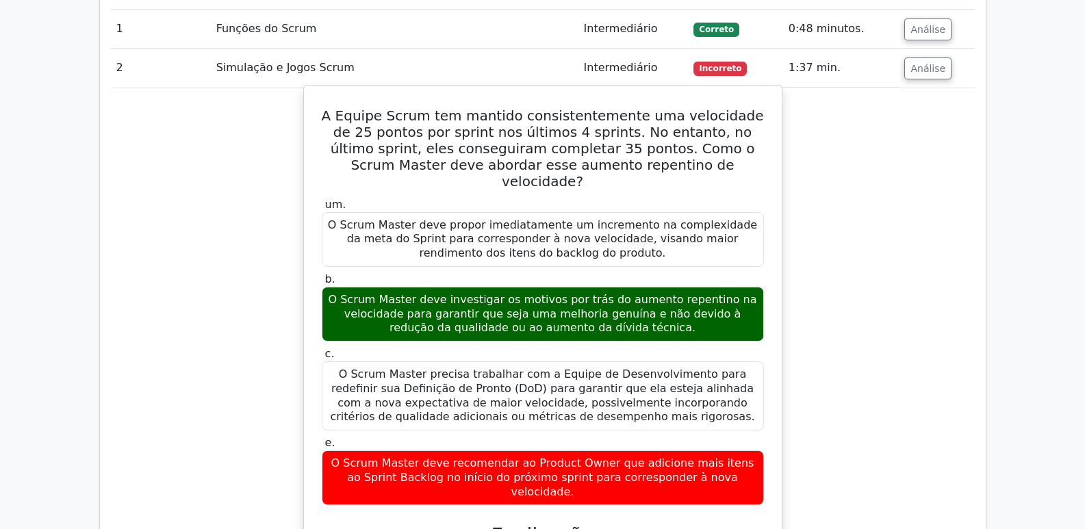
scroll to position [1848, 0]
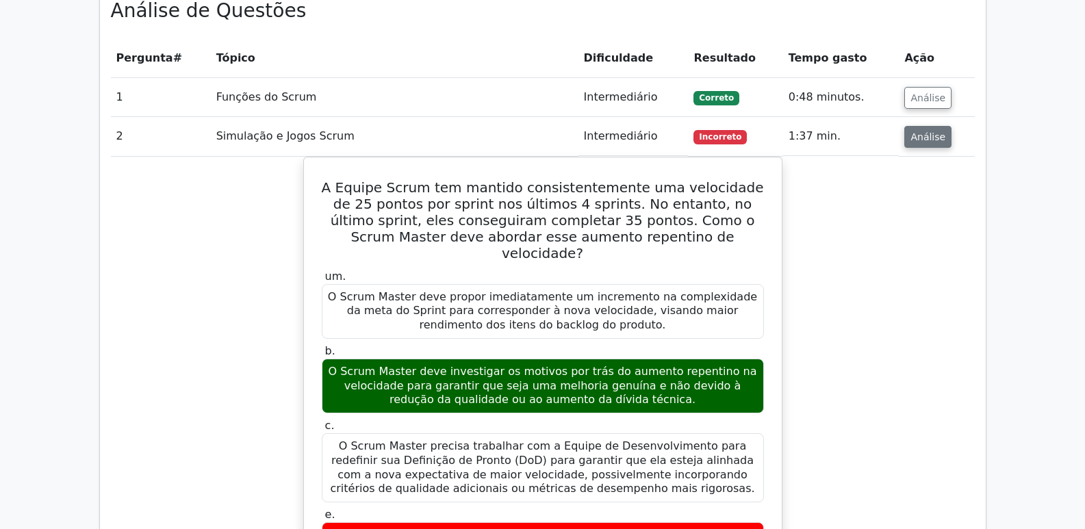
click at [919, 126] on button "Análise" at bounding box center [927, 137] width 47 height 22
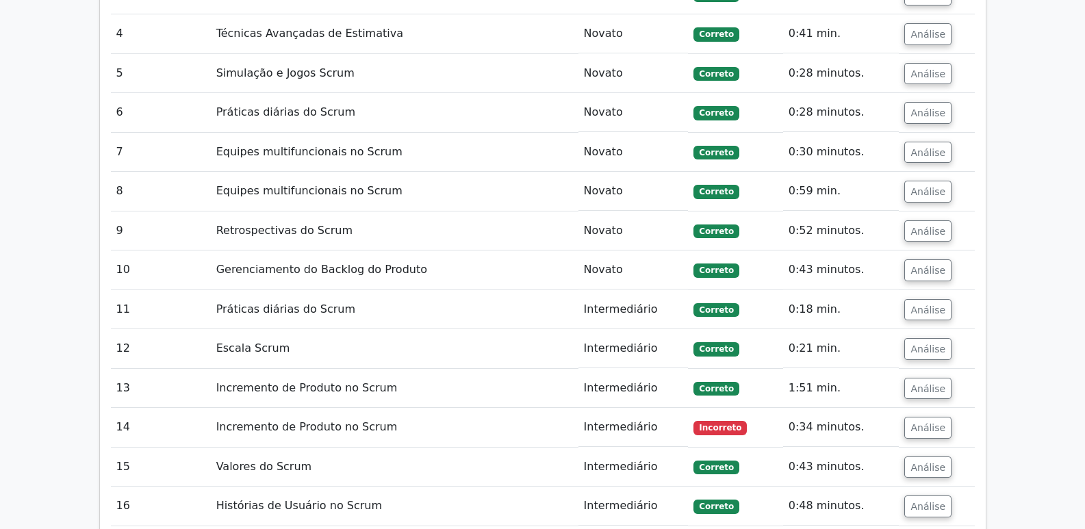
scroll to position [2053, 0]
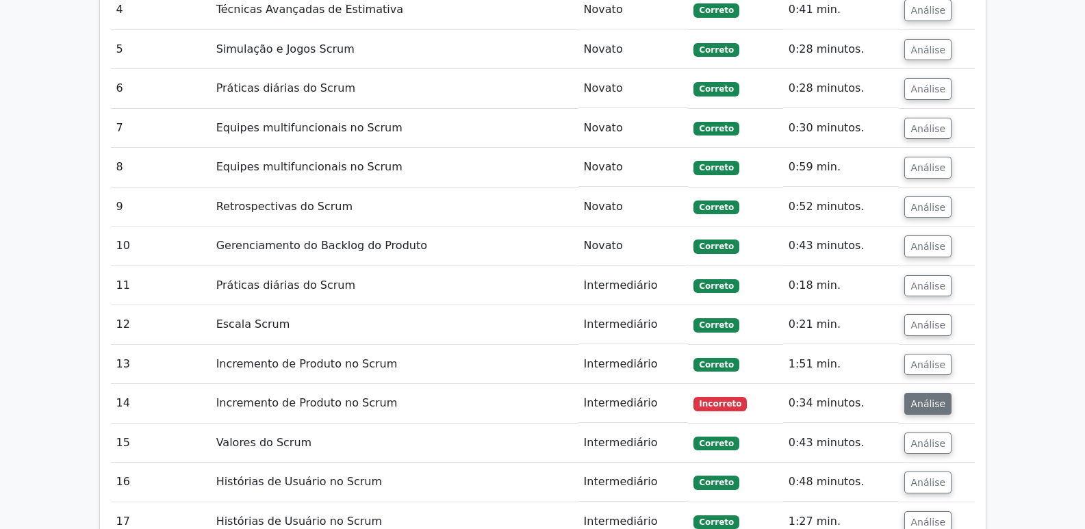
click at [923, 398] on font "Análise" at bounding box center [927, 403] width 35 height 11
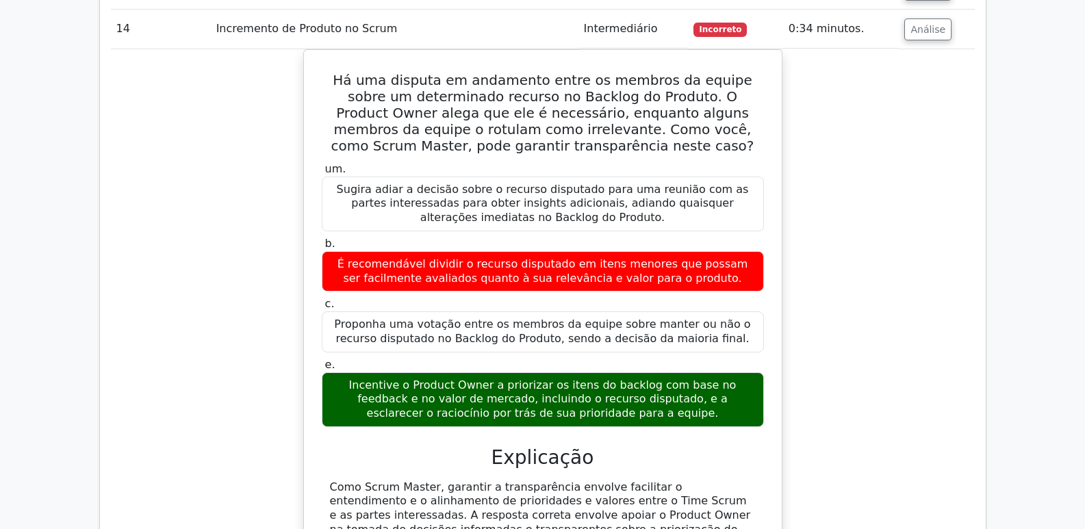
scroll to position [2327, 0]
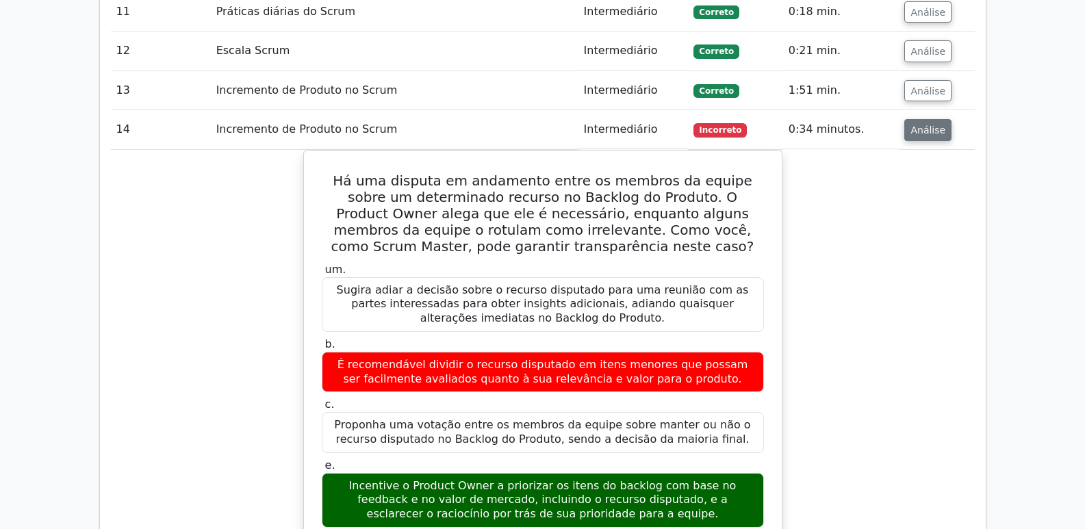
click at [923, 125] on font "Análise" at bounding box center [927, 130] width 35 height 11
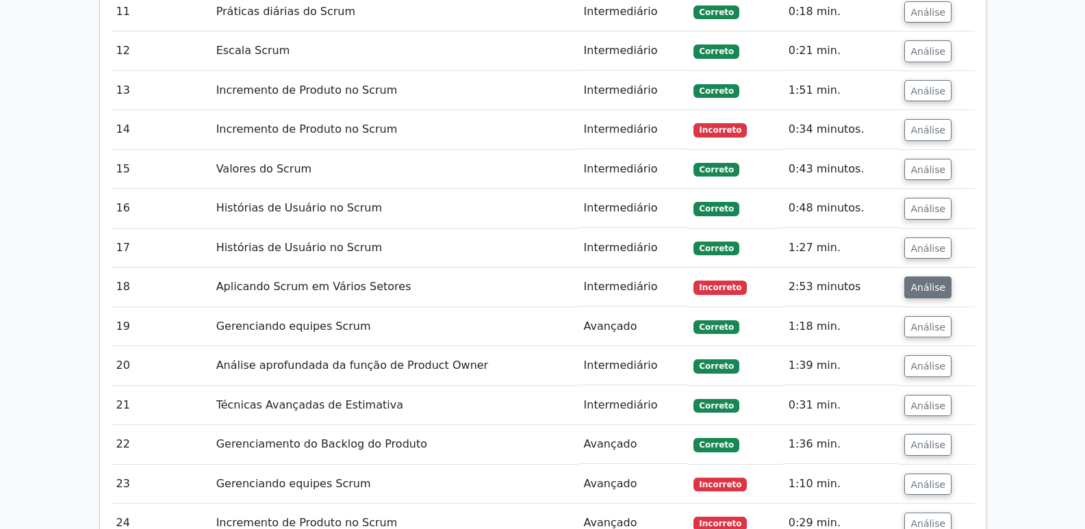
click at [930, 282] on font "Análise" at bounding box center [927, 287] width 35 height 11
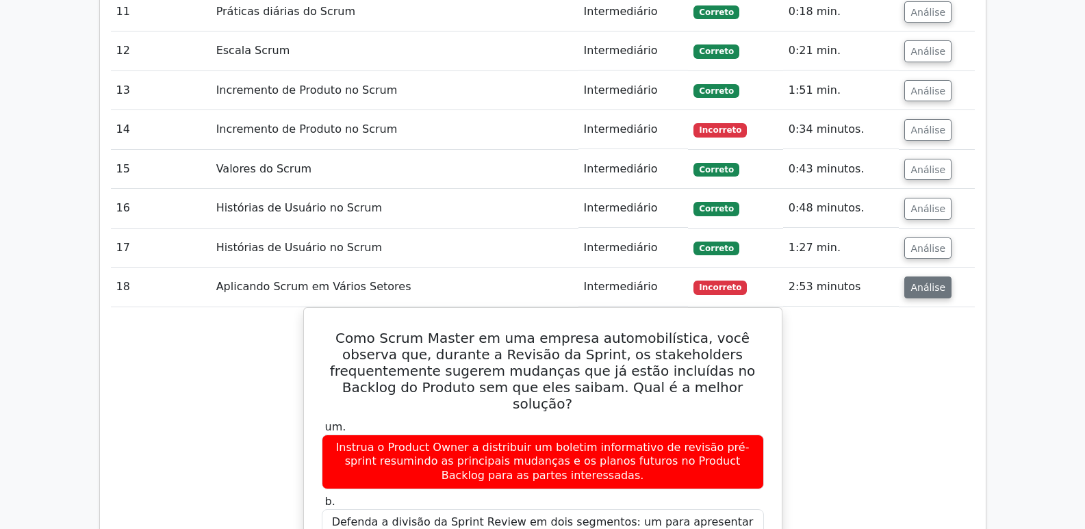
click at [942, 277] on button "Análise" at bounding box center [927, 288] width 47 height 22
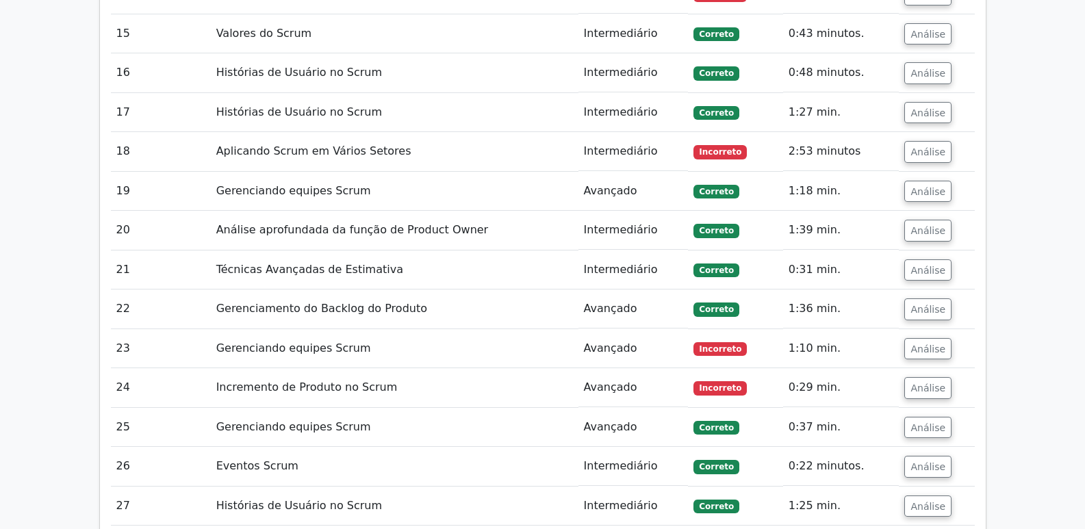
scroll to position [2464, 0]
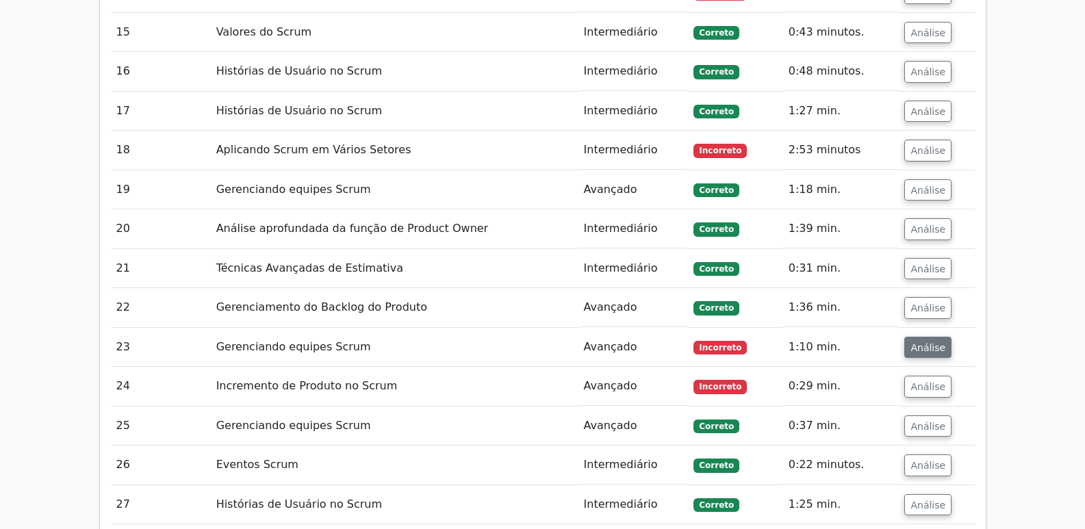
click at [922, 342] on font "Análise" at bounding box center [927, 347] width 35 height 11
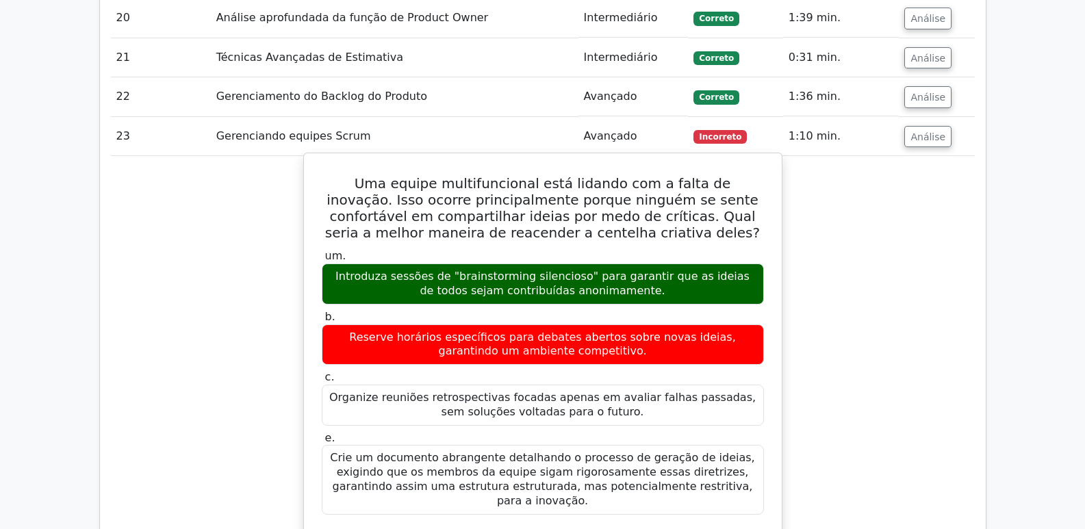
scroll to position [2669, 0]
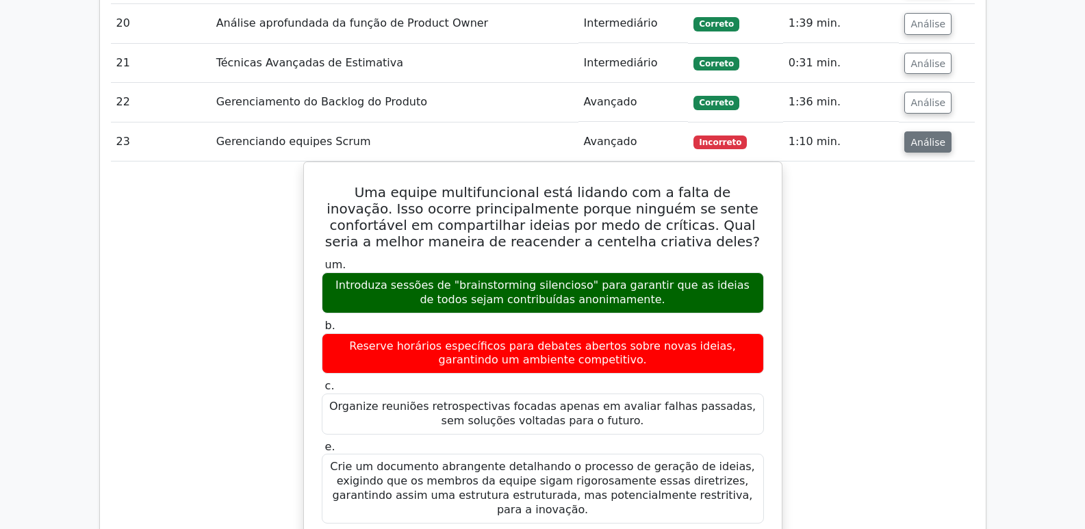
click at [919, 136] on font "Análise" at bounding box center [927, 141] width 35 height 11
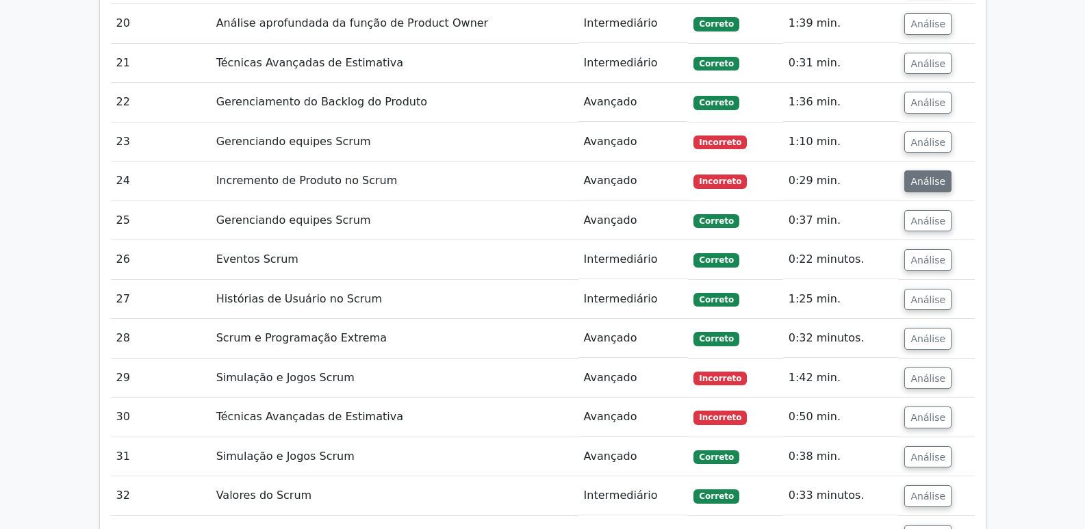
click at [919, 176] on font "Análise" at bounding box center [927, 181] width 35 height 11
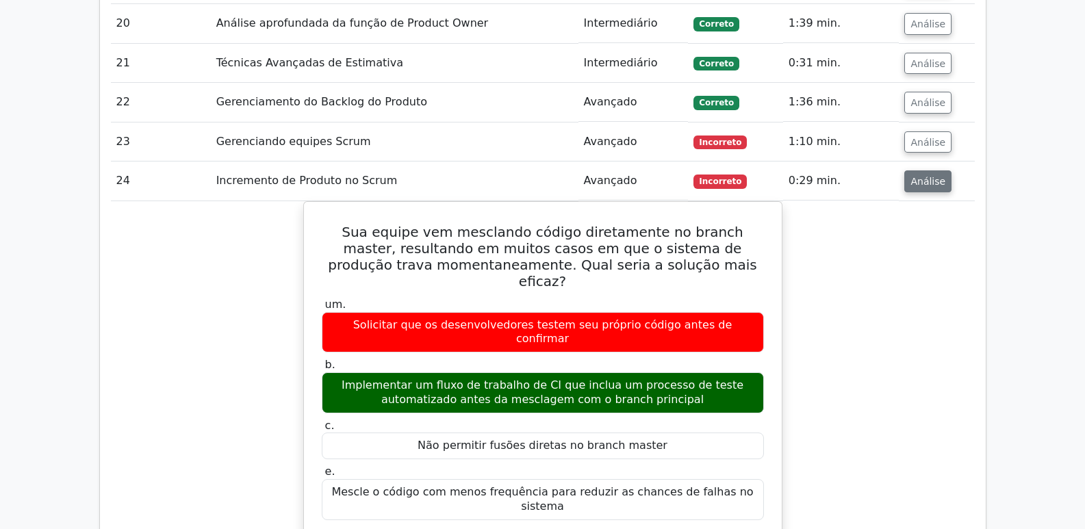
click at [925, 170] on button "Análise" at bounding box center [927, 181] width 47 height 22
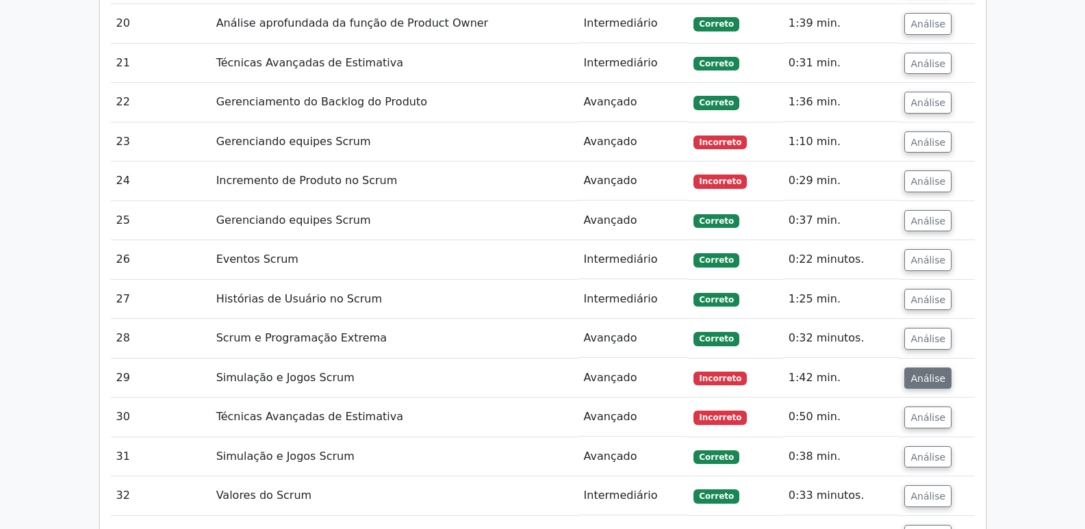
click at [919, 372] on font "Análise" at bounding box center [927, 377] width 35 height 11
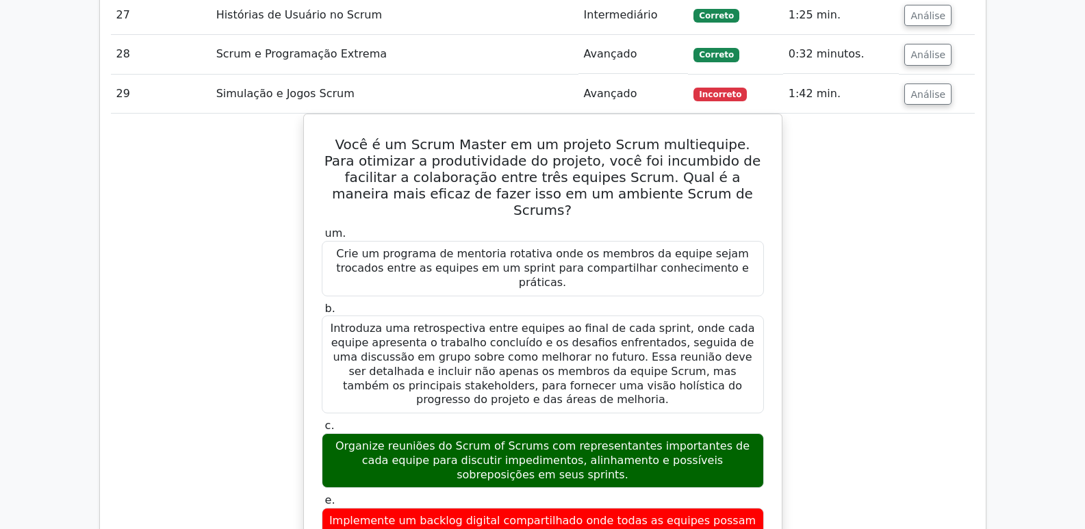
scroll to position [2875, 0]
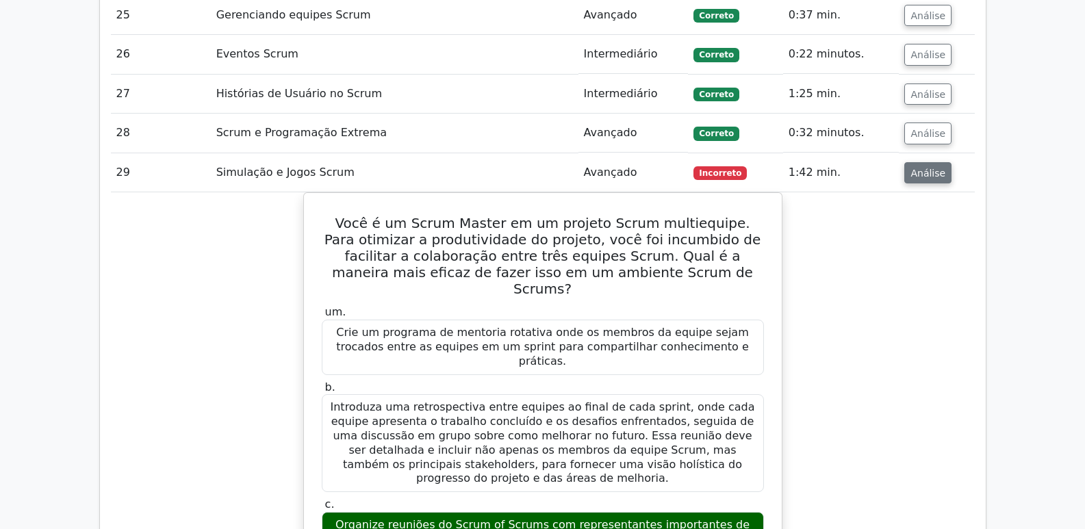
click at [927, 167] on font "Análise" at bounding box center [927, 172] width 35 height 11
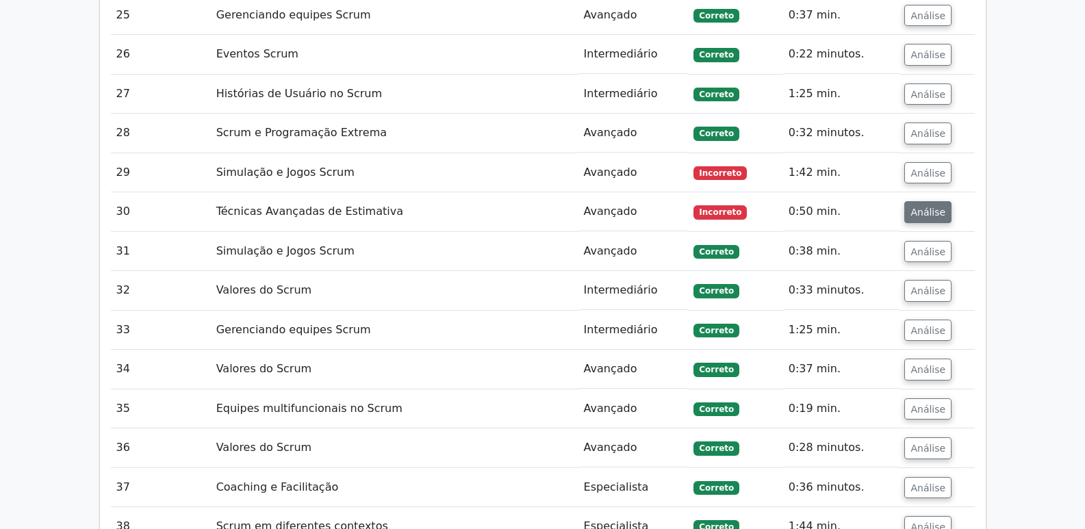
click at [919, 207] on font "Análise" at bounding box center [927, 212] width 35 height 11
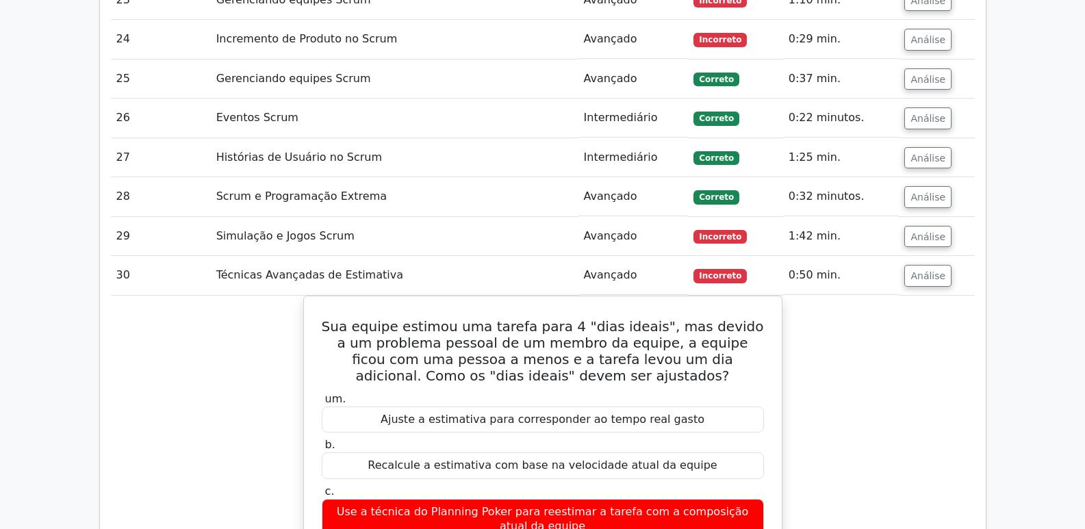
scroll to position [2806, 0]
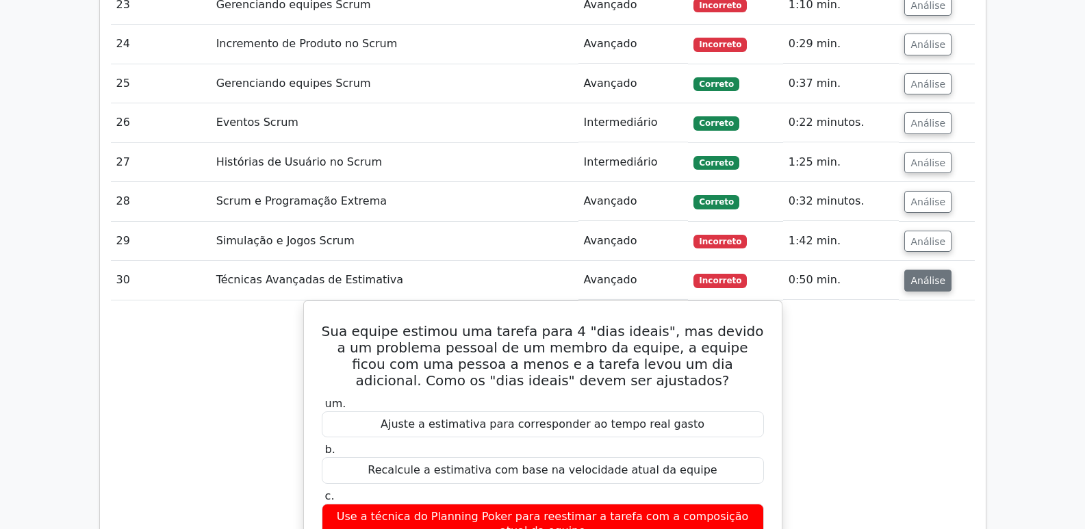
click at [930, 275] on font "Análise" at bounding box center [927, 280] width 35 height 11
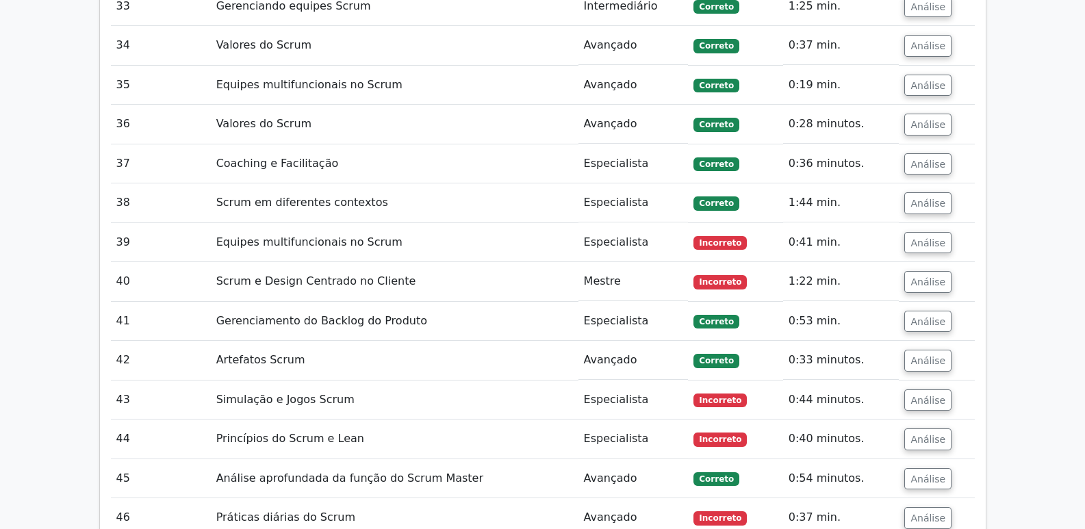
scroll to position [3285, 0]
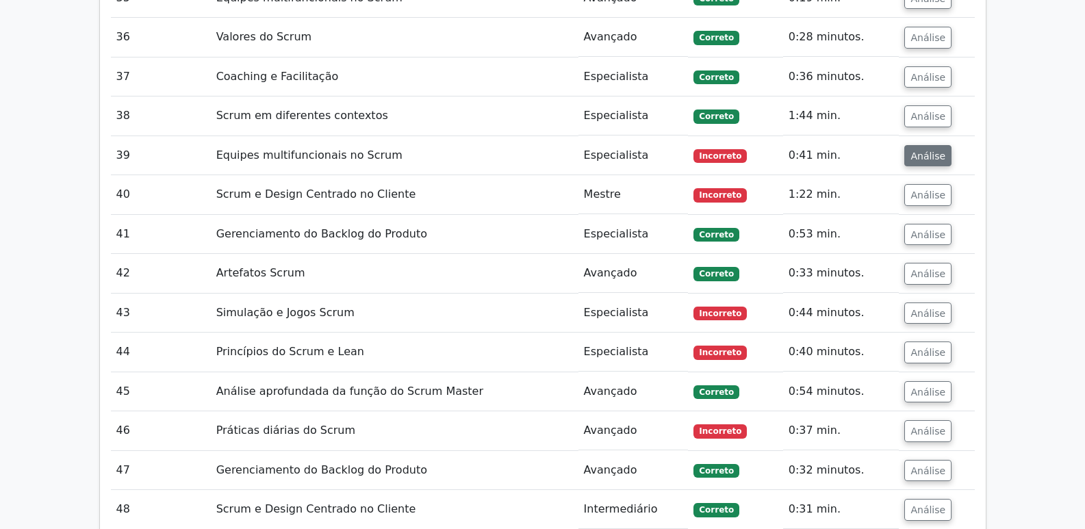
click at [928, 150] on font "Análise" at bounding box center [927, 155] width 35 height 11
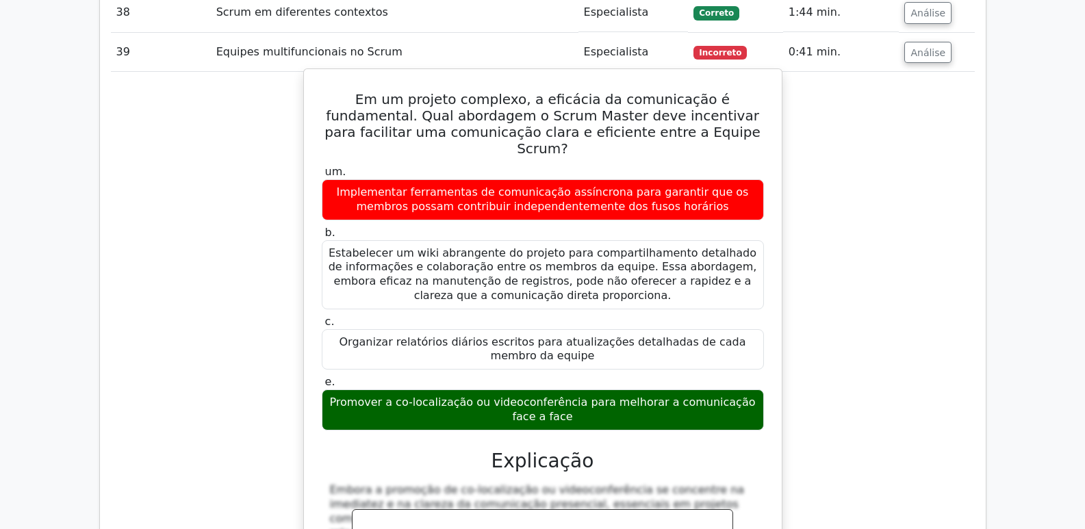
scroll to position [3354, 0]
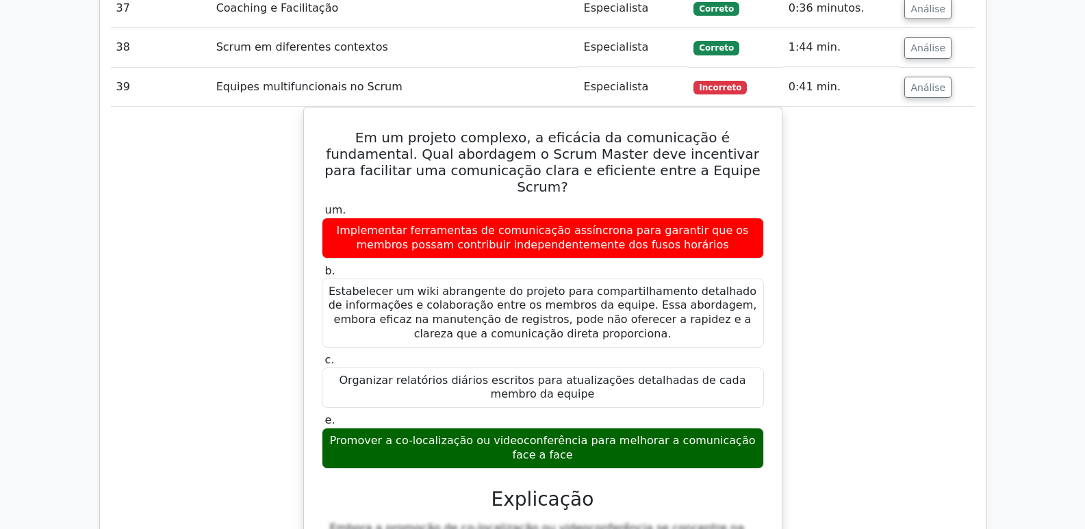
click at [934, 71] on td "Análise" at bounding box center [936, 87] width 75 height 39
click at [926, 77] on button "Análise" at bounding box center [927, 88] width 47 height 22
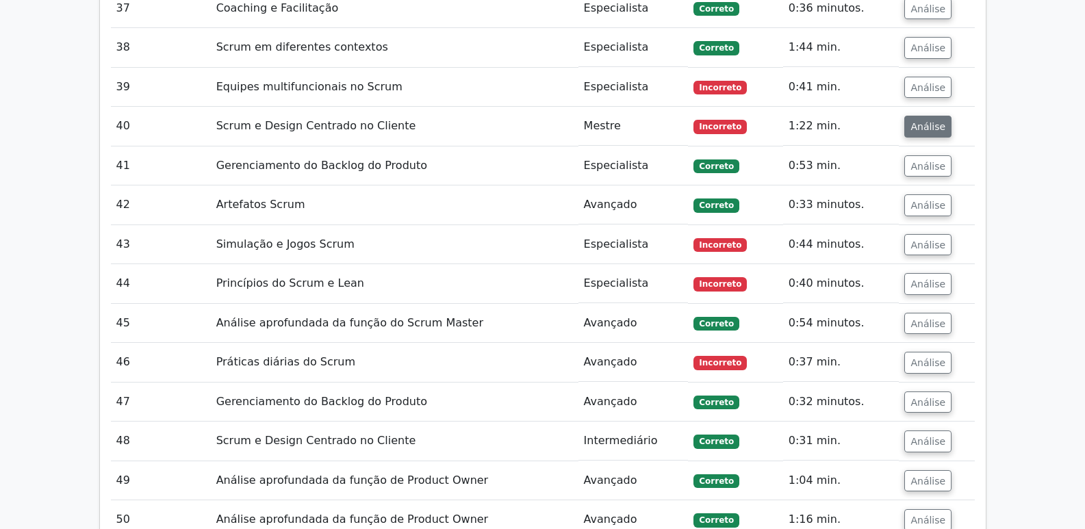
click at [921, 121] on font "Análise" at bounding box center [927, 126] width 35 height 11
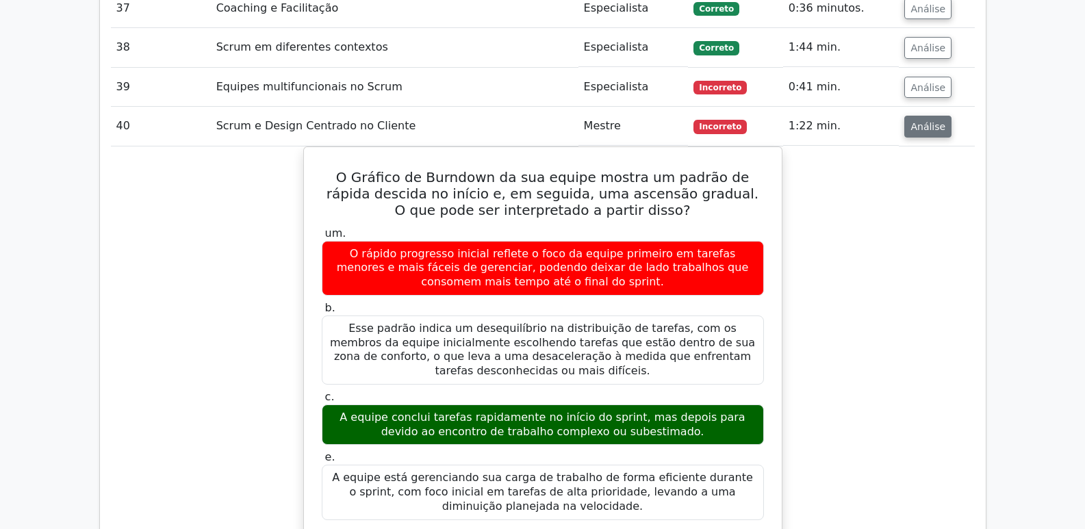
click at [923, 116] on button "Análise" at bounding box center [927, 127] width 47 height 22
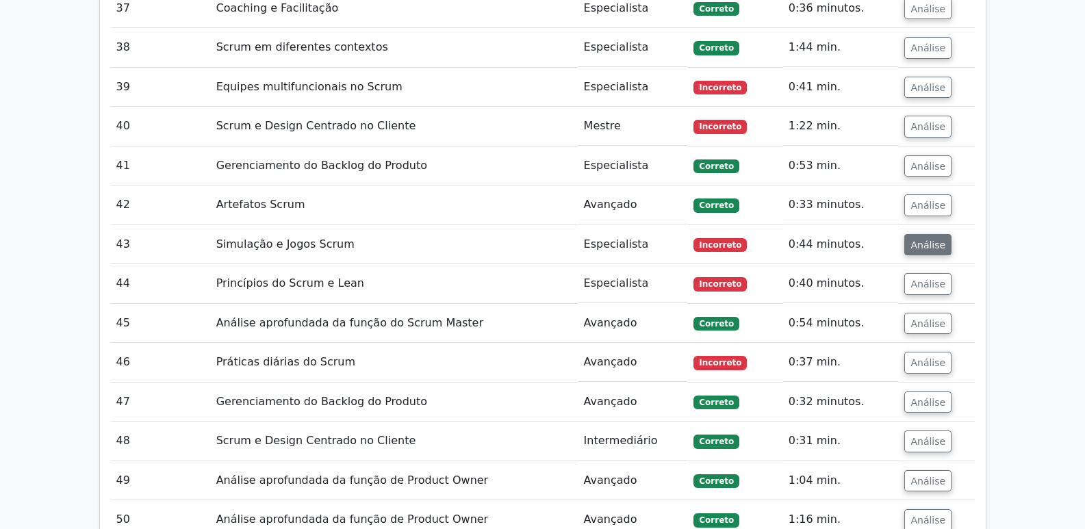
click at [921, 239] on font "Análise" at bounding box center [927, 244] width 35 height 11
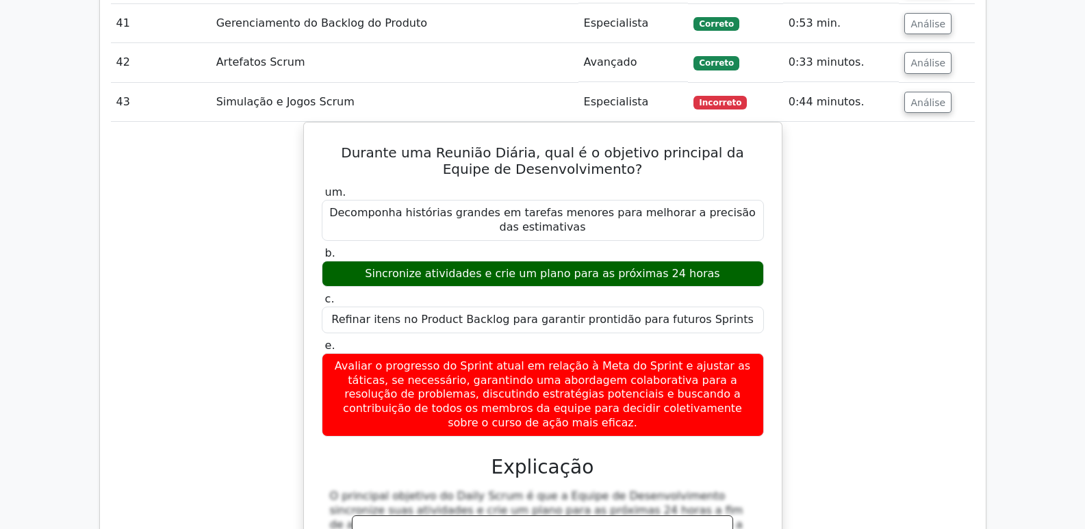
scroll to position [3491, 0]
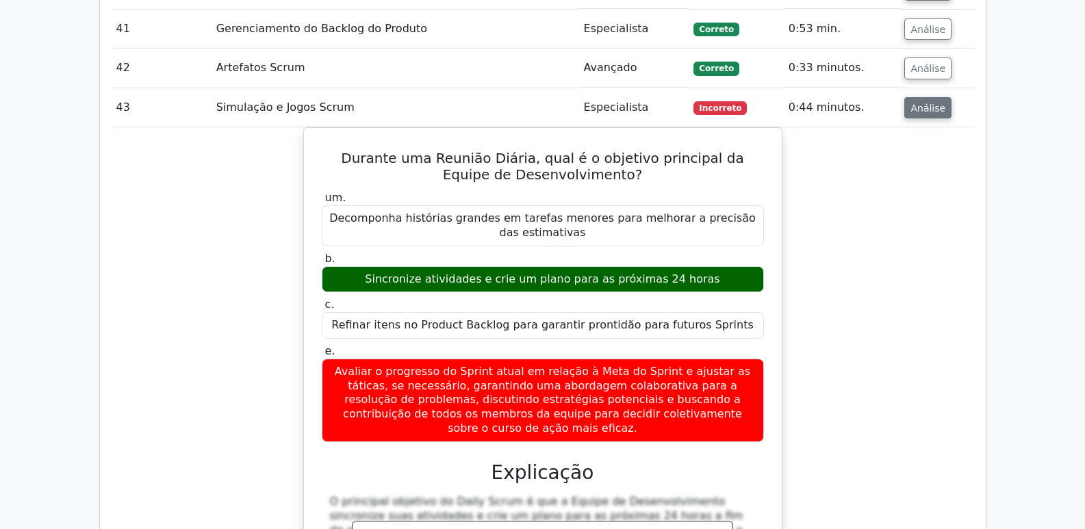
click at [926, 102] on font "Análise" at bounding box center [927, 107] width 35 height 11
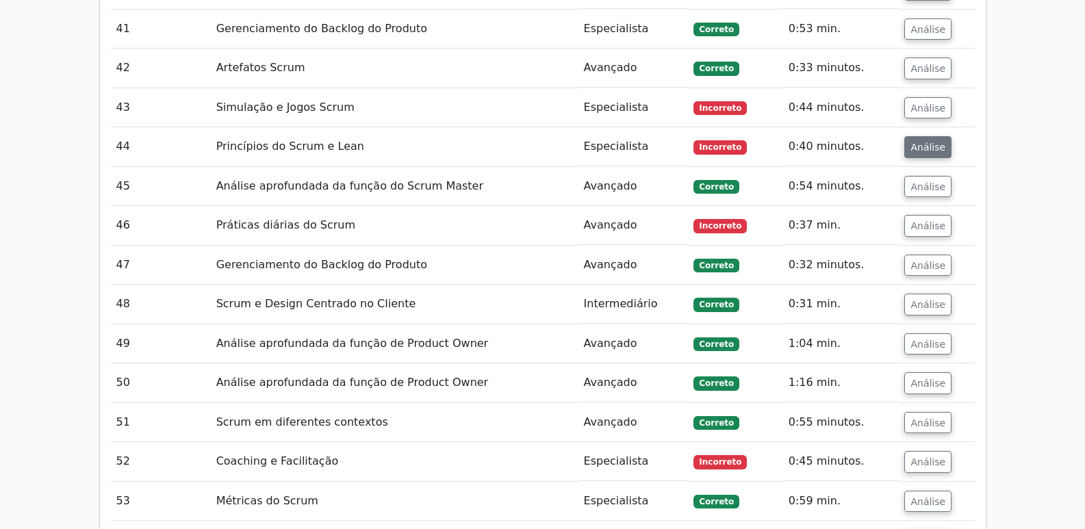
click at [922, 142] on font "Análise" at bounding box center [927, 147] width 35 height 11
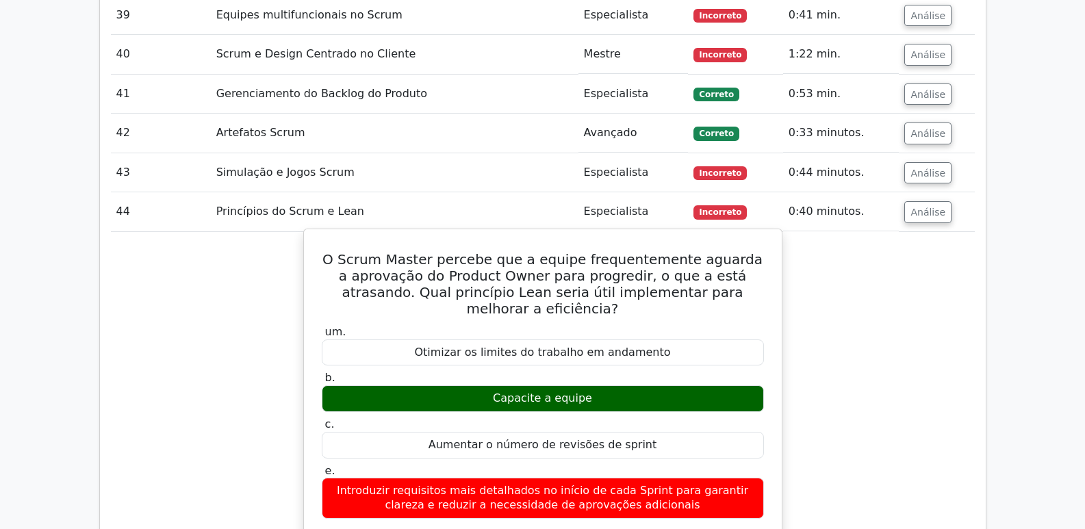
scroll to position [3354, 0]
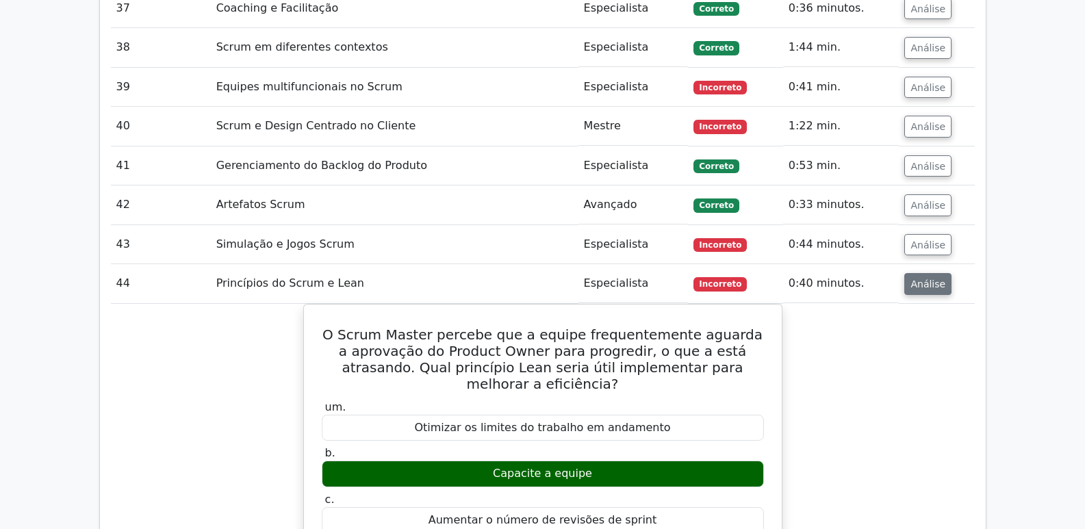
click at [931, 279] on font "Análise" at bounding box center [927, 284] width 35 height 11
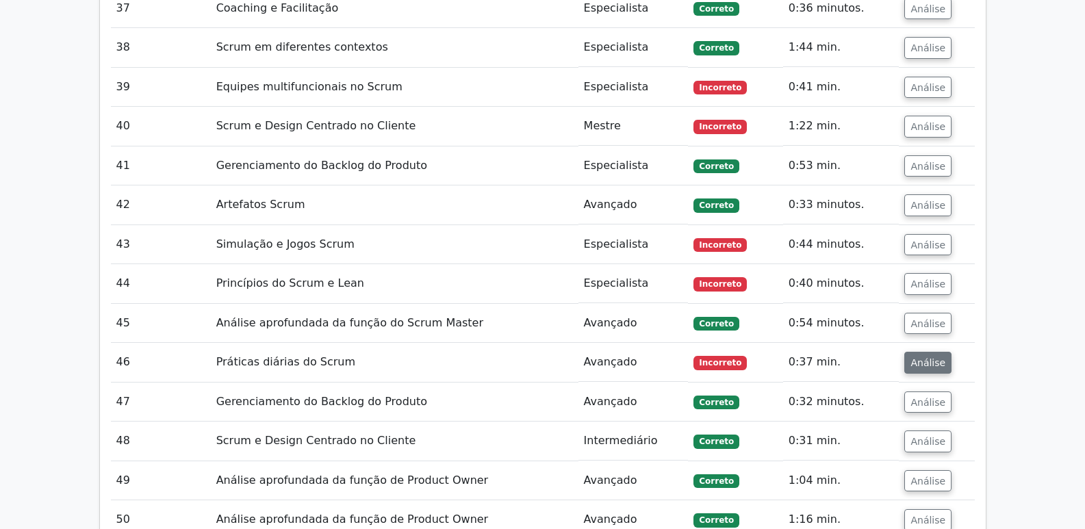
click at [931, 352] on button "Análise" at bounding box center [927, 363] width 47 height 22
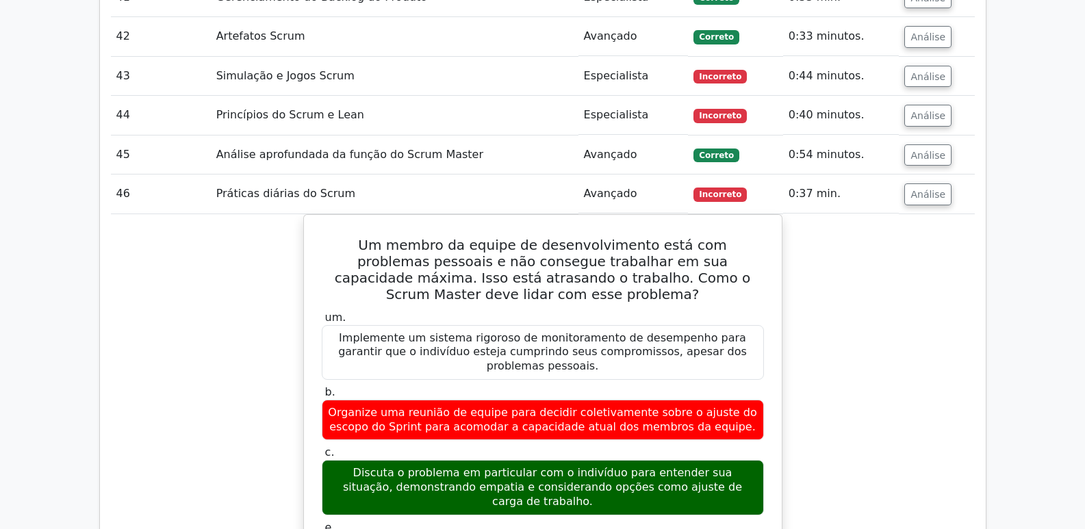
scroll to position [3491, 0]
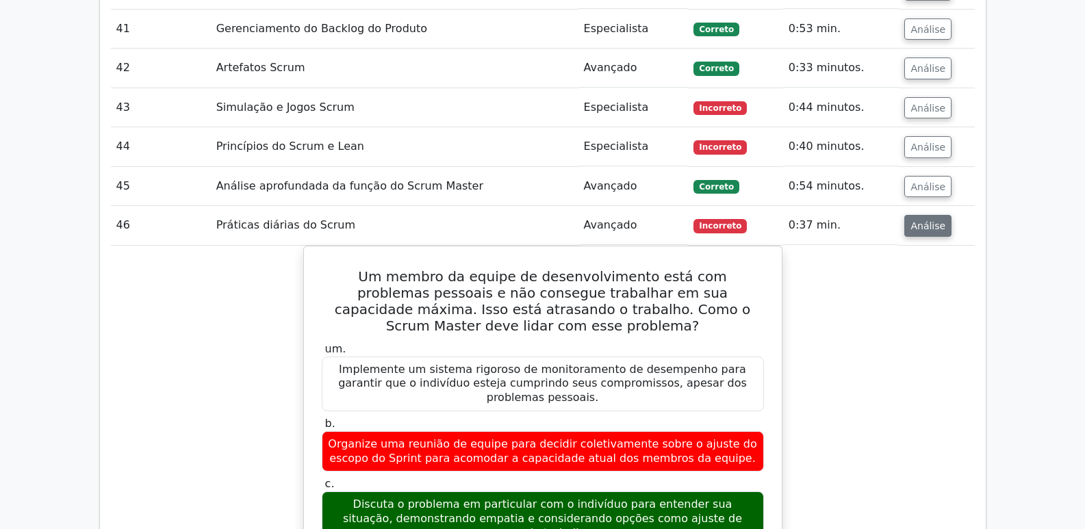
click at [932, 220] on font "Análise" at bounding box center [927, 225] width 35 height 11
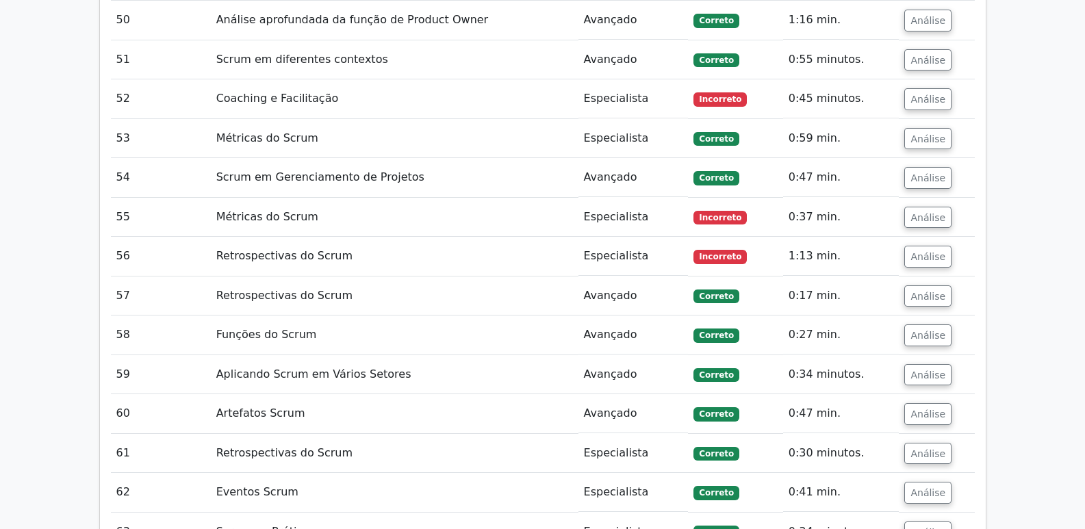
scroll to position [3833, 0]
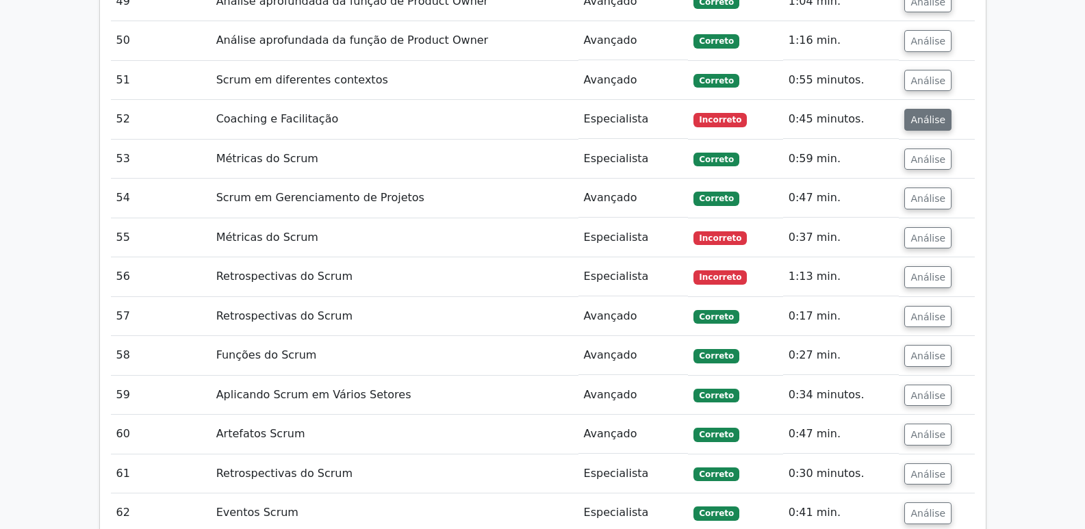
click at [904, 109] on button "Análise" at bounding box center [927, 120] width 47 height 22
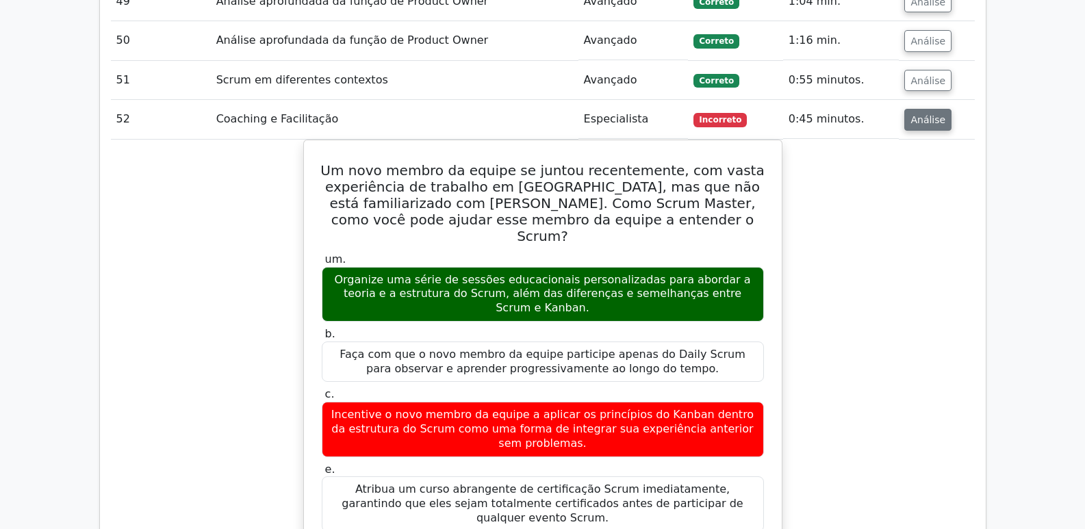
click at [938, 109] on button "Análise" at bounding box center [927, 120] width 47 height 22
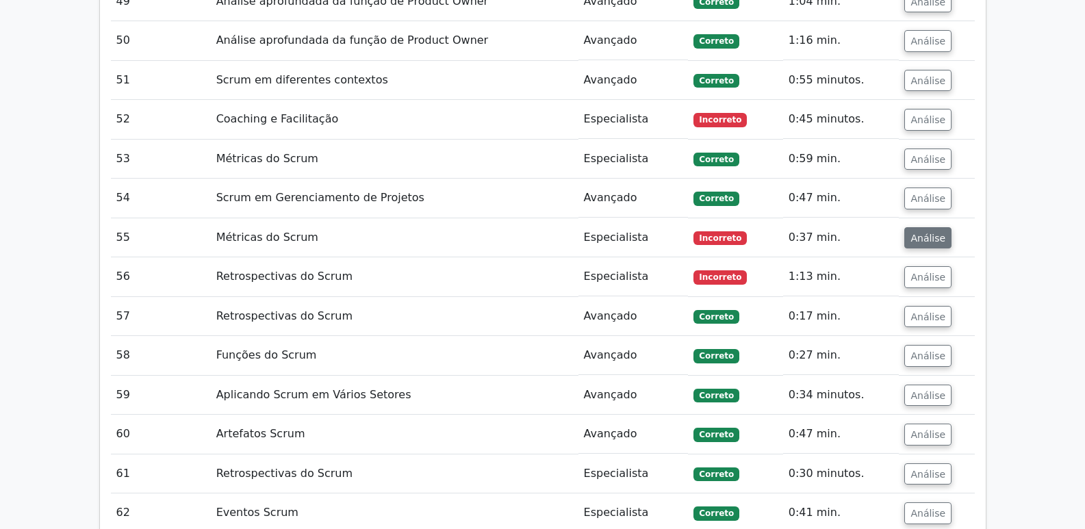
click at [932, 232] on font "Análise" at bounding box center [927, 237] width 35 height 11
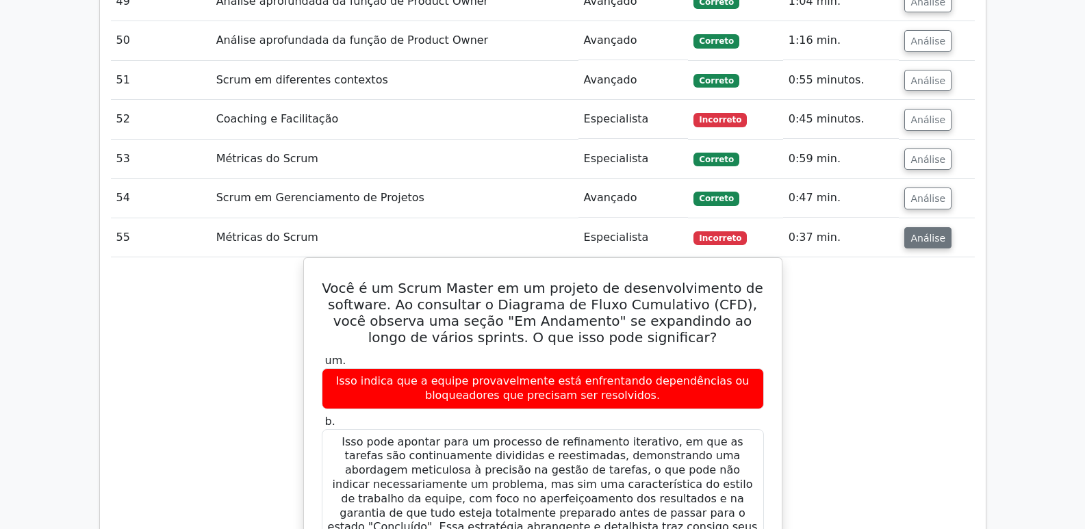
click at [932, 232] on font "Análise" at bounding box center [927, 237] width 35 height 11
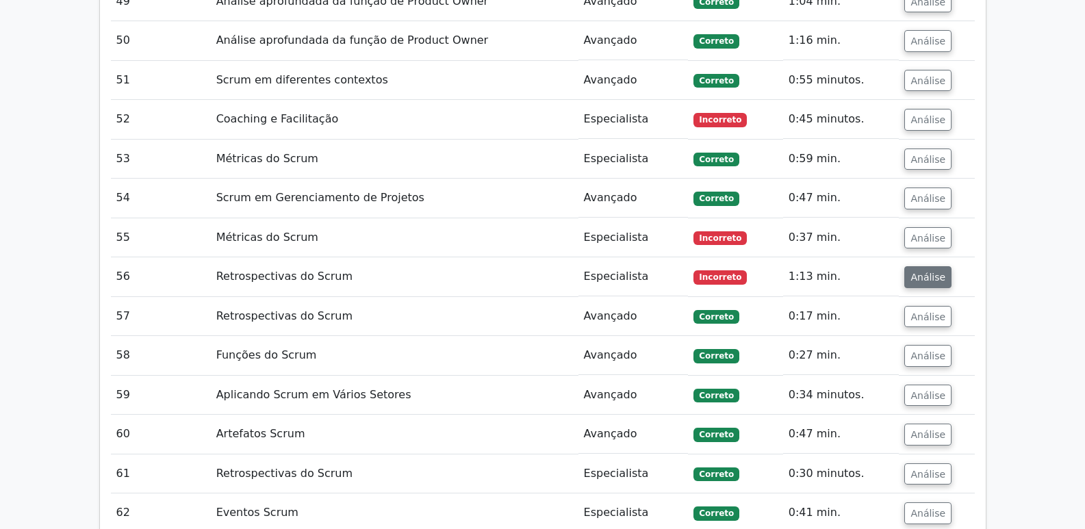
click at [940, 266] on button "Análise" at bounding box center [927, 277] width 47 height 22
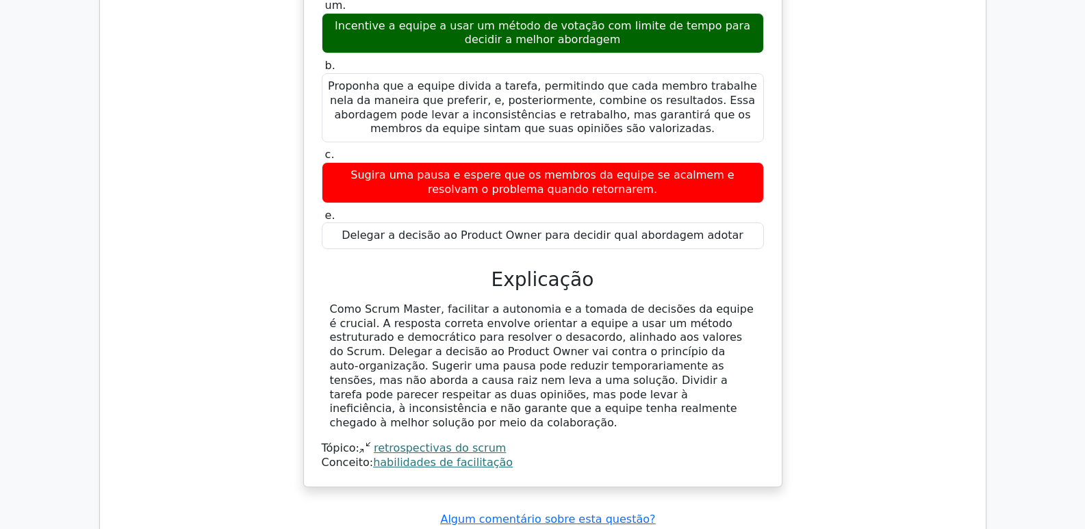
scroll to position [4038, 0]
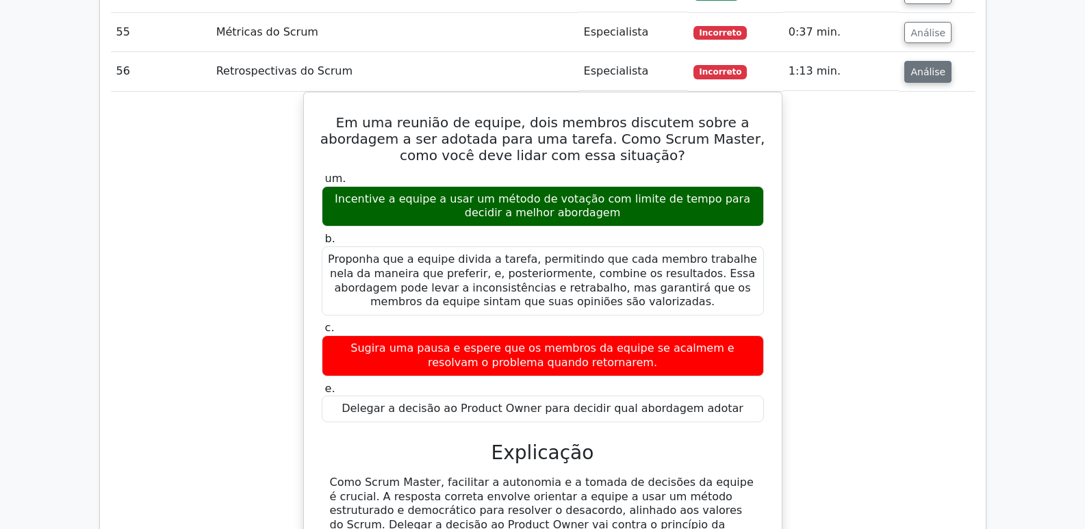
click at [932, 66] on font "Análise" at bounding box center [927, 71] width 35 height 11
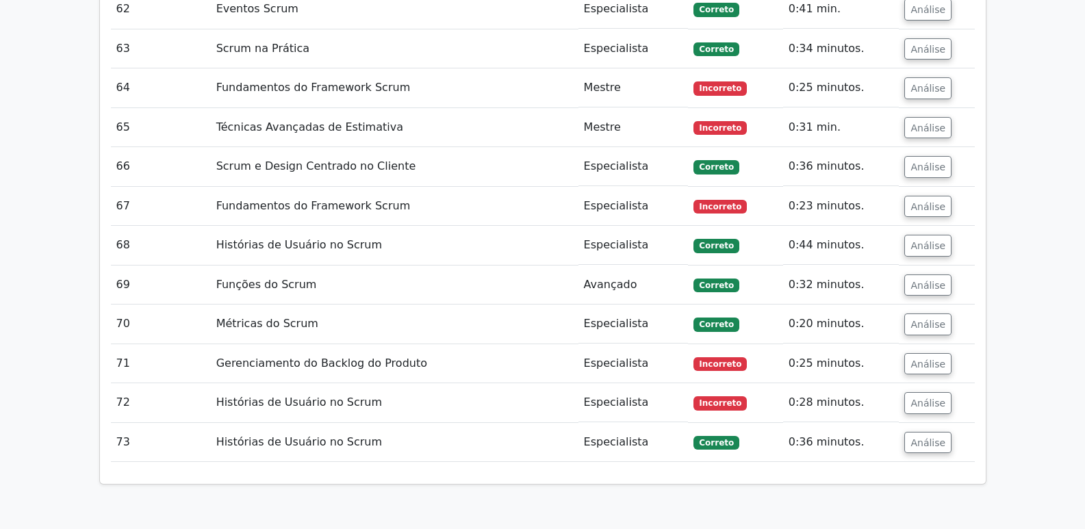
scroll to position [4312, 0]
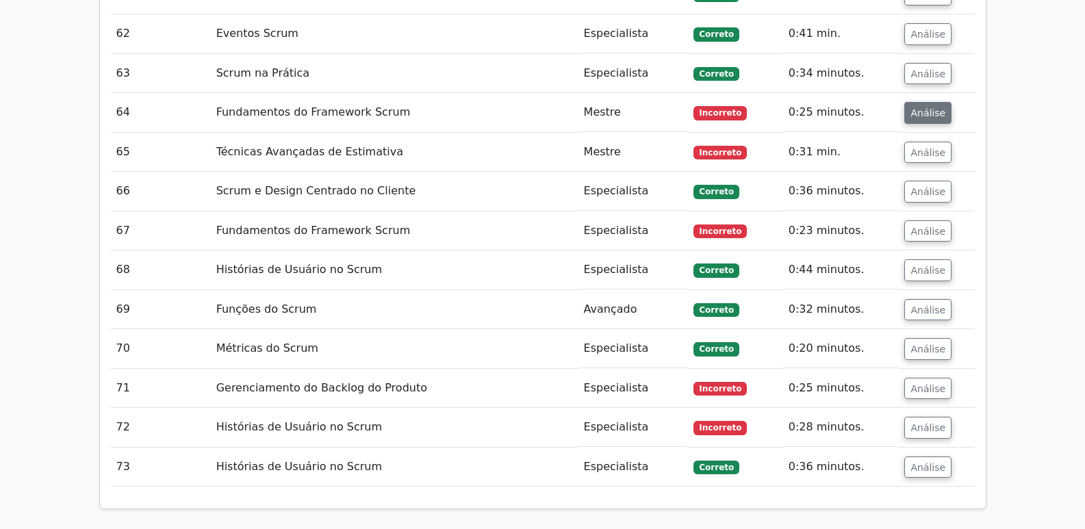
click at [926, 107] on font "Análise" at bounding box center [927, 112] width 35 height 11
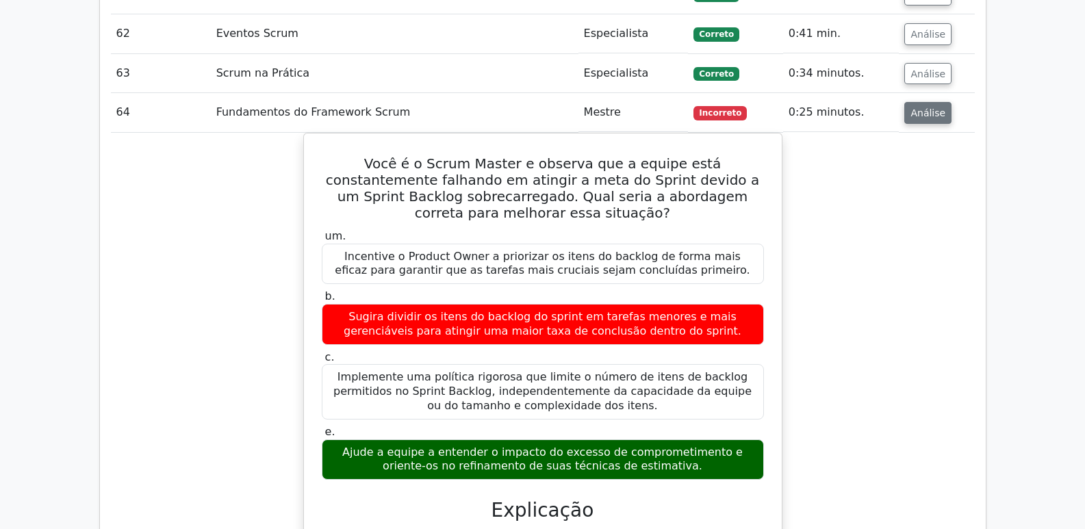
click at [927, 107] on font "Análise" at bounding box center [927, 112] width 35 height 11
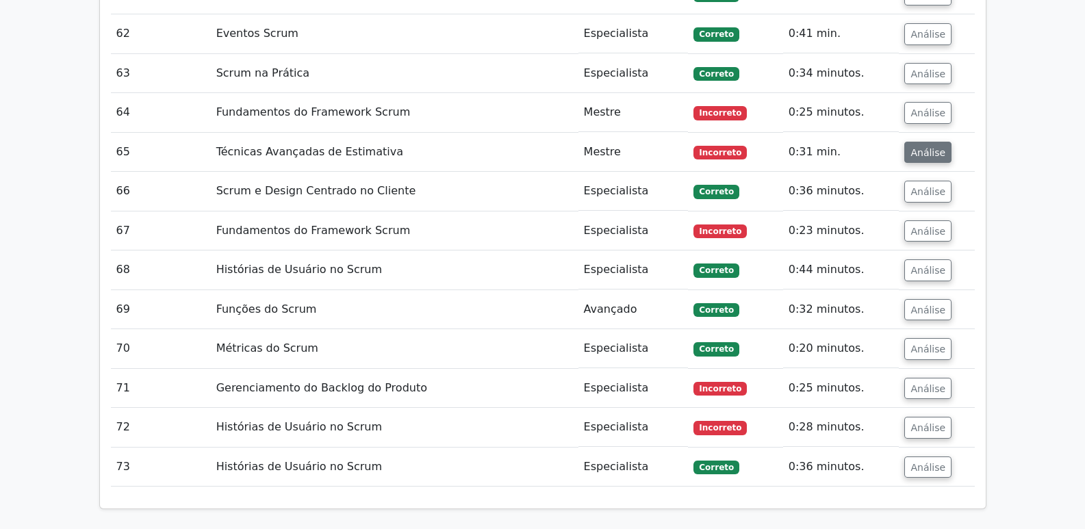
click at [927, 146] on font "Análise" at bounding box center [927, 151] width 35 height 11
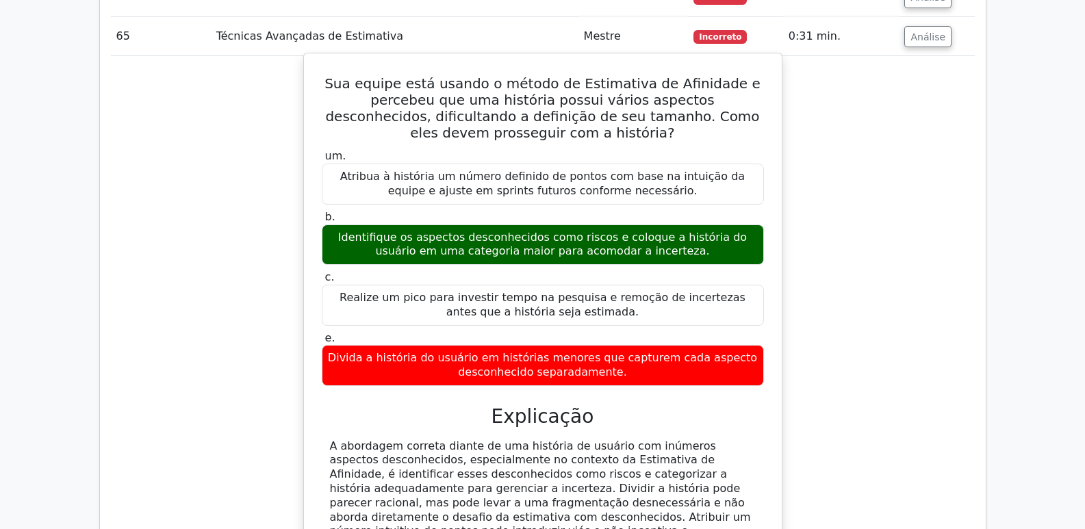
scroll to position [4381, 0]
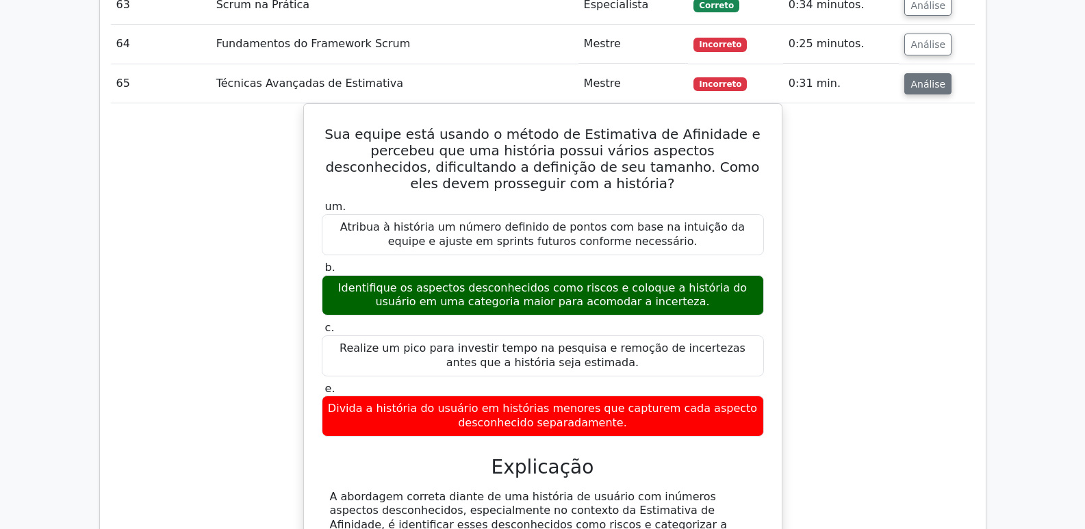
click at [910, 78] on font "Análise" at bounding box center [927, 83] width 35 height 11
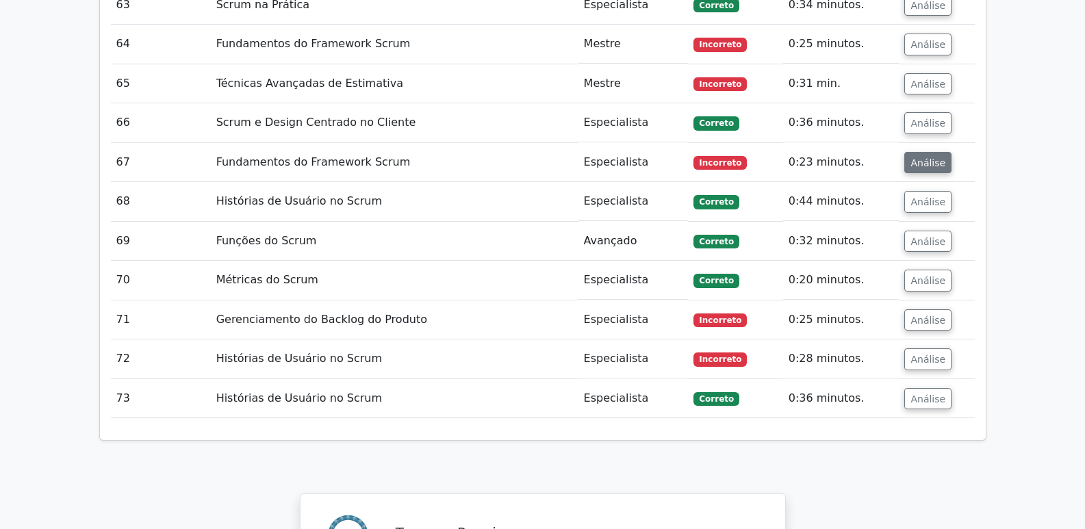
click at [917, 157] on font "Análise" at bounding box center [927, 162] width 35 height 11
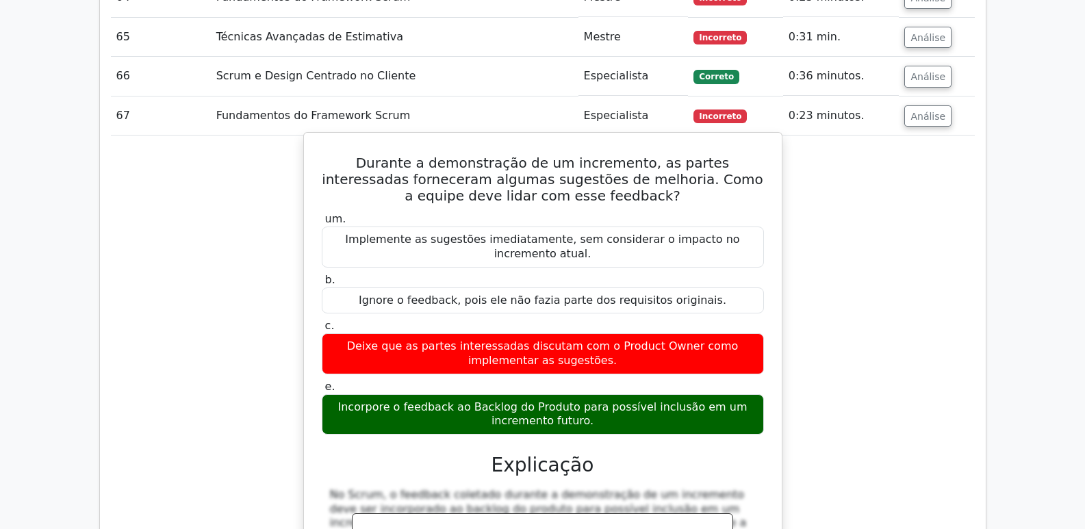
scroll to position [4449, 0]
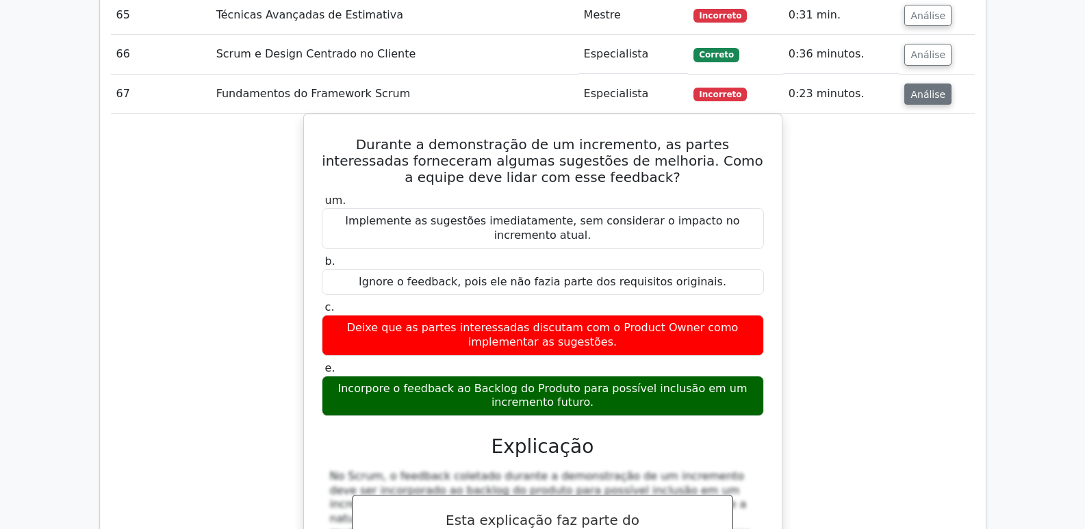
click at [910, 88] on font "Análise" at bounding box center [927, 93] width 35 height 11
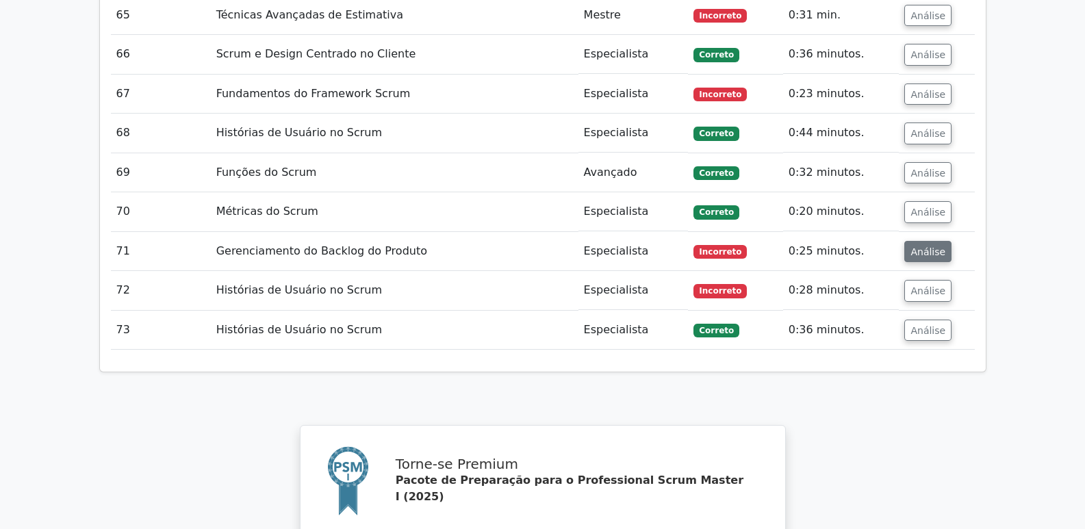
click at [931, 246] on font "Análise" at bounding box center [927, 251] width 35 height 11
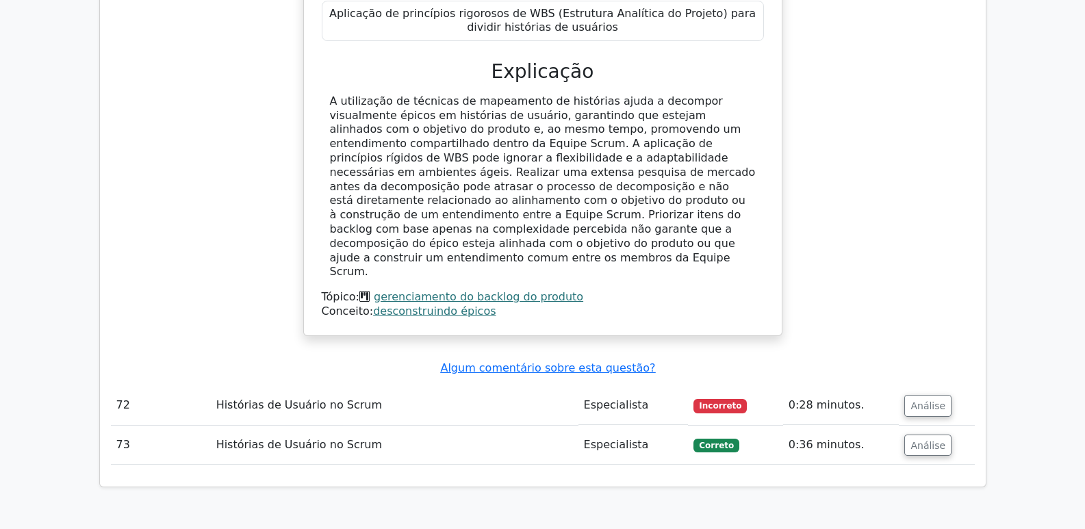
scroll to position [4997, 0]
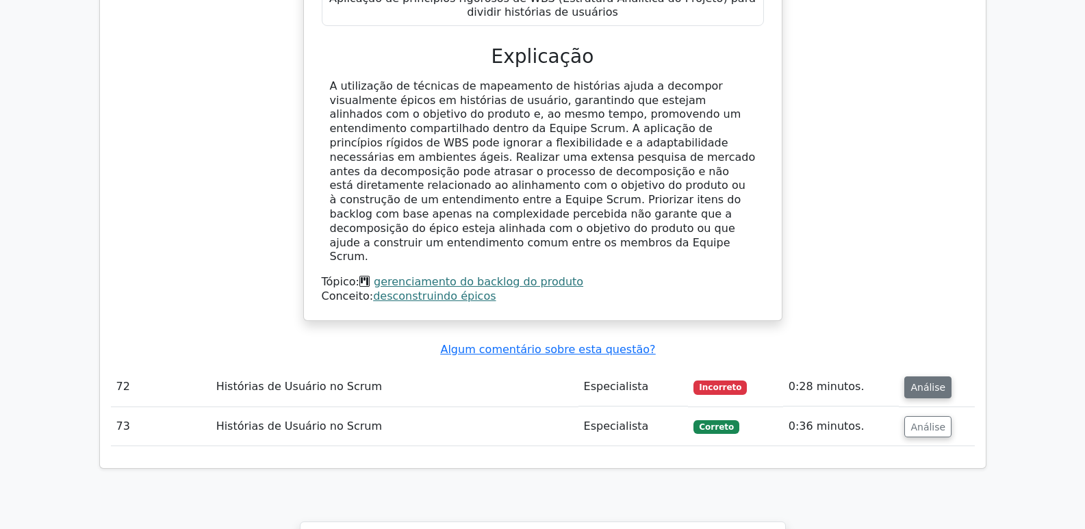
click at [929, 382] on font "Análise" at bounding box center [927, 387] width 35 height 11
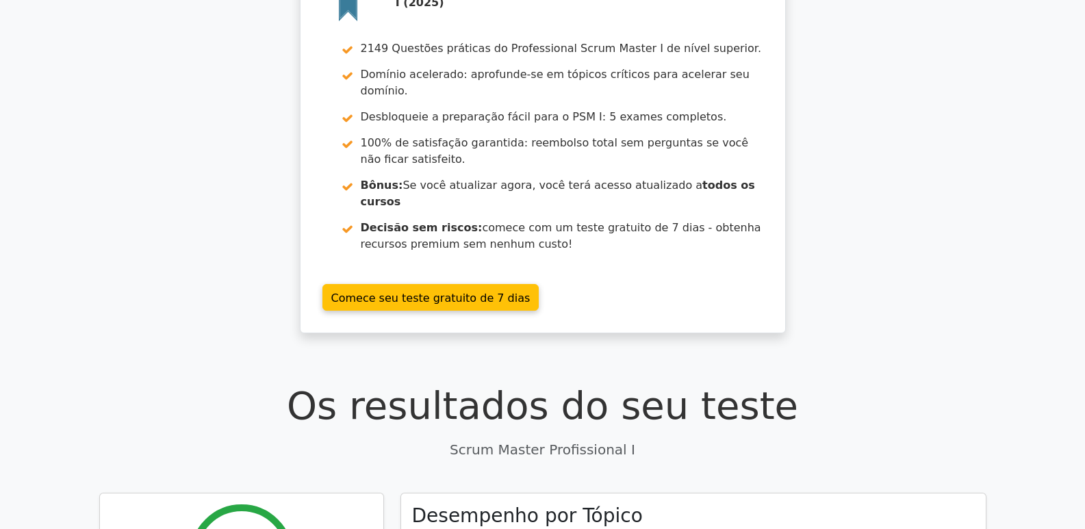
scroll to position [0, 0]
